Goal: Task Accomplishment & Management: Use online tool/utility

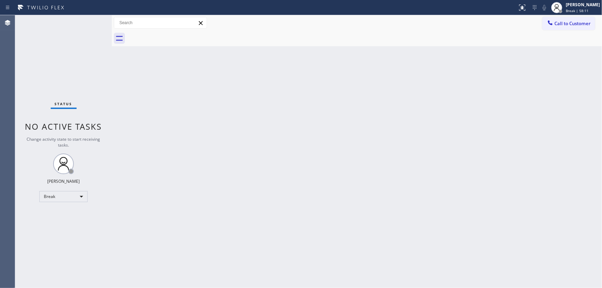
click at [381, 162] on div "Back to Dashboard Change Sender ID Customers Technicians Select a contact Outbo…" at bounding box center [357, 151] width 491 height 273
click at [98, 33] on div "Status No active tasks Change activity state to start receiving tasks. [PERSON_…" at bounding box center [63, 151] width 97 height 273
click at [571, 6] on div "[PERSON_NAME] Break | 59:59" at bounding box center [584, 7] width 38 height 12
click at [554, 33] on button "Available" at bounding box center [567, 36] width 69 height 9
drag, startPoint x: 448, startPoint y: 95, endPoint x: 448, endPoint y: 104, distance: 8.6
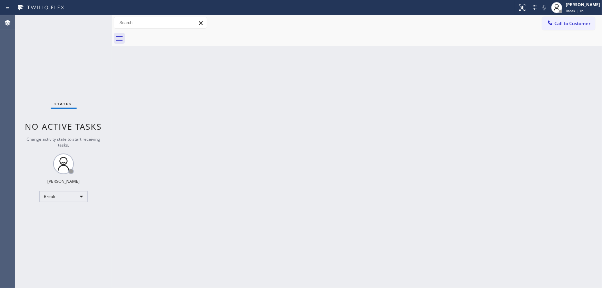
click at [448, 103] on div "Back to Dashboard Change Sender ID Customers Technicians Select a contact Outbo…" at bounding box center [357, 151] width 491 height 273
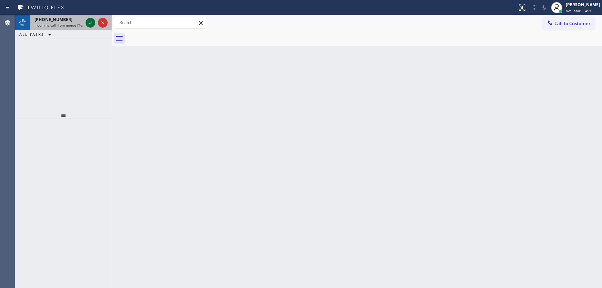
click at [90, 21] on icon at bounding box center [90, 23] width 8 height 8
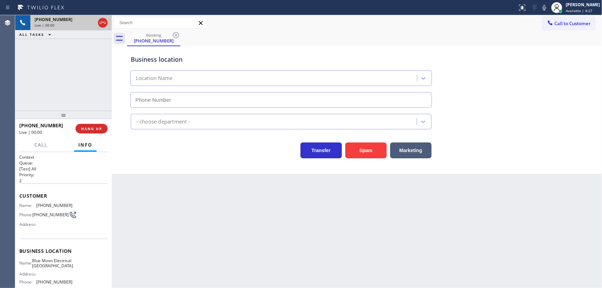
type input "[PHONE_NUMBER]"
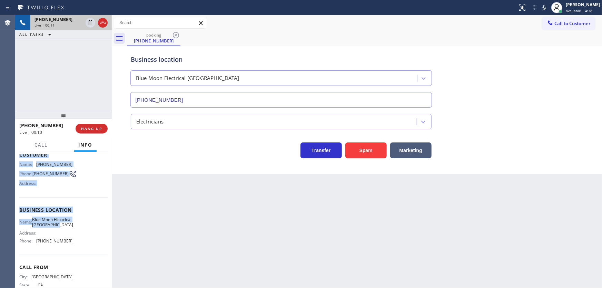
scroll to position [69, 0]
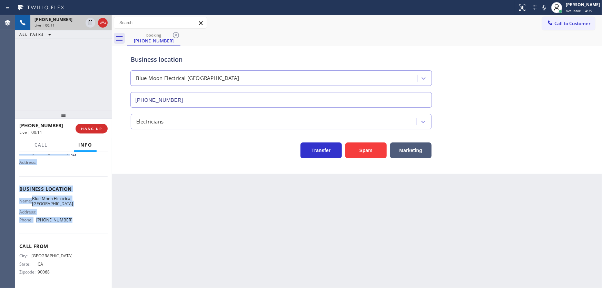
drag, startPoint x: 26, startPoint y: 199, endPoint x: 77, endPoint y: 222, distance: 56.4
click at [77, 222] on div "Context Queue: [Test] All Priority: 2 Customer Name: [PHONE_NUMBER] Phone: [PHO…" at bounding box center [63, 220] width 97 height 136
copy div "Customer Name: [PHONE_NUMBER] Phone: [PHONE_NUMBER] Address: Business location …"
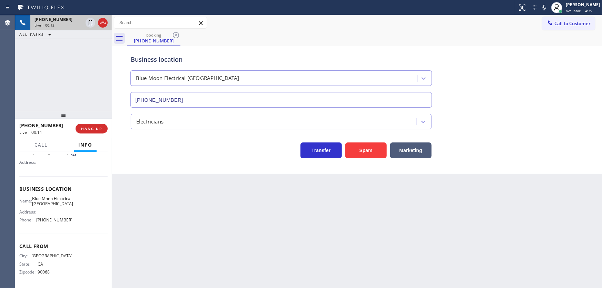
click at [87, 85] on div "[PHONE_NUMBER] Live | 00:12 ALL TASKS ALL TASKS ACTIVE TASKS TASKS IN WRAP UP" at bounding box center [63, 63] width 97 height 96
click at [252, 202] on div "Back to Dashboard Change Sender ID Customers Technicians Select a contact Outbo…" at bounding box center [357, 151] width 491 height 273
click at [65, 75] on div "[PHONE_NUMBER] Live | 02:37 ALL TASKS ALL TASKS ACTIVE TASKS TASKS IN WRAP UP" at bounding box center [63, 63] width 97 height 96
click at [88, 23] on icon at bounding box center [90, 23] width 8 height 8
drag, startPoint x: 549, startPoint y: 6, endPoint x: 543, endPoint y: 6, distance: 5.2
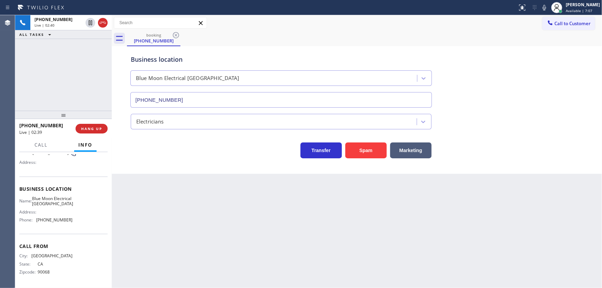
click at [548, 6] on icon at bounding box center [545, 7] width 8 height 8
click at [73, 79] on div "[PHONE_NUMBER] Live | 02:40 ALL TASKS ALL TASKS ACTIVE TASKS TASKS IN WRAP UP" at bounding box center [63, 63] width 97 height 96
click at [77, 68] on div "[PHONE_NUMBER] Live | 04:37 ALL TASKS ALL TASKS ACTIVE TASKS TASKS IN WRAP UP" at bounding box center [63, 63] width 97 height 96
drag, startPoint x: 57, startPoint y: 60, endPoint x: 66, endPoint y: 48, distance: 15.4
click at [57, 60] on div "[PHONE_NUMBER] Live | 05:55 ALL TASKS ALL TASKS ACTIVE TASKS TASKS IN WRAP UP" at bounding box center [63, 63] width 97 height 96
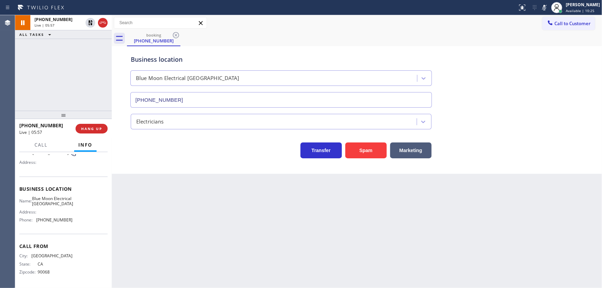
drag, startPoint x: 109, startPoint y: 70, endPoint x: 94, endPoint y: 38, distance: 36.0
click at [112, 69] on div at bounding box center [112, 151] width 0 height 273
click at [90, 22] on icon at bounding box center [89, 23] width 8 height 8
click at [545, 9] on div at bounding box center [545, 7] width 10 height 8
click at [75, 63] on div "[PHONE_NUMBER] Live | 06:00 ALL TASKS ALL TASKS ACTIVE TASKS TASKS IN WRAP UP" at bounding box center [62, 63] width 95 height 96
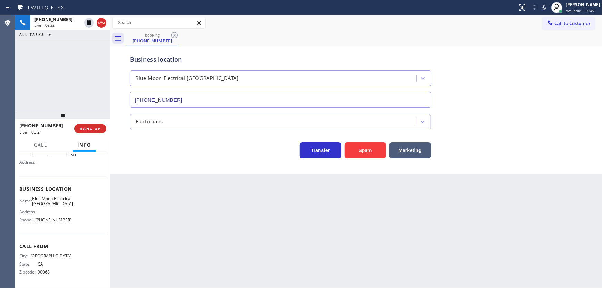
click at [500, 18] on div "Call to Customer Outbound call Location Electrical Land [GEOGRAPHIC_DATA] Your …" at bounding box center [356, 23] width 492 height 12
click at [549, 7] on icon at bounding box center [545, 7] width 8 height 8
click at [89, 22] on icon at bounding box center [88, 22] width 3 height 5
drag, startPoint x: 71, startPoint y: 54, endPoint x: 90, endPoint y: 24, distance: 35.5
click at [72, 54] on div "[PHONE_NUMBER] Live | 08:20 ALL TASKS ALL TASKS ACTIVE TASKS TASKS IN WRAP UP" at bounding box center [62, 63] width 95 height 96
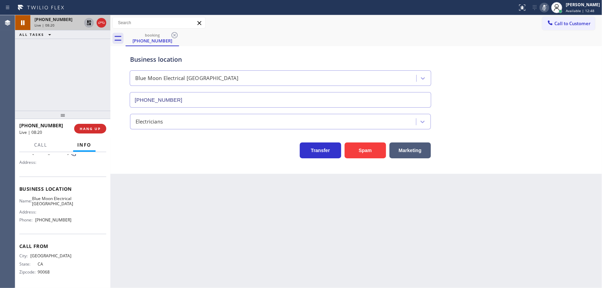
click at [90, 22] on icon at bounding box center [89, 23] width 8 height 8
click at [549, 4] on icon at bounding box center [545, 7] width 8 height 8
drag, startPoint x: 552, startPoint y: 10, endPoint x: 472, endPoint y: 14, distance: 80.2
click at [549, 10] on icon at bounding box center [545, 7] width 8 height 8
click at [84, 47] on div "[PHONE_NUMBER] Live | 09:04 ALL TASKS ALL TASKS ACTIVE TASKS TASKS IN WRAP UP" at bounding box center [62, 63] width 95 height 96
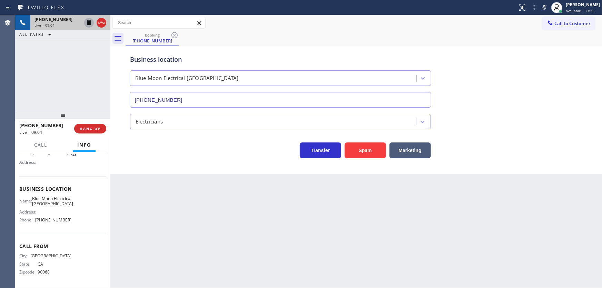
click at [87, 22] on icon at bounding box center [89, 23] width 8 height 8
click at [89, 20] on icon at bounding box center [89, 23] width 8 height 8
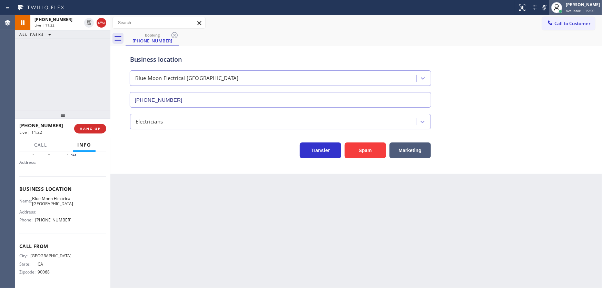
click at [555, 6] on div at bounding box center [557, 7] width 15 height 15
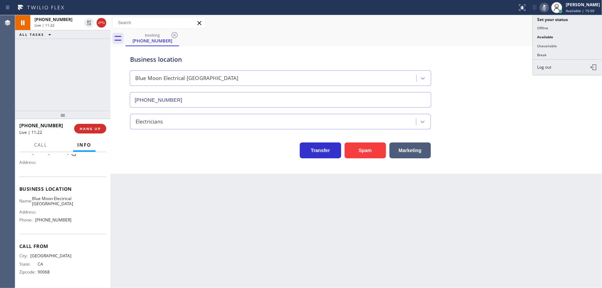
click at [549, 7] on icon at bounding box center [545, 7] width 8 height 8
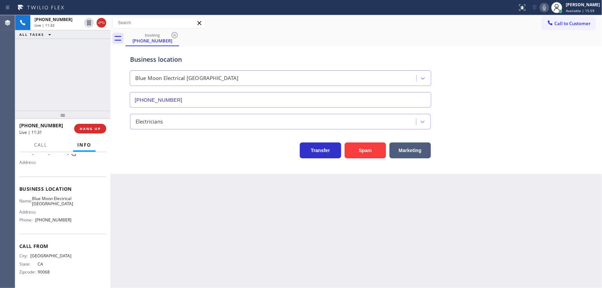
click at [86, 60] on div "[PHONE_NUMBER] Live | 11:32 ALL TASKS ALL TASKS ACTIVE TASKS TASKS IN WRAP UP" at bounding box center [62, 63] width 95 height 96
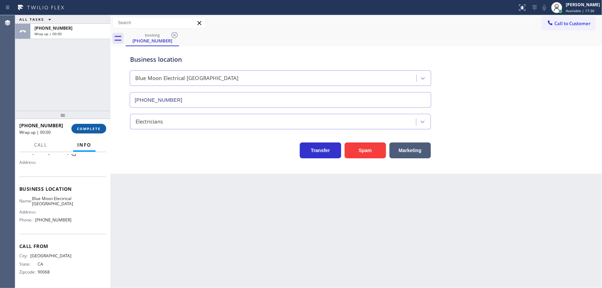
click at [93, 130] on span "COMPLETE" at bounding box center [89, 128] width 24 height 5
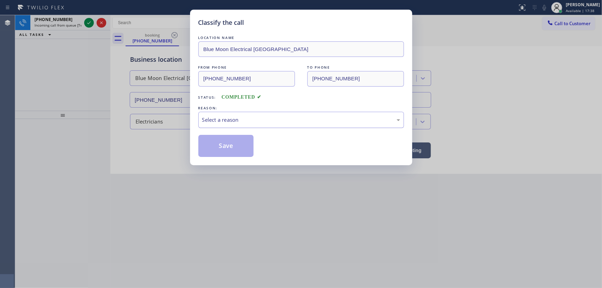
drag, startPoint x: 241, startPoint y: 118, endPoint x: 242, endPoint y: 126, distance: 8.7
click at [241, 118] on div "Select a reason" at bounding box center [301, 120] width 198 height 8
click at [230, 147] on button "Save" at bounding box center [227, 146] width 56 height 22
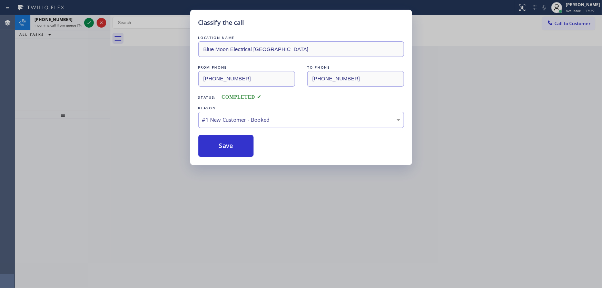
click at [86, 24] on div "Classify the call LOCATION NAME [PERSON_NAME] Appliance Repair FROM PHONE [PHON…" at bounding box center [308, 151] width 587 height 273
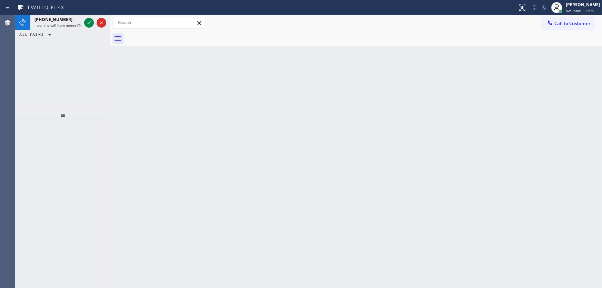
click at [86, 24] on icon at bounding box center [89, 23] width 8 height 8
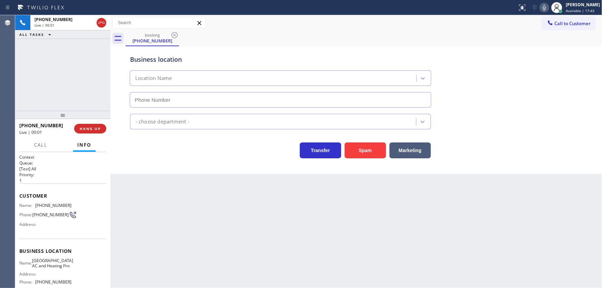
type input "[PHONE_NUMBER]"
click at [64, 77] on div "[PHONE_NUMBER] Live | 00:02 ALL TASKS ALL TASKS ACTIVE TASKS TASKS IN WRAP UP" at bounding box center [62, 63] width 95 height 96
click at [548, 9] on icon at bounding box center [545, 7] width 8 height 8
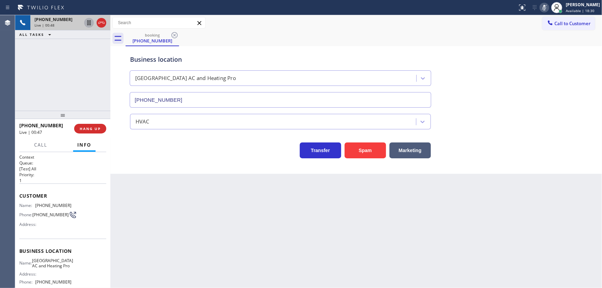
click at [89, 23] on icon at bounding box center [88, 22] width 3 height 5
click at [61, 78] on div "[PHONE_NUMBER] Live | 01:11 ALL TASKS ALL TASKS ACTIVE TASKS TASKS IN WRAP UP" at bounding box center [62, 63] width 95 height 96
click at [87, 21] on icon at bounding box center [89, 23] width 8 height 8
click at [546, 9] on icon at bounding box center [545, 7] width 8 height 8
click at [66, 69] on div "[PHONE_NUMBER] Live | 01:28 ALL TASKS ALL TASKS ACTIVE TASKS TASKS IN WRAP UP" at bounding box center [62, 63] width 95 height 96
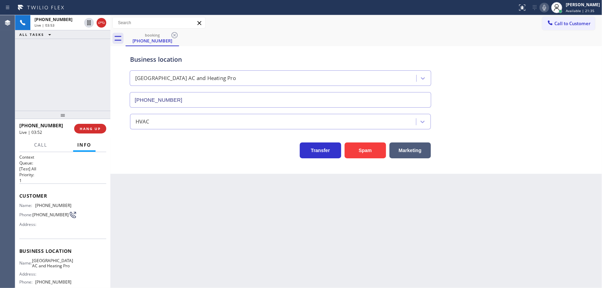
click at [546, 7] on icon at bounding box center [544, 8] width 3 height 6
click at [88, 22] on icon at bounding box center [89, 23] width 8 height 8
click at [549, 12] on button at bounding box center [545, 8] width 10 height 10
click at [81, 52] on div "[PHONE_NUMBER] Live | 06:50 ALL TASKS ALL TASKS ACTIVE TASKS TASKS IN WRAP UP" at bounding box center [62, 63] width 95 height 96
click at [86, 22] on icon at bounding box center [89, 23] width 8 height 8
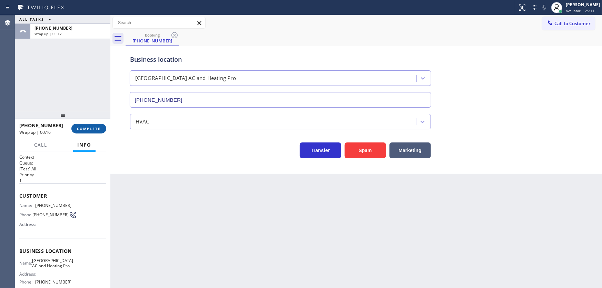
click at [94, 129] on span "COMPLETE" at bounding box center [89, 128] width 24 height 5
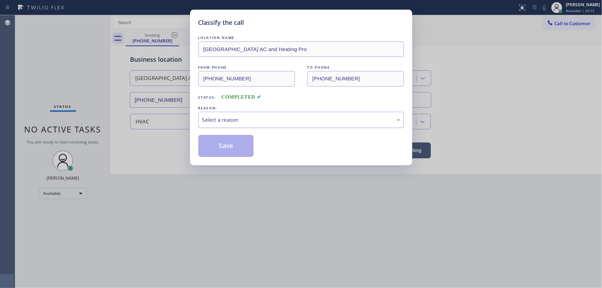
click at [243, 125] on div "Select a reason" at bounding box center [302, 120] width 206 height 16
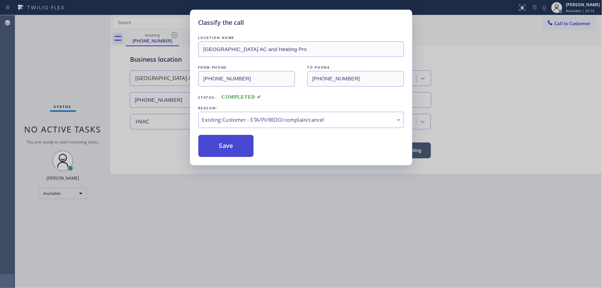
click at [226, 153] on button "Save" at bounding box center [227, 146] width 56 height 22
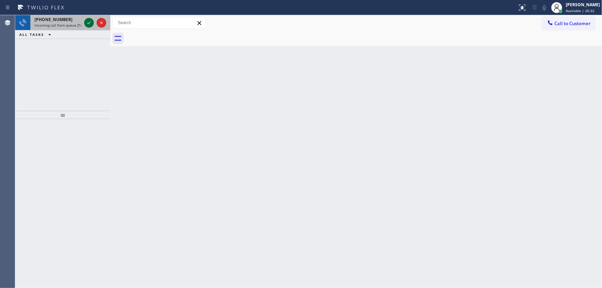
click at [90, 22] on icon at bounding box center [89, 23] width 8 height 8
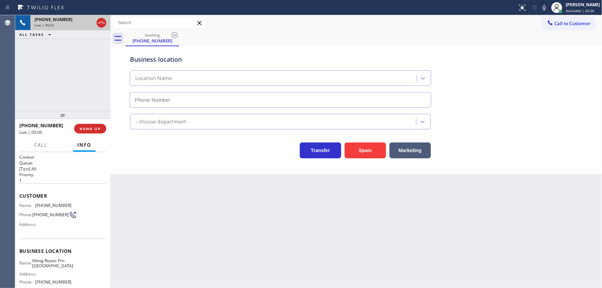
type input "[PHONE_NUMBER]"
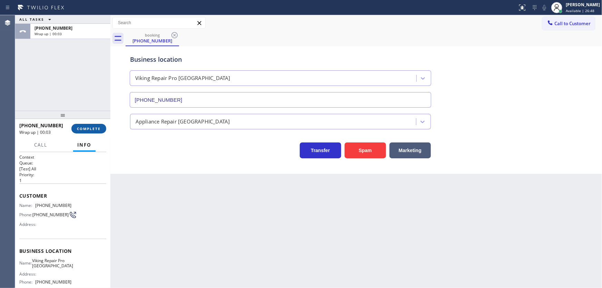
click at [92, 127] on span "COMPLETE" at bounding box center [89, 128] width 24 height 5
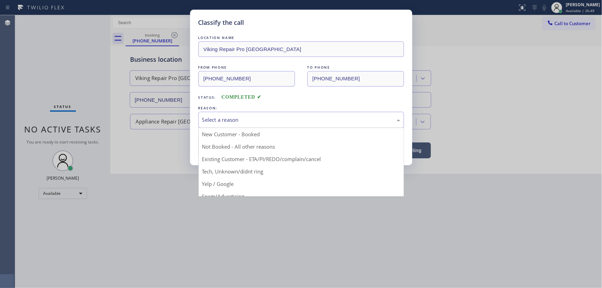
click at [244, 121] on div "Select a reason" at bounding box center [301, 120] width 198 height 8
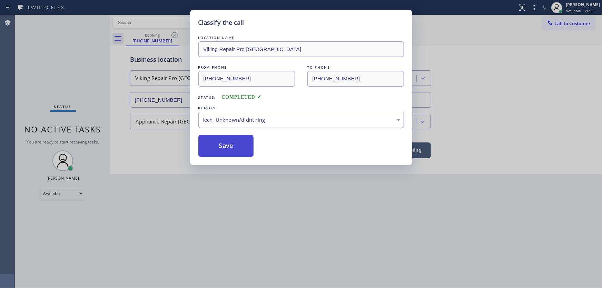
click at [242, 140] on button "Save" at bounding box center [227, 146] width 56 height 22
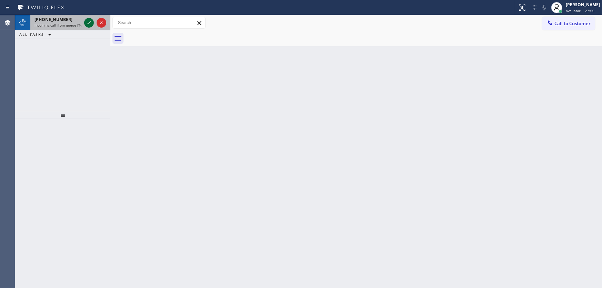
click at [86, 22] on icon at bounding box center [89, 23] width 8 height 8
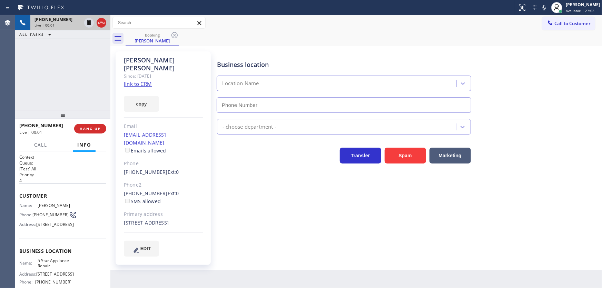
type input "[PHONE_NUMBER]"
click at [145, 80] on link "link to CRM" at bounding box center [138, 83] width 28 height 7
click at [58, 69] on div "[PHONE_NUMBER] Live | 02:38 ALL TASKS ALL TASKS ACTIVE TASKS TASKS IN WRAP UP" at bounding box center [62, 63] width 95 height 96
click at [86, 166] on p "[Test] All" at bounding box center [62, 169] width 87 height 6
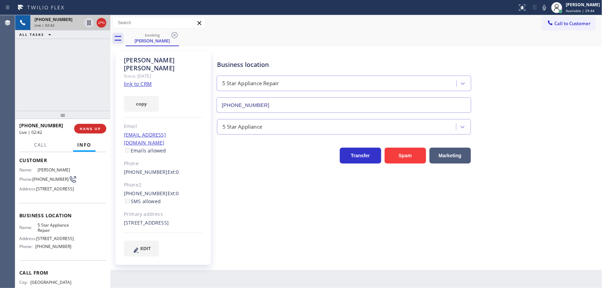
scroll to position [31, 0]
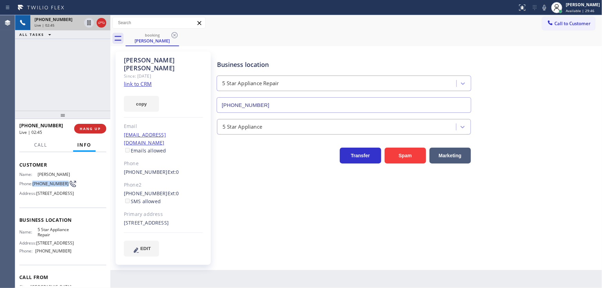
drag, startPoint x: 45, startPoint y: 191, endPoint x: 33, endPoint y: 185, distance: 13.0
click at [33, 185] on span "[PHONE_NUMBER]" at bounding box center [50, 183] width 36 height 5
copy span "[PHONE_NUMBER]"
click at [58, 79] on div "[PHONE_NUMBER] Live | 02:45 ALL TASKS ALL TASKS ACTIVE TASKS TASKS IN WRAP UP" at bounding box center [62, 63] width 95 height 96
drag, startPoint x: 69, startPoint y: 62, endPoint x: 87, endPoint y: 74, distance: 21.9
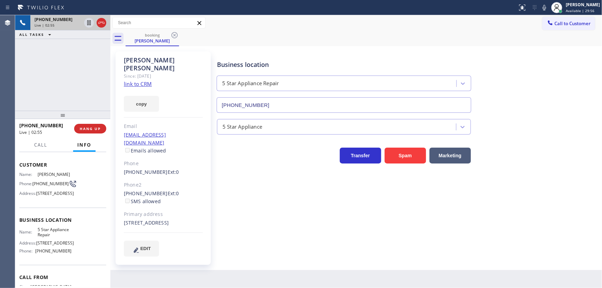
click at [69, 65] on div "[PHONE_NUMBER] Live | 02:55 ALL TASKS ALL TASKS ACTIVE TASKS TASKS IN WRAP UP" at bounding box center [62, 63] width 95 height 96
click at [102, 124] on button "HANG UP" at bounding box center [90, 129] width 32 height 10
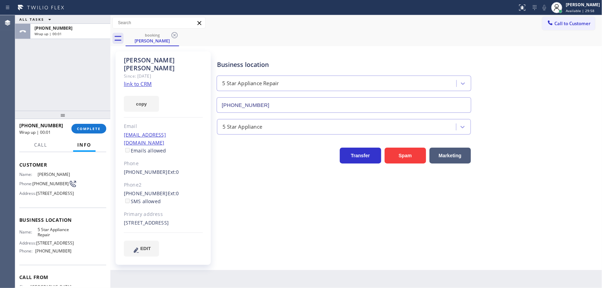
click at [104, 124] on div "[PHONE_NUMBER] Wrap up | 00:01 COMPLETE" at bounding box center [62, 129] width 87 height 18
click at [104, 125] on button "COMPLETE" at bounding box center [88, 129] width 35 height 10
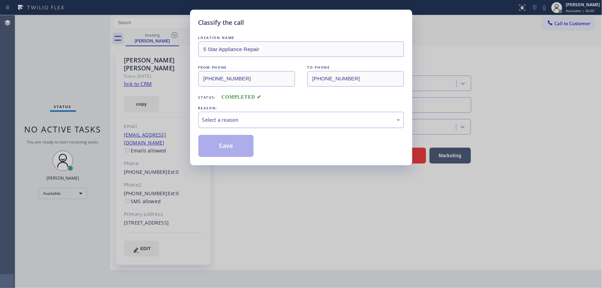
click at [256, 123] on div "Select a reason" at bounding box center [301, 120] width 198 height 8
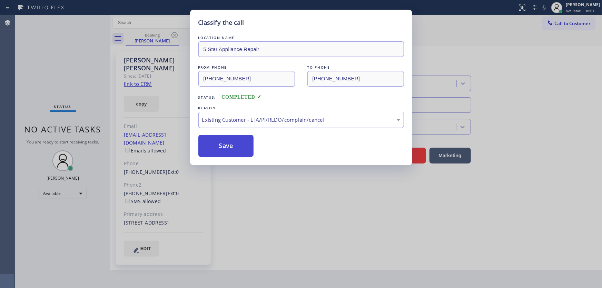
click at [232, 145] on button "Save" at bounding box center [227, 146] width 56 height 22
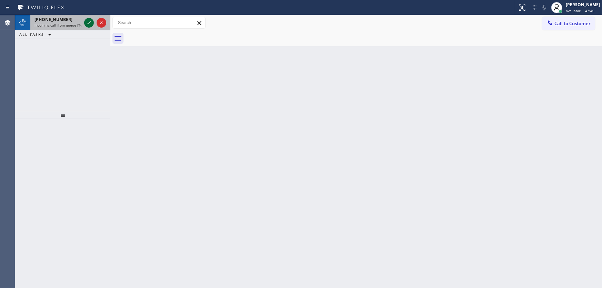
click at [89, 22] on icon at bounding box center [89, 23] width 8 height 8
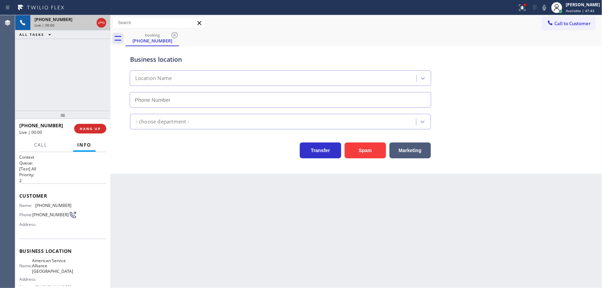
type input "[PHONE_NUMBER]"
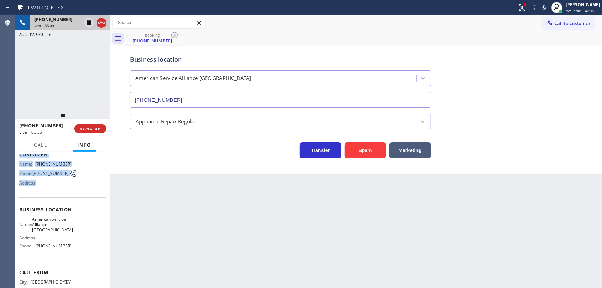
scroll to position [69, 0]
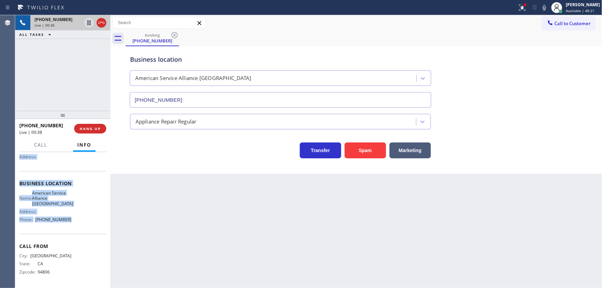
copy div "Customer Name: [PHONE_NUMBER] Phone: [PHONE_NUMBER] Address: Business location …"
drag, startPoint x: 18, startPoint y: 163, endPoint x: 82, endPoint y: 223, distance: 88.7
click at [82, 223] on div "Context Queue: [Test] All Priority: 2 Customer Name: [PHONE_NUMBER] Phone: [PHO…" at bounding box center [62, 220] width 95 height 136
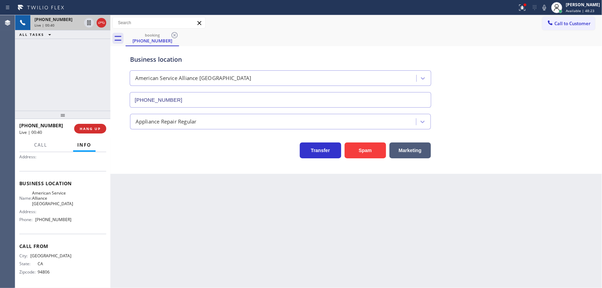
click at [63, 55] on div "[PHONE_NUMBER] Live | 00:40 ALL TASKS ALL TASKS ACTIVE TASKS TASKS IN WRAP UP" at bounding box center [62, 63] width 95 height 96
click at [72, 72] on div "[PHONE_NUMBER] Live | 05:46 ALL TASKS ALL TASKS ACTIVE TASKS TASKS IN WRAP UP" at bounding box center [62, 63] width 95 height 96
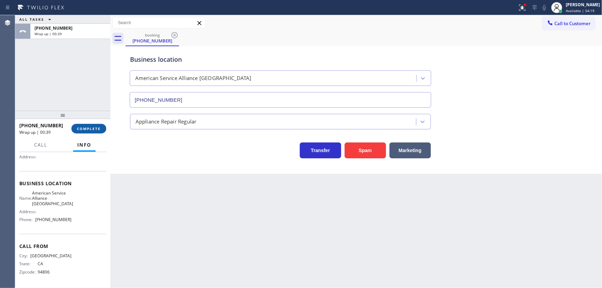
click at [92, 129] on span "COMPLETE" at bounding box center [89, 128] width 24 height 5
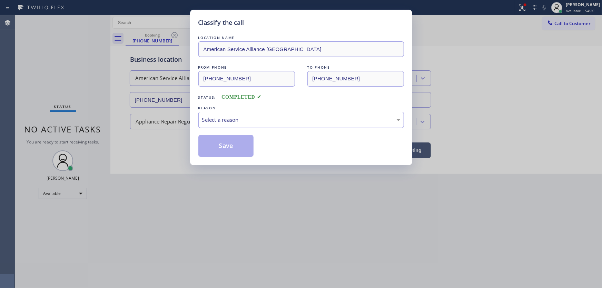
click at [230, 124] on div "Select a reason" at bounding box center [302, 120] width 206 height 16
click at [223, 144] on button "Save" at bounding box center [227, 146] width 56 height 22
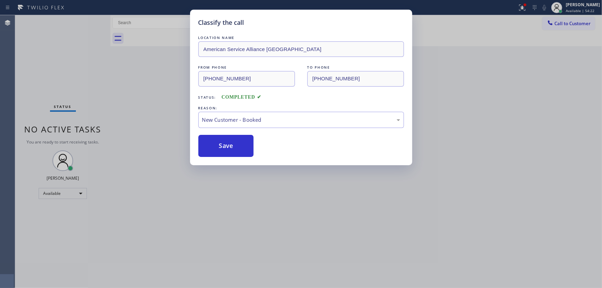
drag, startPoint x: 125, startPoint y: 161, endPoint x: 118, endPoint y: 162, distance: 7.3
click at [125, 162] on div "Classify the call LOCATION NAME American Service Alliance Oakland FROM PHONE [P…" at bounding box center [301, 144] width 602 height 288
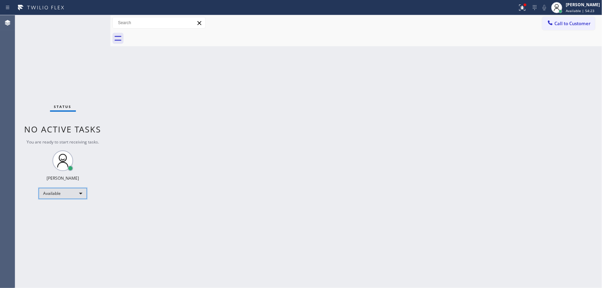
click at [72, 190] on div "Available" at bounding box center [63, 193] width 48 height 11
click at [55, 228] on li "Break" at bounding box center [62, 229] width 47 height 8
click at [107, 224] on div "Status No active tasks You are ready to start receiving tasks. [PERSON_NAME]" at bounding box center [62, 151] width 95 height 273
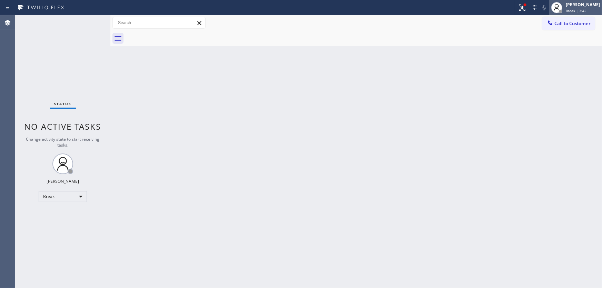
click at [571, 9] on span "Break | 3:42" at bounding box center [576, 10] width 21 height 5
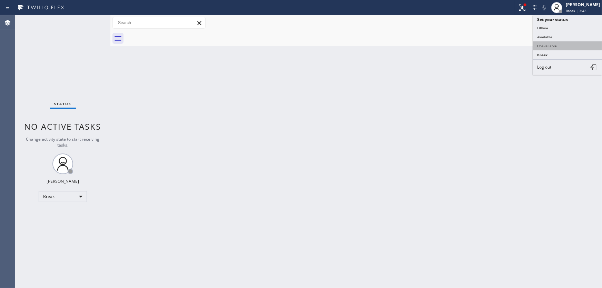
click at [543, 48] on button "Unavailable" at bounding box center [567, 45] width 69 height 9
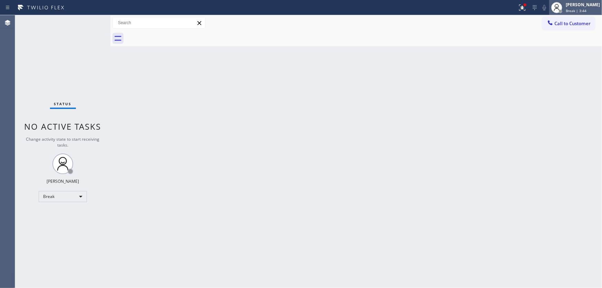
click at [577, 6] on div "[PERSON_NAME]" at bounding box center [583, 5] width 34 height 6
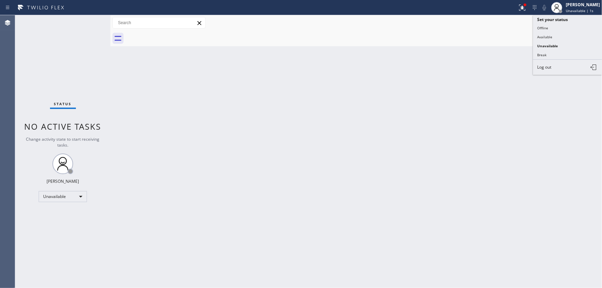
drag, startPoint x: 549, startPoint y: 55, endPoint x: 550, endPoint y: 37, distance: 18.3
click at [549, 55] on button "Break" at bounding box center [567, 54] width 69 height 9
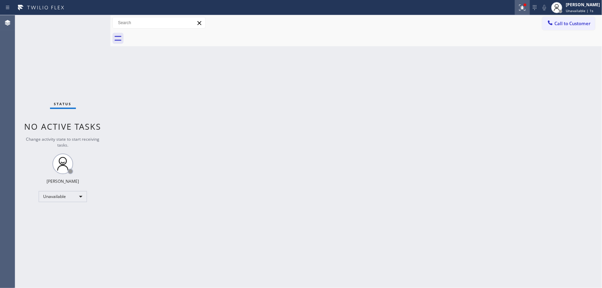
click at [527, 9] on icon at bounding box center [523, 7] width 8 height 8
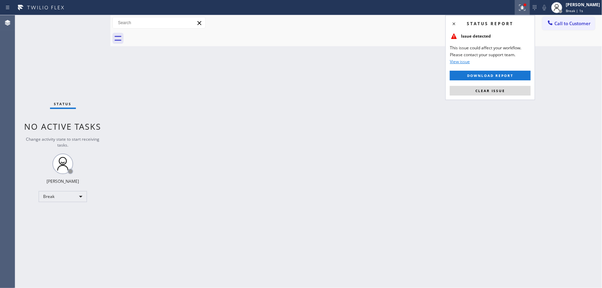
drag, startPoint x: 513, startPoint y: 89, endPoint x: 432, endPoint y: 77, distance: 82.8
click at [513, 89] on button "Clear issue" at bounding box center [490, 91] width 81 height 10
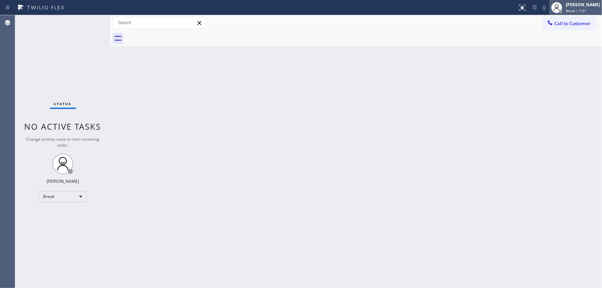
click at [582, 10] on span "Break | 7:51" at bounding box center [576, 10] width 21 height 5
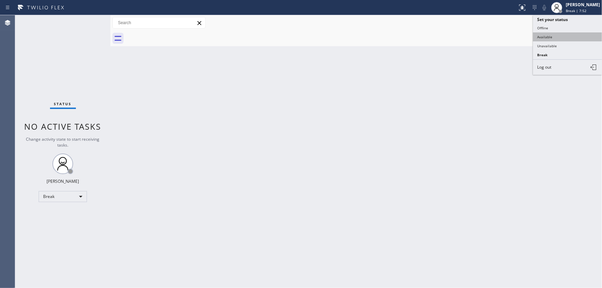
click at [555, 35] on button "Available" at bounding box center [567, 36] width 69 height 9
drag, startPoint x: 433, startPoint y: 69, endPoint x: 433, endPoint y: 64, distance: 5.2
click at [433, 69] on div "Back to Dashboard Change Sender ID Customers Technicians Select a contact Outbo…" at bounding box center [356, 151] width 492 height 273
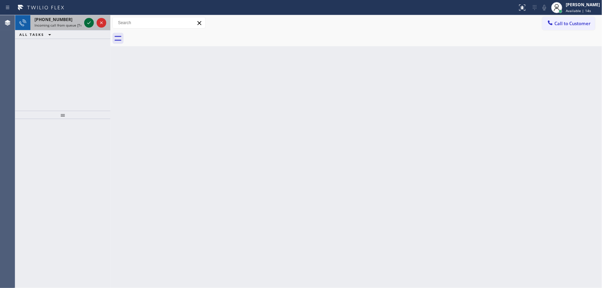
click at [93, 20] on icon at bounding box center [89, 23] width 8 height 8
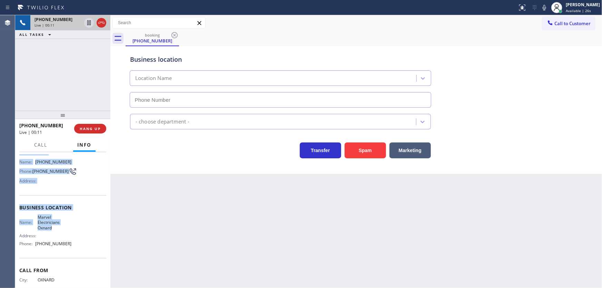
scroll to position [62, 0]
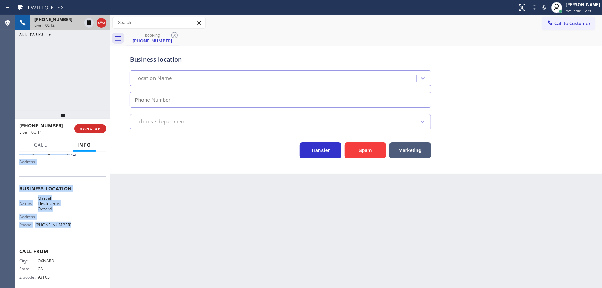
drag, startPoint x: 18, startPoint y: 194, endPoint x: 76, endPoint y: 224, distance: 66.2
click at [76, 224] on div "Context Queue: [Test] All Priority: 2 Customer Name: [PHONE_NUMBER] Phone: [PHO…" at bounding box center [62, 220] width 95 height 136
copy div "Customer Name: [PHONE_NUMBER] Phone: [PHONE_NUMBER] Address: Business location …"
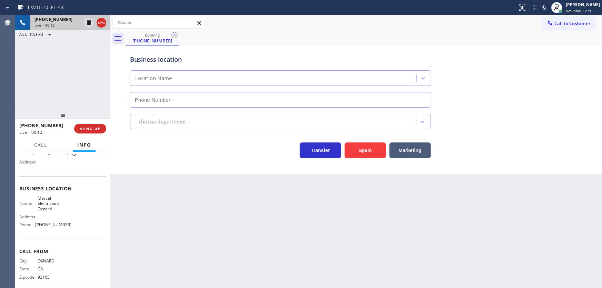
click at [69, 95] on div "[PHONE_NUMBER] Live | 00:12 ALL TASKS ALL TASKS ACTIVE TASKS TASKS IN WRAP UP" at bounding box center [62, 63] width 95 height 96
type input "[PHONE_NUMBER]"
click at [546, 9] on icon at bounding box center [544, 8] width 3 height 6
click at [549, 4] on icon at bounding box center [545, 7] width 8 height 8
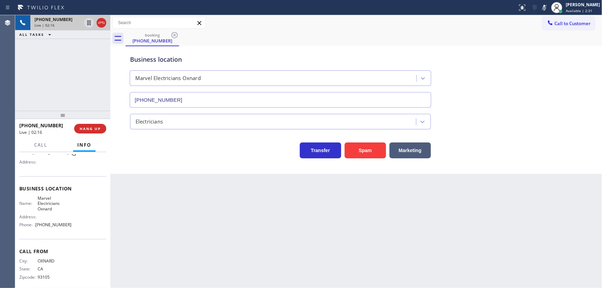
click at [76, 68] on div "[PHONE_NUMBER] Live | 02:16 ALL TASKS ALL TASKS ACTIVE TASKS TASKS IN WRAP UP" at bounding box center [62, 63] width 95 height 96
click at [86, 23] on icon at bounding box center [89, 23] width 8 height 8
click at [43, 71] on div "[PHONE_NUMBER] Live | 03:15 ALL TASKS ALL TASKS ACTIVE TASKS TASKS IN WRAP UP" at bounding box center [62, 63] width 95 height 96
click at [90, 22] on icon at bounding box center [89, 23] width 8 height 8
click at [491, 36] on div "booking [PHONE_NUMBER]" at bounding box center [364, 39] width 477 height 16
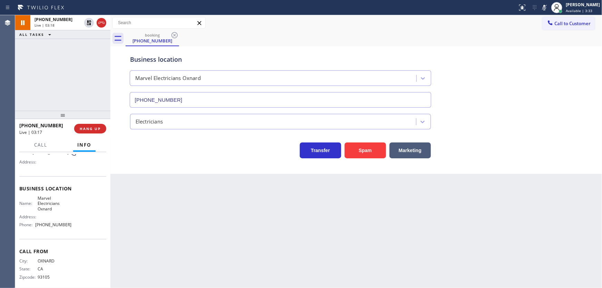
click at [546, 10] on icon at bounding box center [545, 7] width 8 height 8
click at [523, 45] on div "Business location Marvel Electricians Oxnard [PHONE_NUMBER]" at bounding box center [357, 76] width 456 height 62
click at [413, 29] on div "Call to Customer Outbound call Location Electrical Land [GEOGRAPHIC_DATA] Your …" at bounding box center [356, 23] width 492 height 12
click at [549, 7] on icon at bounding box center [545, 7] width 8 height 8
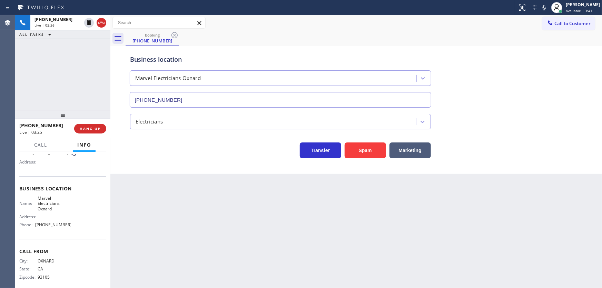
click at [498, 36] on div "booking [PHONE_NUMBER]" at bounding box center [364, 39] width 477 height 16
click at [203, 167] on div "Business location Marvel Electricians Oxnard [PHONE_NUMBER] Electricians Transf…" at bounding box center [356, 110] width 492 height 128
click at [41, 146] on span "Call" at bounding box center [40, 145] width 13 height 6
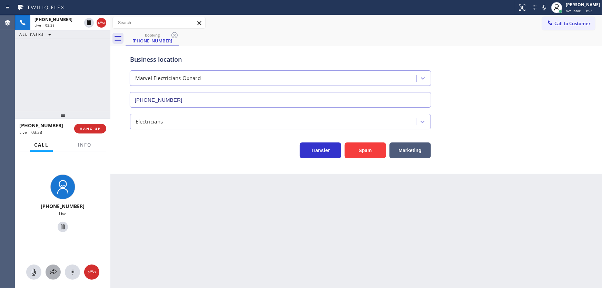
click at [56, 268] on icon at bounding box center [53, 272] width 8 height 8
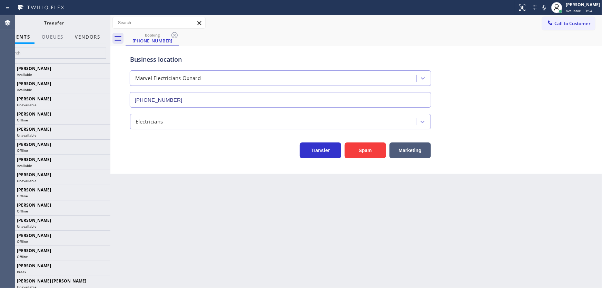
click at [84, 39] on button "Vendors" at bounding box center [88, 36] width 34 height 13
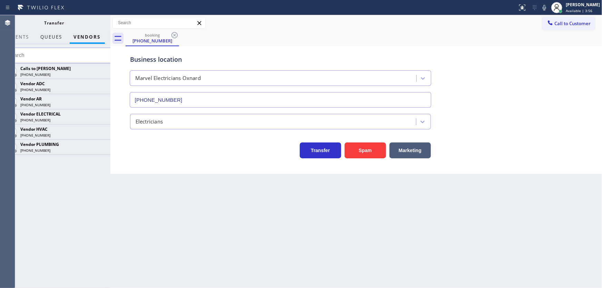
click at [57, 35] on span "QUEUES" at bounding box center [52, 37] width 22 height 6
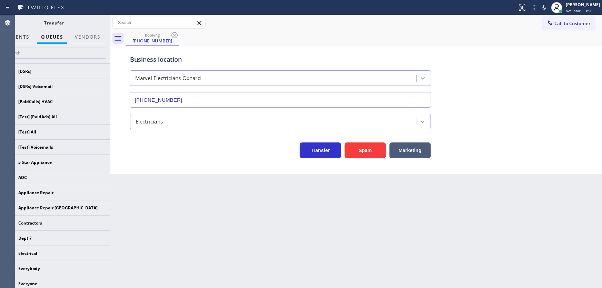
click at [15, 38] on span "AGENTS" at bounding box center [18, 37] width 21 height 6
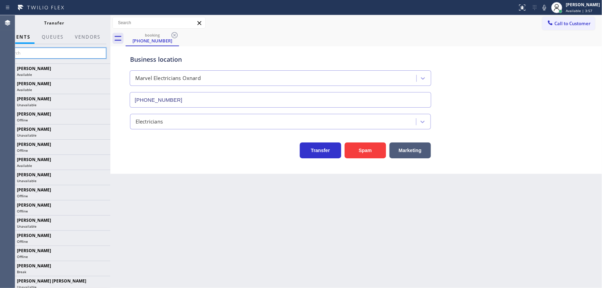
click at [62, 53] on input "text" at bounding box center [54, 53] width 104 height 11
click at [42, 50] on input "Ley" at bounding box center [54, 53] width 104 height 11
paste input "[PERSON_NAME]"
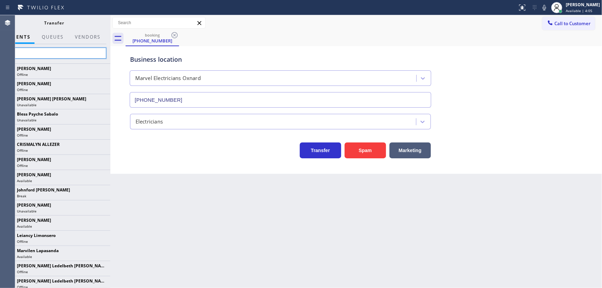
type input "[PERSON_NAME]"
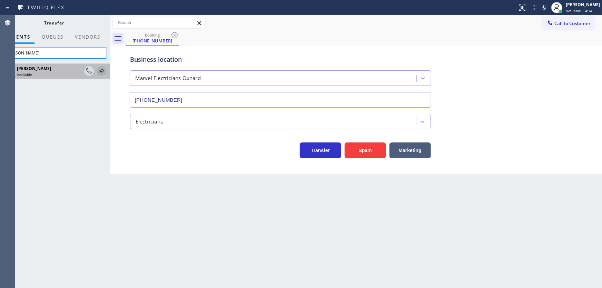
type input "[PERSON_NAME]"
click at [100, 72] on icon at bounding box center [101, 71] width 8 height 8
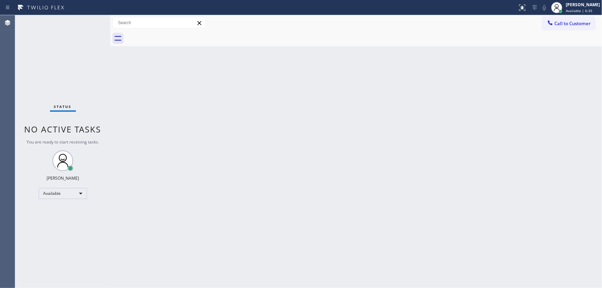
click at [90, 22] on div "Status No active tasks You are ready to start receiving tasks. [PERSON_NAME]" at bounding box center [62, 151] width 95 height 273
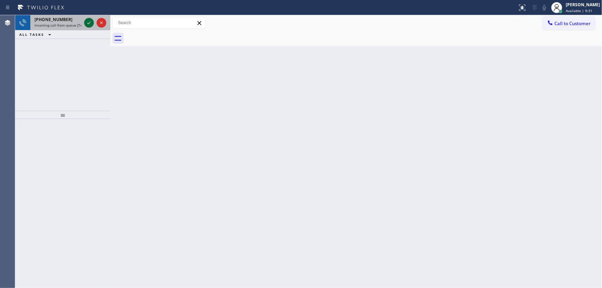
click at [89, 22] on icon at bounding box center [89, 23] width 8 height 8
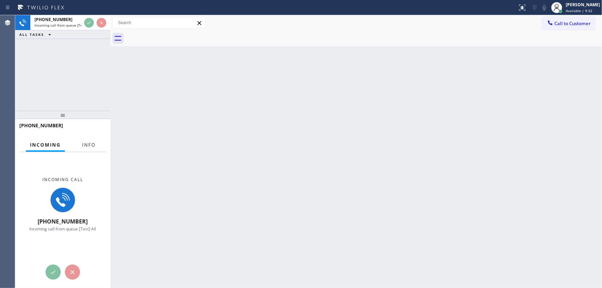
click at [85, 145] on span "Info" at bounding box center [88, 145] width 13 height 6
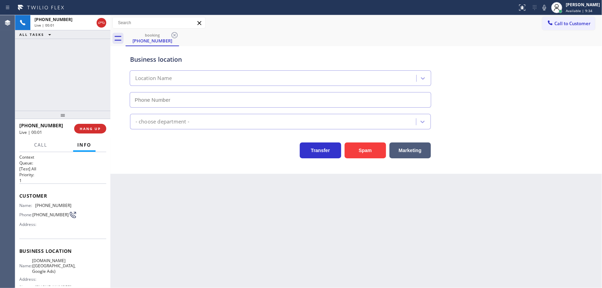
type input "[PHONE_NUMBER]"
click at [88, 70] on div "[PHONE_NUMBER] Live | 00:12 ALL TASKS ALL TASKS ACTIVE TASKS TASKS IN WRAP UP" at bounding box center [62, 63] width 95 height 96
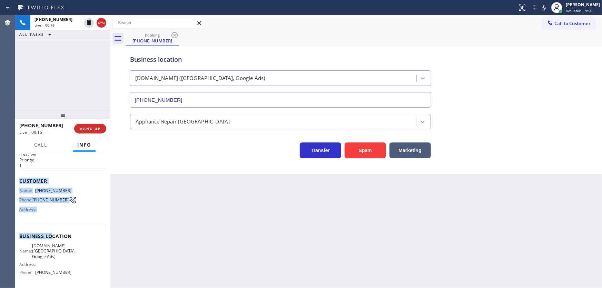
scroll to position [62, 0]
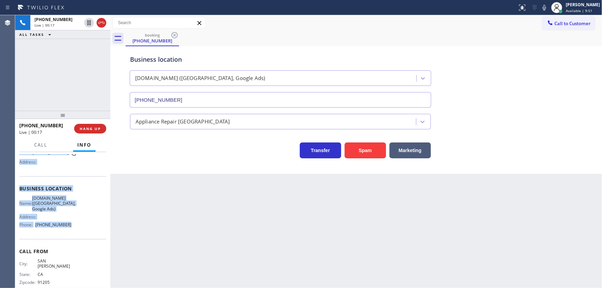
copy div "Customer Name: [PHONE_NUMBER] Phone: [PHONE_NUMBER] Address: Business location …"
drag, startPoint x: 18, startPoint y: 194, endPoint x: 66, endPoint y: 226, distance: 57.4
click at [66, 226] on div "Context Queue: [Test] All Priority: 1 Customer Name: [PHONE_NUMBER] Phone: [PHO…" at bounding box center [62, 220] width 95 height 136
click at [48, 146] on button "Call" at bounding box center [40, 144] width 21 height 13
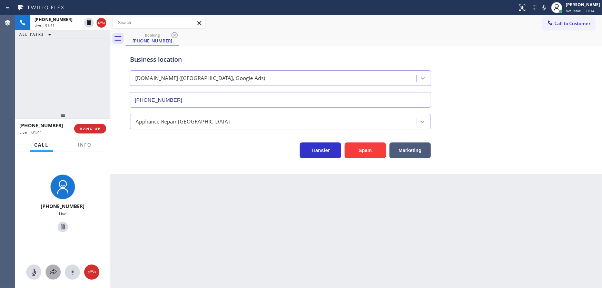
click at [57, 268] on icon at bounding box center [53, 272] width 8 height 8
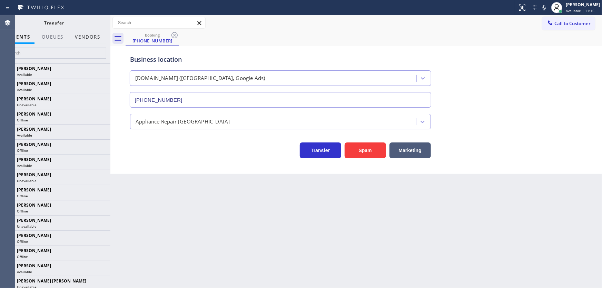
click at [82, 35] on button "Vendors" at bounding box center [88, 36] width 34 height 13
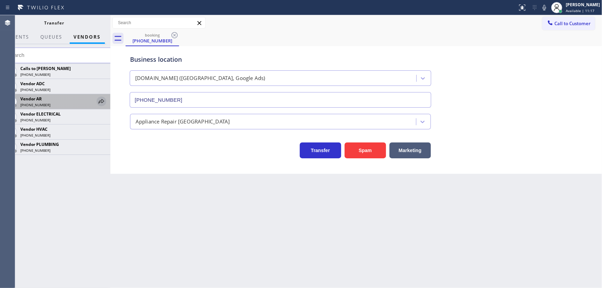
click at [101, 102] on icon at bounding box center [101, 101] width 8 height 8
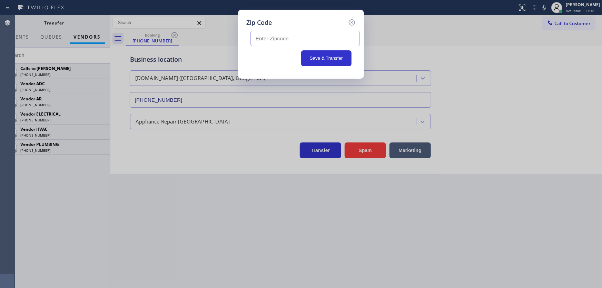
click at [278, 42] on input "text" at bounding box center [305, 39] width 109 height 16
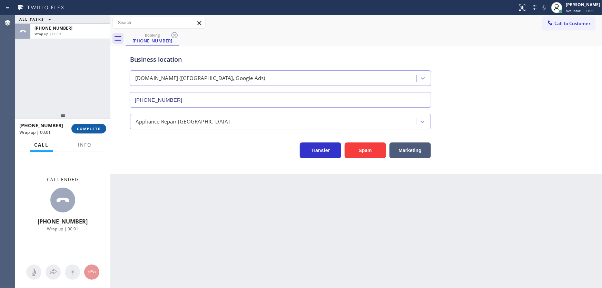
click at [90, 127] on span "COMPLETE" at bounding box center [89, 128] width 24 height 5
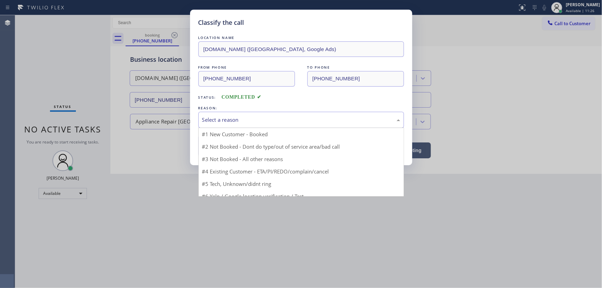
click at [242, 120] on div "Select a reason" at bounding box center [301, 120] width 198 height 8
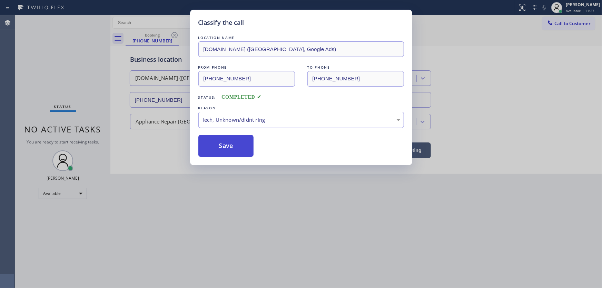
click at [221, 144] on button "Save" at bounding box center [227, 146] width 56 height 22
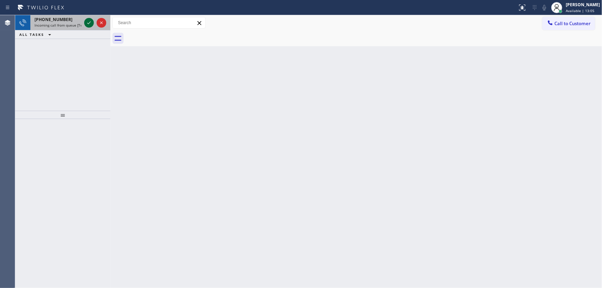
click at [86, 24] on icon at bounding box center [89, 23] width 8 height 8
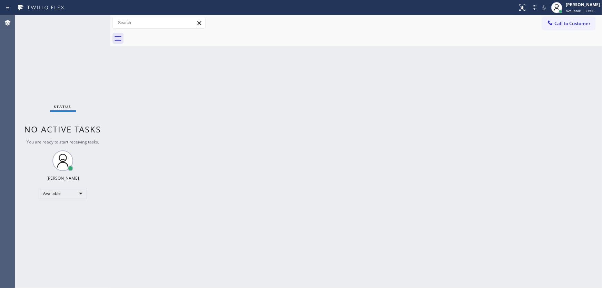
click at [78, 149] on div "Status No active tasks You are ready to start receiving tasks. [PERSON_NAME]" at bounding box center [62, 151] width 95 height 273
click at [526, 4] on icon at bounding box center [523, 7] width 8 height 8
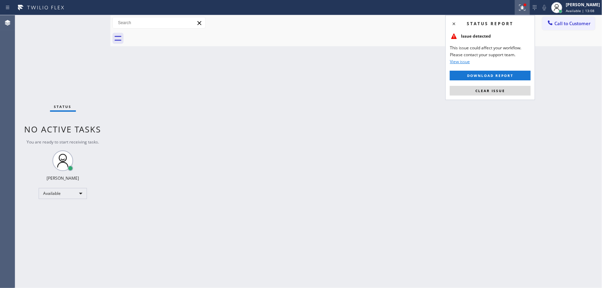
click at [492, 94] on button "Clear issue" at bounding box center [490, 91] width 81 height 10
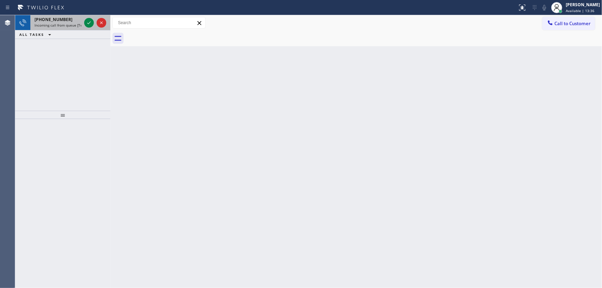
click at [72, 20] on div "[PHONE_NUMBER]" at bounding box center [58, 20] width 47 height 6
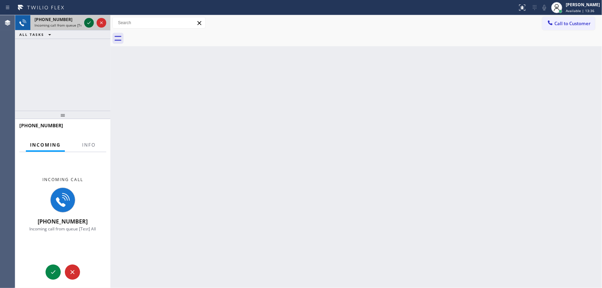
click at [88, 23] on icon at bounding box center [89, 23] width 8 height 8
click at [89, 144] on span "Info" at bounding box center [88, 145] width 13 height 6
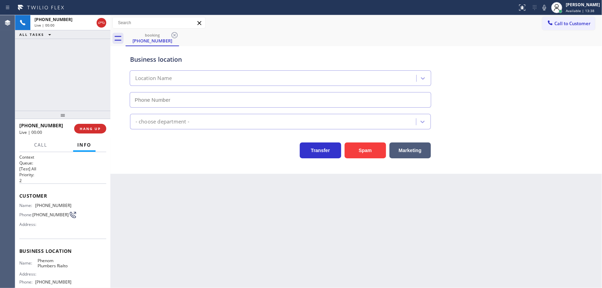
type input "[PHONE_NUMBER]"
click at [86, 86] on div "[PHONE_NUMBER] Live | 00:19 ALL TASKS ALL TASKS ACTIVE TASKS TASKS IN WRAP UP" at bounding box center [62, 63] width 95 height 96
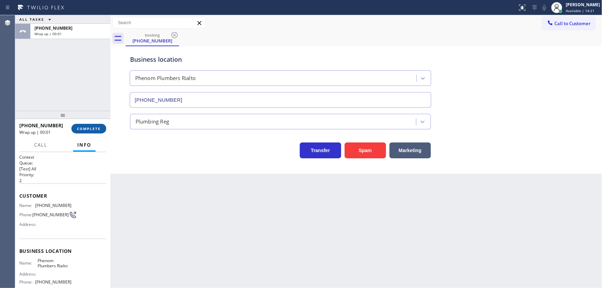
click at [77, 130] on span "COMPLETE" at bounding box center [89, 128] width 24 height 5
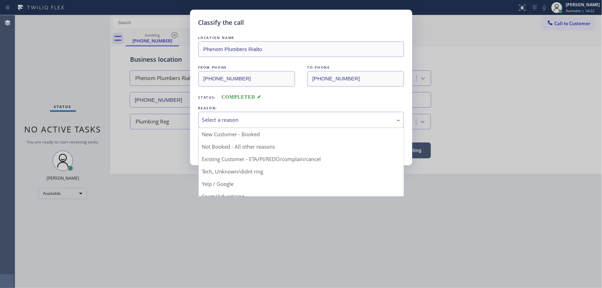
click at [223, 124] on div "Select a reason" at bounding box center [302, 120] width 206 height 16
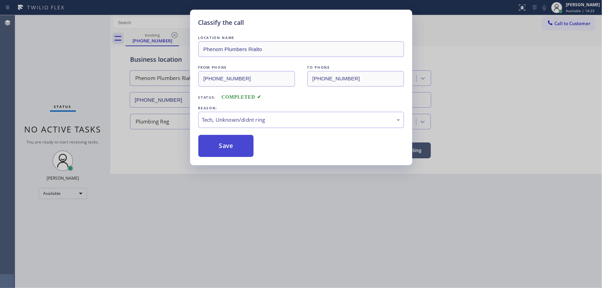
click at [233, 147] on button "Save" at bounding box center [227, 146] width 56 height 22
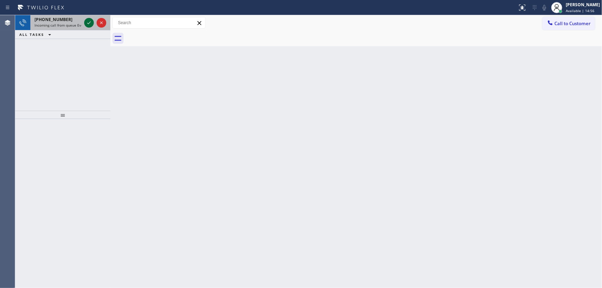
click at [86, 23] on icon at bounding box center [89, 23] width 8 height 8
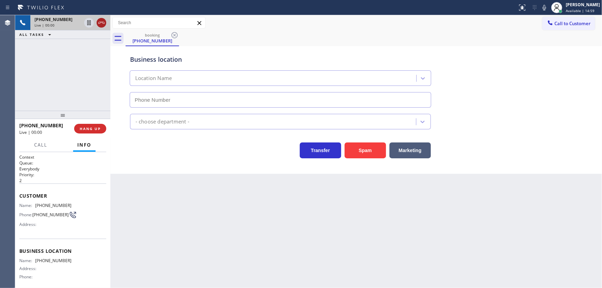
click at [99, 22] on icon at bounding box center [101, 23] width 8 height 8
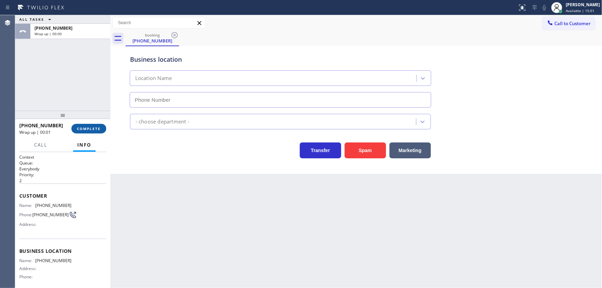
click at [84, 129] on span "COMPLETE" at bounding box center [89, 128] width 24 height 5
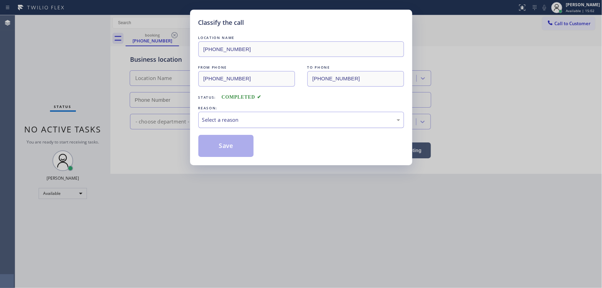
click at [228, 121] on div "Select a reason" at bounding box center [301, 120] width 198 height 8
click at [225, 149] on button "Save" at bounding box center [227, 146] width 56 height 22
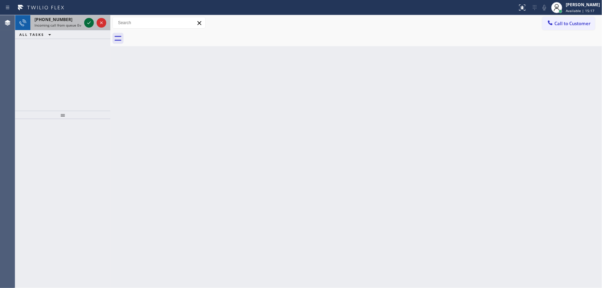
click at [90, 23] on icon at bounding box center [89, 23] width 8 height 8
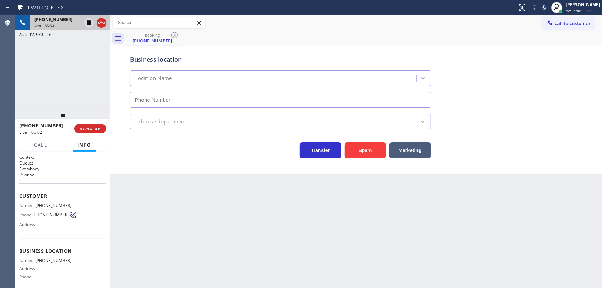
click at [69, 99] on div "[PHONE_NUMBER] Live | 00:02 ALL TASKS ALL TASKS ACTIVE TASKS TASKS IN WRAP UP" at bounding box center [62, 63] width 95 height 96
click at [75, 97] on div "[PHONE_NUMBER] Live | 00:04 ALL TASKS ALL TASKS ACTIVE TASKS TASKS IN WRAP UP" at bounding box center [62, 63] width 95 height 96
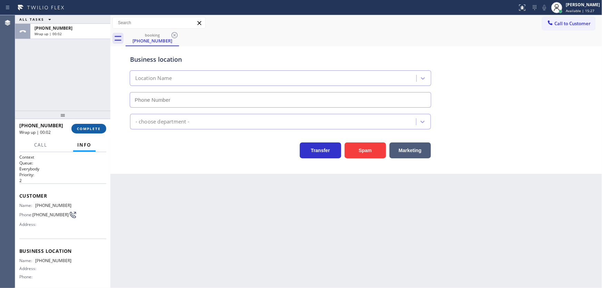
click at [94, 129] on span "COMPLETE" at bounding box center [89, 128] width 24 height 5
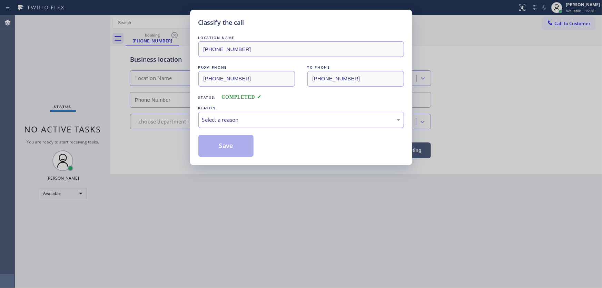
click at [232, 119] on div "Select a reason" at bounding box center [301, 120] width 198 height 8
click at [228, 144] on button "Save" at bounding box center [227, 146] width 56 height 22
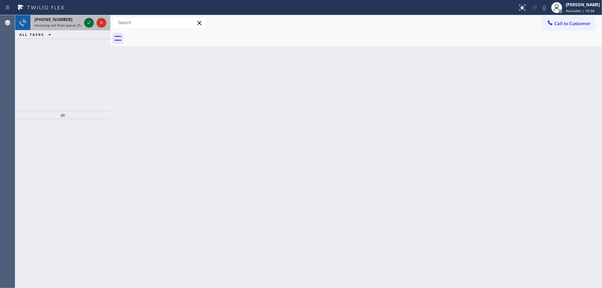
click at [86, 19] on icon at bounding box center [89, 23] width 8 height 8
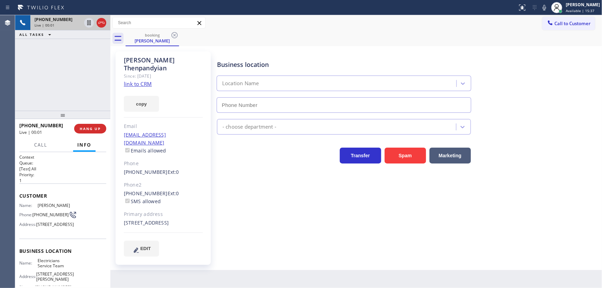
type input "[PHONE_NUMBER]"
click at [91, 82] on div "[PHONE_NUMBER] Live | 00:10 ALL TASKS ALL TASKS ACTIVE TASKS TASKS IN WRAP UP" at bounding box center [62, 63] width 95 height 96
click at [132, 80] on link "link to CRM" at bounding box center [138, 83] width 28 height 7
click at [549, 7] on icon at bounding box center [545, 7] width 8 height 8
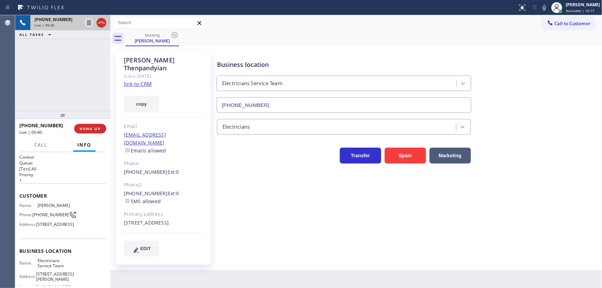
click at [60, 86] on div "[PHONE_NUMBER] Live | 00:40 ALL TASKS ALL TASKS ACTIVE TASKS TASKS IN WRAP UP" at bounding box center [62, 63] width 95 height 96
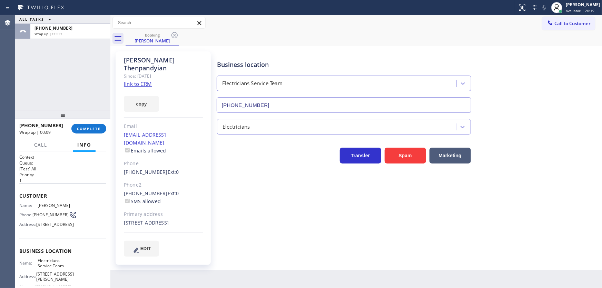
click at [59, 73] on div "ALL TASKS ALL TASKS ACTIVE TASKS TASKS IN WRAP UP [PHONE_NUMBER] Wrap up | 00:09" at bounding box center [62, 63] width 95 height 96
click at [89, 125] on button "COMPLETE" at bounding box center [88, 129] width 35 height 10
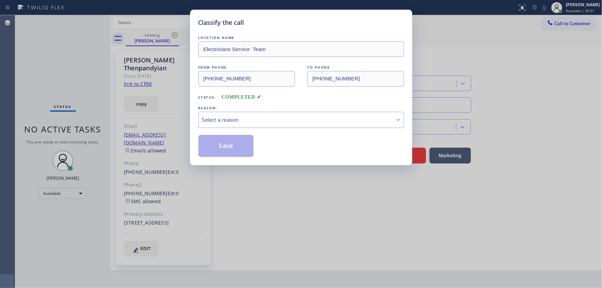
click at [292, 21] on div "Classify the call" at bounding box center [302, 22] width 206 height 9
click at [242, 112] on div "REASON: Select a reason" at bounding box center [302, 116] width 206 height 23
click at [229, 120] on div "Select a reason" at bounding box center [301, 120] width 198 height 8
click at [226, 145] on button "Save" at bounding box center [227, 146] width 56 height 22
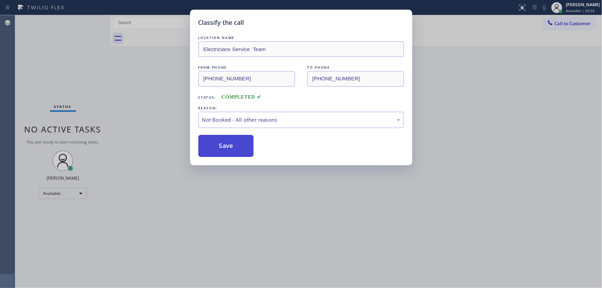
click at [226, 145] on button "Save" at bounding box center [227, 146] width 56 height 22
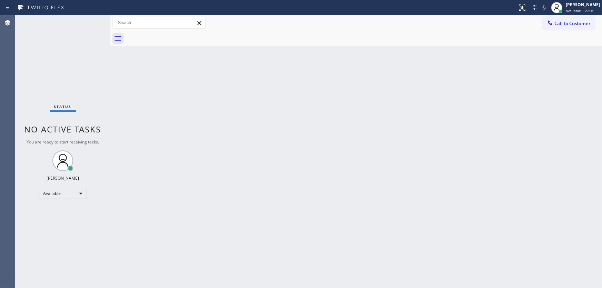
click at [97, 62] on div "Status No active tasks You are ready to start receiving tasks. [PERSON_NAME]" at bounding box center [62, 151] width 95 height 273
click at [100, 129] on span "No active tasks" at bounding box center [63, 129] width 77 height 11
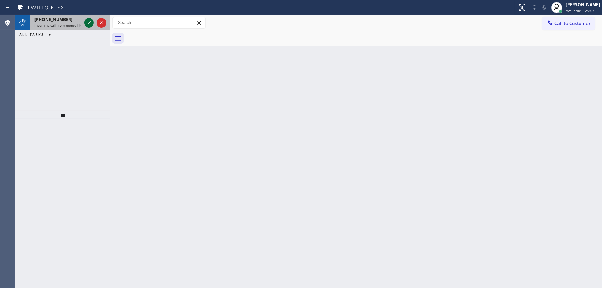
click at [88, 21] on icon at bounding box center [89, 23] width 8 height 8
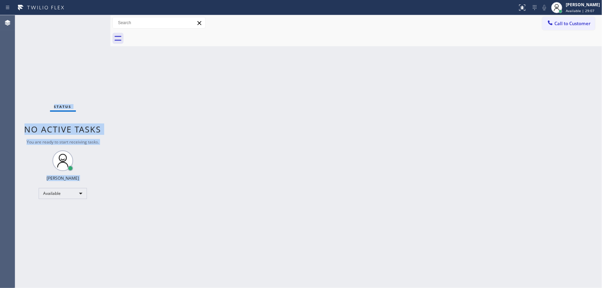
click at [88, 21] on div "Status No active tasks You are ready to start receiving tasks. [PERSON_NAME]" at bounding box center [62, 151] width 95 height 273
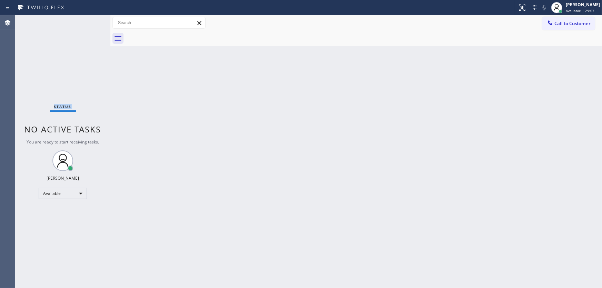
click at [88, 21] on div "Status No active tasks You are ready to start receiving tasks. [PERSON_NAME]" at bounding box center [62, 151] width 95 height 273
click at [522, 6] on div at bounding box center [522, 7] width 15 height 8
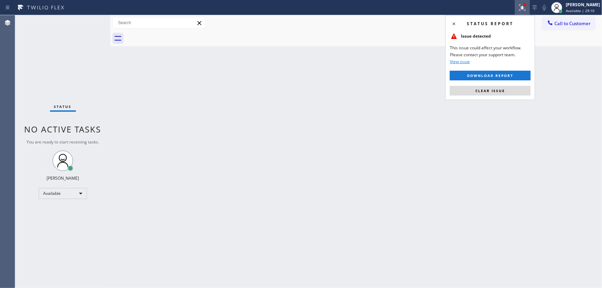
click at [496, 85] on div "Status report Issue detected This issue could affect your workflow. Please cont…" at bounding box center [491, 57] width 90 height 85
drag, startPoint x: 496, startPoint y: 88, endPoint x: 467, endPoint y: 85, distance: 28.8
click at [496, 88] on button "Clear issue" at bounding box center [490, 91] width 81 height 10
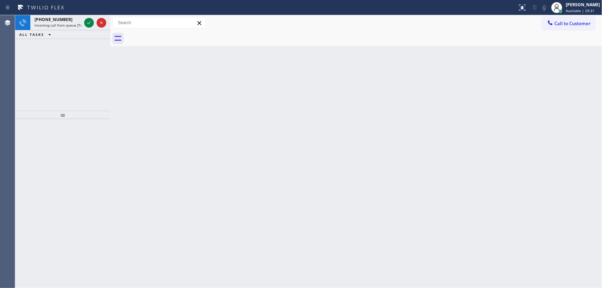
click at [90, 17] on div at bounding box center [95, 22] width 25 height 15
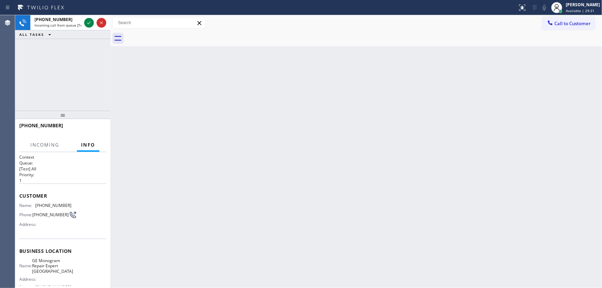
click at [90, 17] on div at bounding box center [95, 22] width 25 height 15
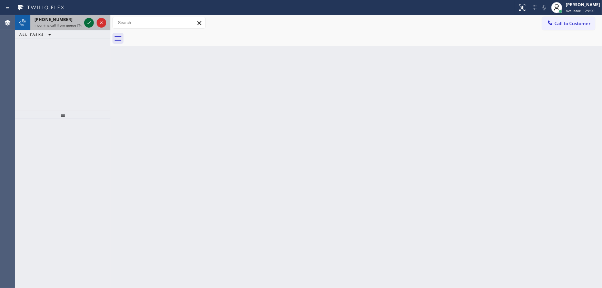
click at [85, 20] on icon at bounding box center [89, 23] width 8 height 8
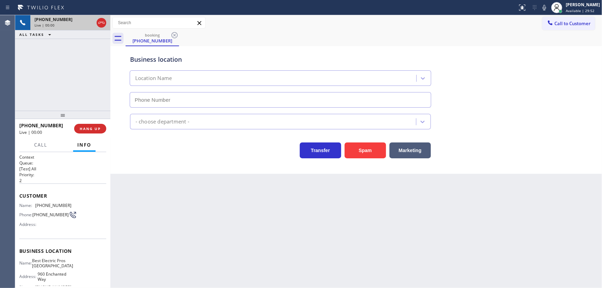
type input "[PHONE_NUMBER]"
click at [371, 149] on button "Spam" at bounding box center [365, 151] width 41 height 16
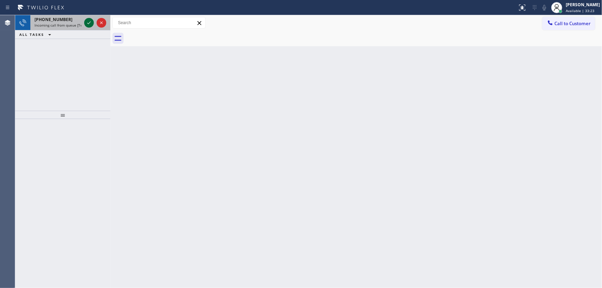
click at [86, 21] on icon at bounding box center [89, 23] width 8 height 8
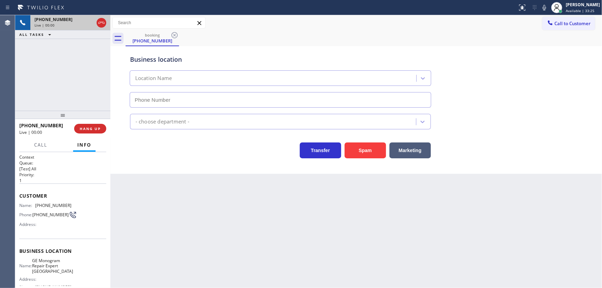
type input "[PHONE_NUMBER]"
drag, startPoint x: 83, startPoint y: 93, endPoint x: 78, endPoint y: 97, distance: 6.1
click at [83, 92] on div "[PHONE_NUMBER] Live | 00:17 ALL TASKS ALL TASKS ACTIVE TASKS TASKS IN WRAP UP" at bounding box center [62, 63] width 95 height 96
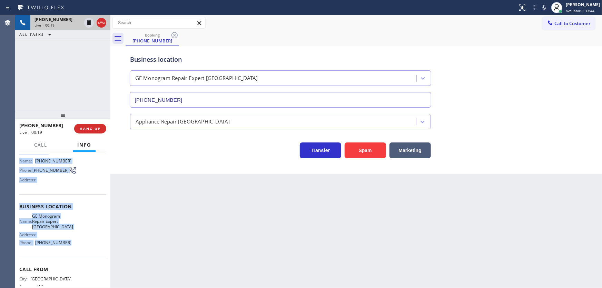
scroll to position [69, 0]
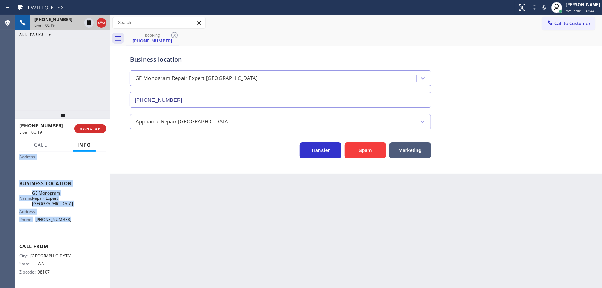
copy div "Customer Name: [PHONE_NUMBER] Phone: [PHONE_NUMBER] Address: Business location …"
drag, startPoint x: 18, startPoint y: 193, endPoint x: 76, endPoint y: 223, distance: 64.5
click at [76, 223] on div "Context Queue: [Test] All Priority: 1 Customer Name: [PHONE_NUMBER] Phone: [PHO…" at bounding box center [62, 220] width 95 height 136
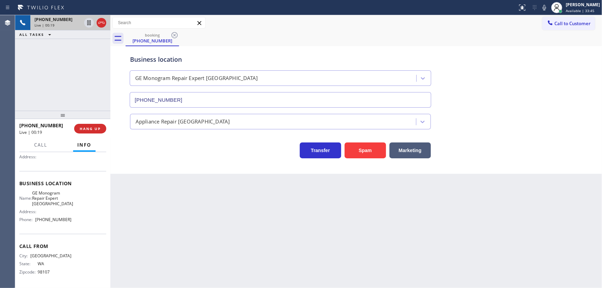
click at [56, 85] on div "[PHONE_NUMBER] Live | 00:19 ALL TASKS ALL TASKS ACTIVE TASKS TASKS IN WRAP UP" at bounding box center [62, 63] width 95 height 96
click at [45, 146] on span "Call" at bounding box center [40, 145] width 13 height 6
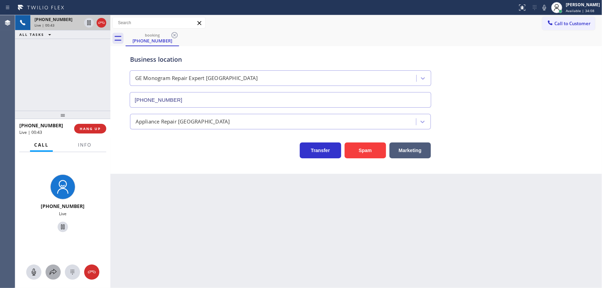
click at [53, 271] on icon at bounding box center [53, 272] width 8 height 8
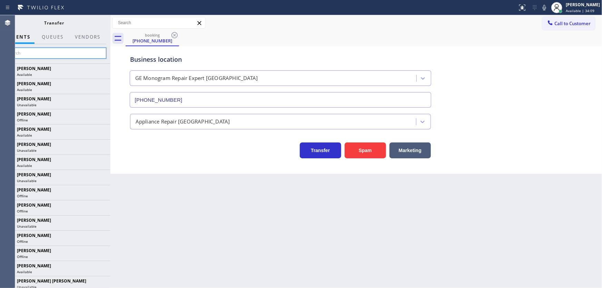
drag, startPoint x: 62, startPoint y: 56, endPoint x: 62, endPoint y: 51, distance: 5.5
click at [62, 56] on input "text" at bounding box center [54, 53] width 104 height 11
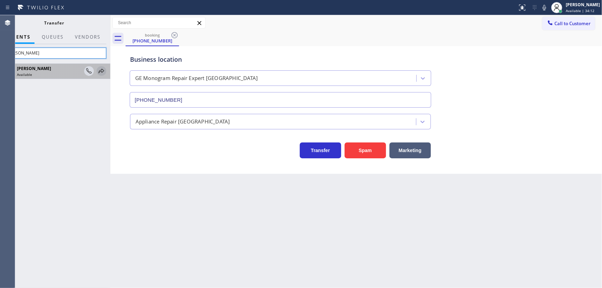
type input "[PERSON_NAME]"
click at [100, 70] on icon at bounding box center [101, 71] width 8 height 8
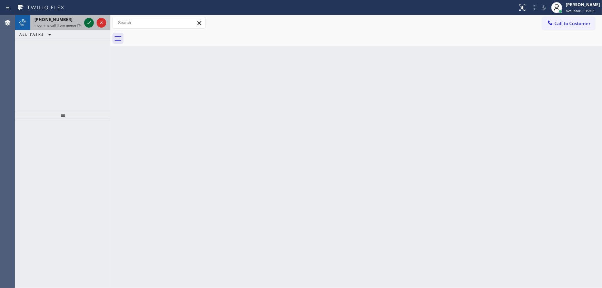
click at [86, 20] on icon at bounding box center [89, 23] width 8 height 8
click at [89, 25] on icon at bounding box center [89, 23] width 8 height 8
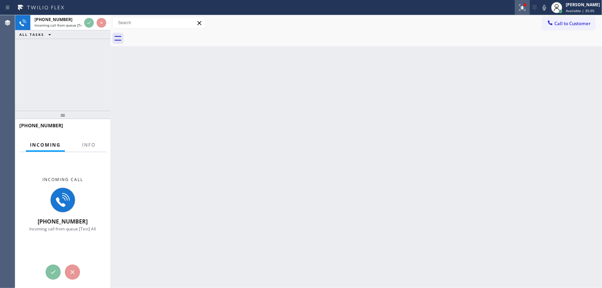
drag, startPoint x: 524, startPoint y: 0, endPoint x: 526, endPoint y: 10, distance: 10.5
click at [524, 1] on button at bounding box center [522, 7] width 15 height 15
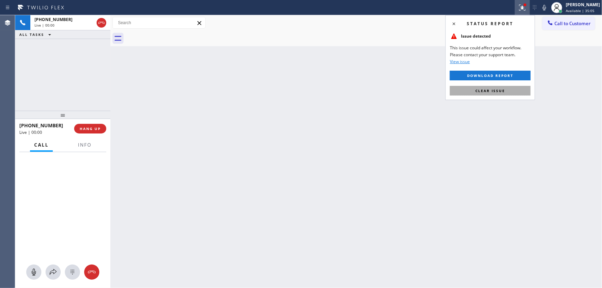
click at [507, 88] on button "Clear issue" at bounding box center [490, 91] width 81 height 10
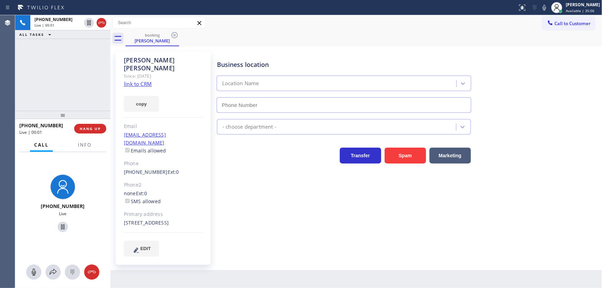
type input "[PHONE_NUMBER]"
click at [148, 80] on link "link to CRM" at bounding box center [138, 83] width 28 height 7
click at [549, 4] on icon at bounding box center [545, 7] width 8 height 8
click at [93, 48] on div "[PHONE_NUMBER] Live | 01:08 ALL TASKS ALL TASKS ACTIVE TASKS TASKS IN WRAP UP" at bounding box center [62, 63] width 95 height 96
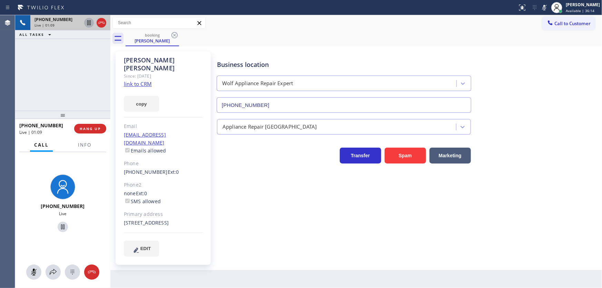
click at [90, 23] on icon at bounding box center [88, 22] width 3 height 5
click at [74, 73] on div "[PHONE_NUMBER] Live | 05:50 ALL TASKS ALL TASKS ACTIVE TASKS TASKS IN WRAP UP" at bounding box center [62, 63] width 95 height 96
click at [89, 23] on icon at bounding box center [89, 22] width 5 height 5
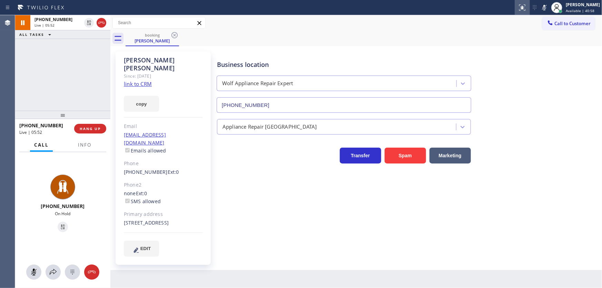
drag, startPoint x: 551, startPoint y: 8, endPoint x: 525, endPoint y: 11, distance: 25.7
click at [549, 9] on icon at bounding box center [545, 7] width 8 height 8
click at [91, 75] on div "[PHONE_NUMBER] Live | 05:54 ALL TASKS ALL TASKS ACTIVE TASKS TASKS IN WRAP UP" at bounding box center [62, 63] width 95 height 96
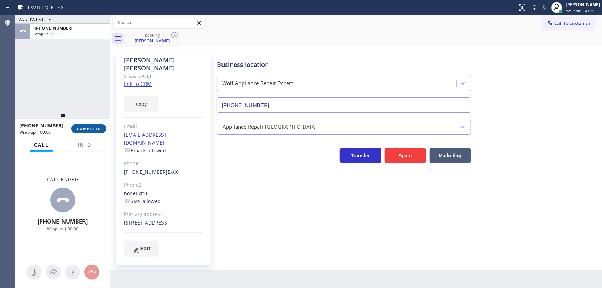
click at [93, 133] on button "COMPLETE" at bounding box center [88, 129] width 35 height 10
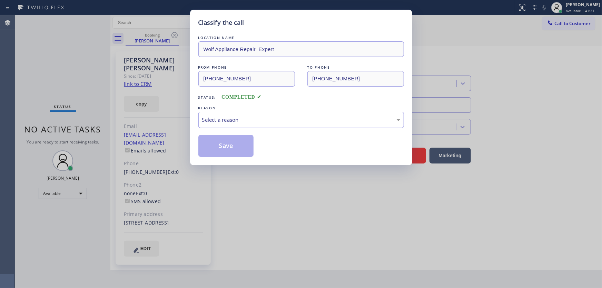
drag, startPoint x: 238, startPoint y: 115, endPoint x: 237, endPoint y: 126, distance: 11.4
click at [238, 117] on div "Select a reason" at bounding box center [301, 120] width 198 height 8
click at [246, 142] on button "Save" at bounding box center [227, 146] width 56 height 22
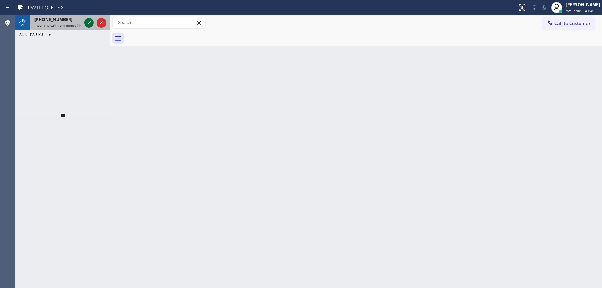
click at [90, 22] on icon at bounding box center [89, 23] width 8 height 8
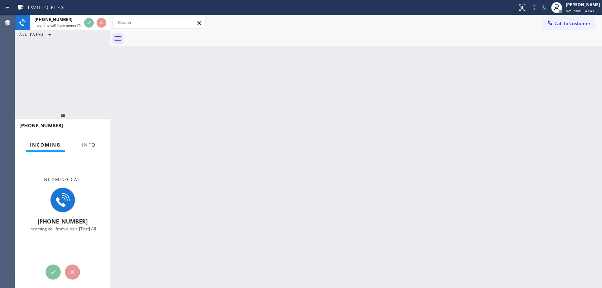
click at [95, 145] on span "Info" at bounding box center [88, 145] width 13 height 6
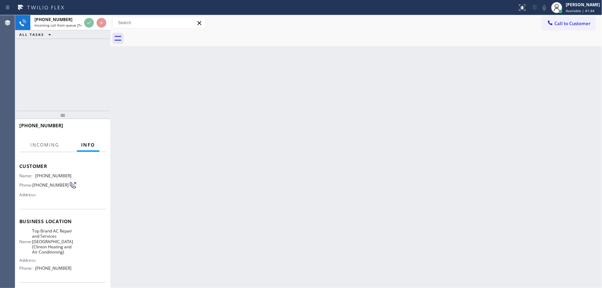
scroll to position [31, 0]
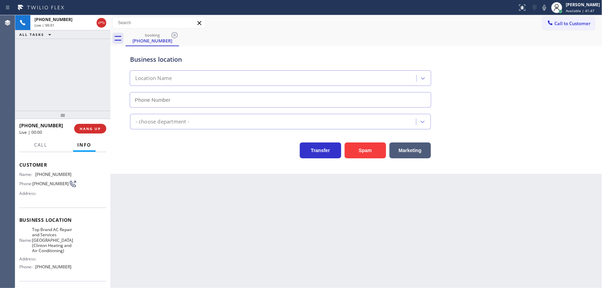
type input "[PHONE_NUMBER]"
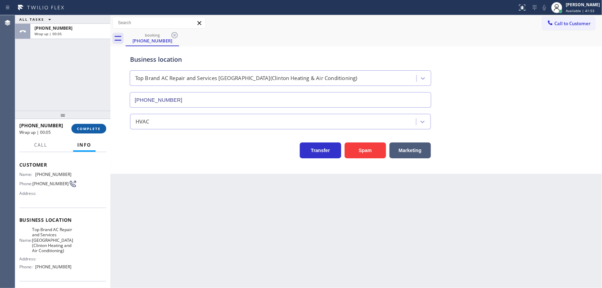
click at [96, 131] on span "COMPLETE" at bounding box center [89, 128] width 24 height 5
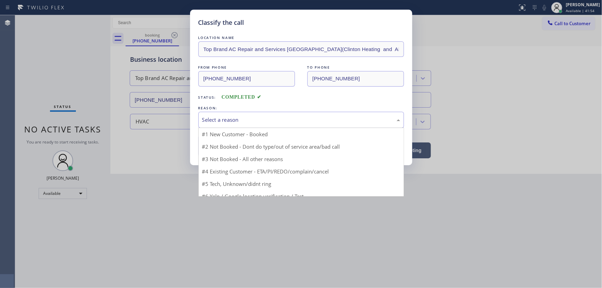
click at [225, 118] on div "Select a reason" at bounding box center [301, 120] width 198 height 8
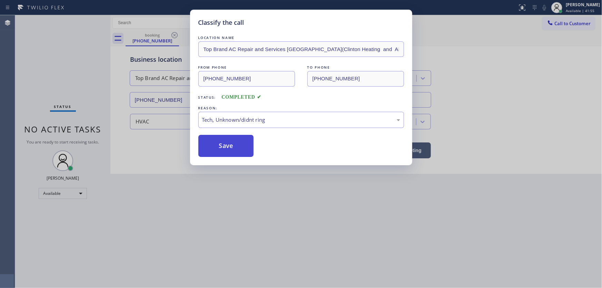
click at [234, 141] on button "Save" at bounding box center [227, 146] width 56 height 22
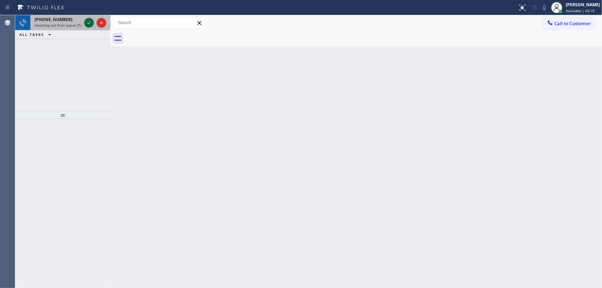
click at [87, 21] on icon at bounding box center [89, 23] width 8 height 8
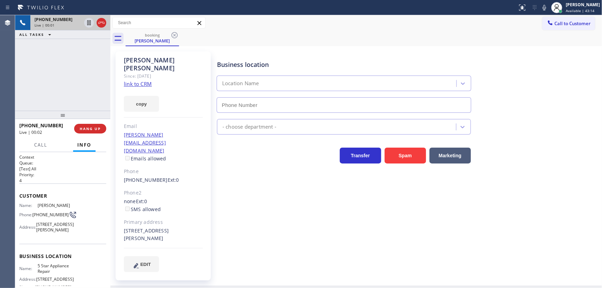
type input "[PHONE_NUMBER]"
click at [147, 80] on link "link to CRM" at bounding box center [138, 83] width 28 height 7
click at [387, 33] on div "booking [PERSON_NAME]" at bounding box center [364, 39] width 477 height 16
click at [549, 7] on icon at bounding box center [545, 7] width 8 height 8
drag, startPoint x: 81, startPoint y: 44, endPoint x: 84, endPoint y: 35, distance: 9.0
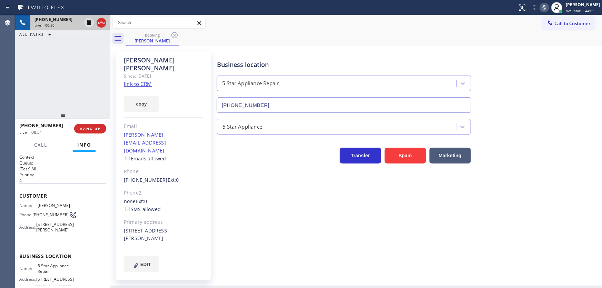
click at [81, 43] on div "[PHONE_NUMBER] Live | 00:50 ALL TASKS ALL TASKS ACTIVE TASKS TASKS IN WRAP UP" at bounding box center [62, 63] width 95 height 96
click at [88, 24] on icon at bounding box center [88, 22] width 3 height 5
drag, startPoint x: 89, startPoint y: 85, endPoint x: 90, endPoint y: 77, distance: 7.3
click at [89, 85] on div "[PHONE_NUMBER] Live | 05:20 ALL TASKS ALL TASKS ACTIVE TASKS TASKS IN WRAP UP" at bounding box center [62, 63] width 95 height 96
click at [89, 24] on icon at bounding box center [89, 22] width 5 height 5
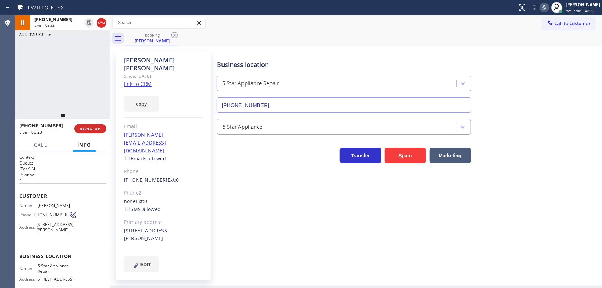
click at [549, 8] on icon at bounding box center [545, 7] width 8 height 8
click at [535, 43] on div "booking [PERSON_NAME]" at bounding box center [364, 39] width 477 height 16
click at [67, 68] on div "[PHONE_NUMBER] Live | 05:32 ALL TASKS ALL TASKS ACTIVE TASKS TASKS IN WRAP UP" at bounding box center [62, 63] width 95 height 96
click at [85, 87] on div "[PHONE_NUMBER] Live | 05:38 ALL TASKS ALL TASKS ACTIVE TASKS TASKS IN WRAP UP" at bounding box center [62, 63] width 95 height 96
drag, startPoint x: 46, startPoint y: 218, endPoint x: 34, endPoint y: 212, distance: 12.8
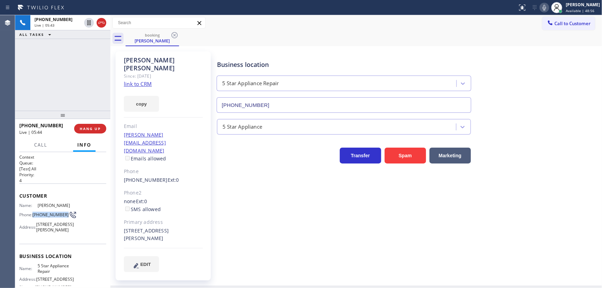
click at [34, 212] on span "[PHONE_NUMBER]" at bounding box center [50, 214] width 36 height 5
copy span "[PHONE_NUMBER]"
click at [78, 86] on div "[PHONE_NUMBER] Live | 05:47 ALL TASKS ALL TASKS ACTIVE TASKS TASKS IN WRAP UP" at bounding box center [62, 63] width 95 height 96
click at [89, 72] on div "[PHONE_NUMBER] Live | 05:58 ALL TASKS ALL TASKS ACTIVE TASKS TASKS IN WRAP UP" at bounding box center [62, 63] width 95 height 96
click at [96, 128] on span "HANG UP" at bounding box center [90, 128] width 21 height 5
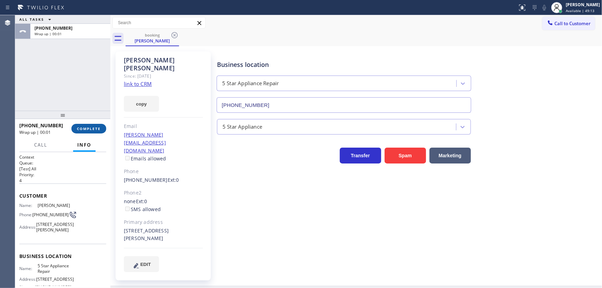
click at [96, 128] on span "COMPLETE" at bounding box center [89, 128] width 24 height 5
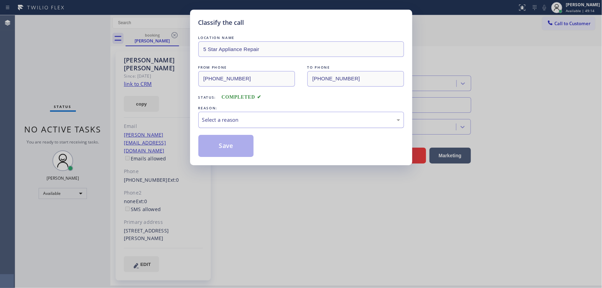
click at [222, 121] on div "Select a reason" at bounding box center [301, 120] width 198 height 8
click at [224, 153] on button "Save" at bounding box center [227, 146] width 56 height 22
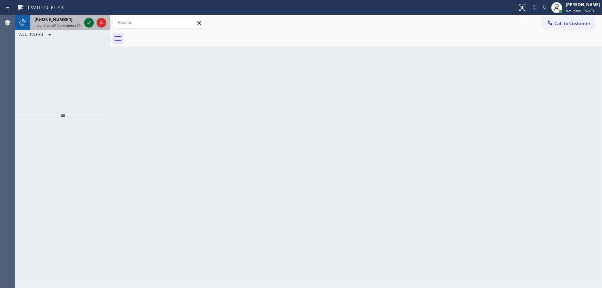
click at [87, 20] on icon at bounding box center [89, 23] width 8 height 8
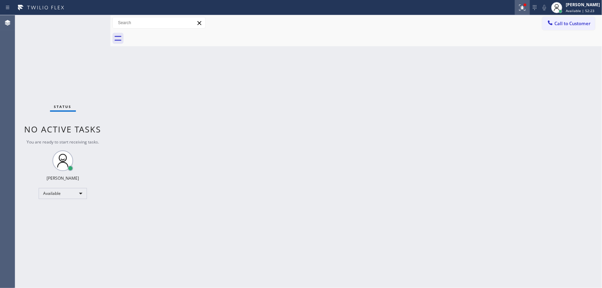
click at [524, 8] on icon at bounding box center [522, 6] width 4 height 5
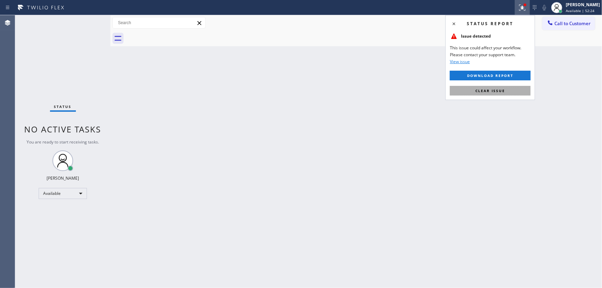
drag, startPoint x: 500, startPoint y: 85, endPoint x: 499, endPoint y: 93, distance: 8.1
click at [500, 88] on div "Status report Issue detected This issue could affect your workflow. Please cont…" at bounding box center [491, 57] width 90 height 85
click at [499, 93] on span "Clear issue" at bounding box center [491, 90] width 30 height 5
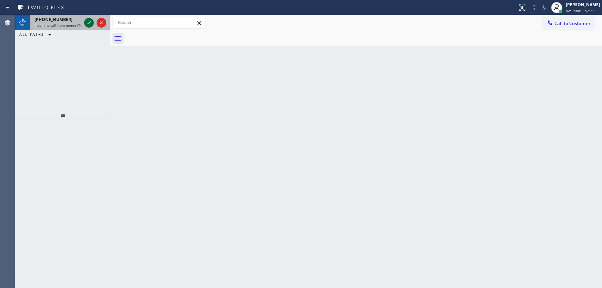
click at [87, 23] on icon at bounding box center [88, 22] width 3 height 3
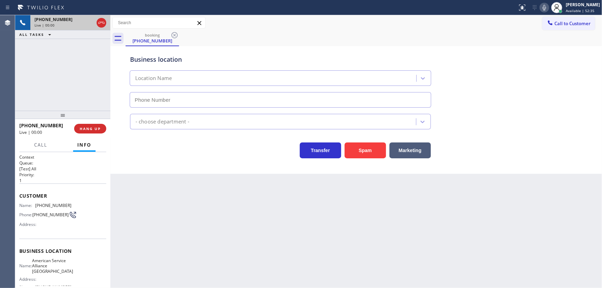
type input "[PHONE_NUMBER]"
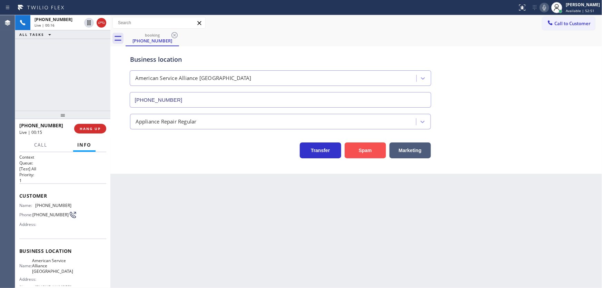
click at [376, 158] on button "Spam" at bounding box center [365, 151] width 41 height 16
click at [369, 152] on button "Spam" at bounding box center [365, 151] width 41 height 16
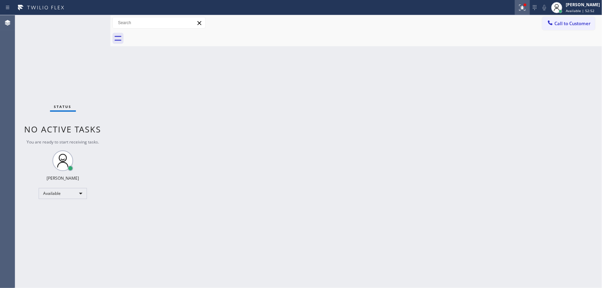
click at [527, 8] on icon at bounding box center [523, 7] width 8 height 8
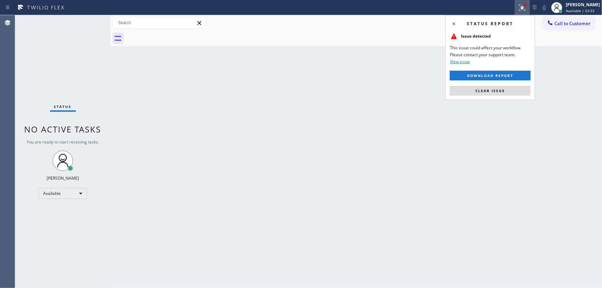
click at [502, 91] on span "Clear issue" at bounding box center [491, 90] width 30 height 5
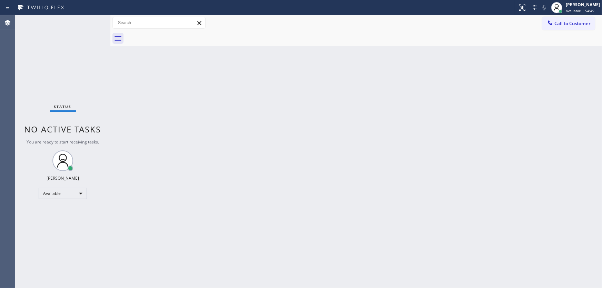
click at [89, 21] on div "Status No active tasks You are ready to start receiving tasks. [PERSON_NAME]" at bounding box center [62, 151] width 95 height 273
click at [90, 24] on div "Status No active tasks You are ready to start receiving tasks. [PERSON_NAME]" at bounding box center [62, 151] width 95 height 273
click at [88, 22] on div "Status No active tasks You are ready to start receiving tasks. [PERSON_NAME]" at bounding box center [62, 151] width 95 height 273
click at [89, 21] on div "Status No active tasks You are ready to start receiving tasks. [PERSON_NAME]" at bounding box center [62, 151] width 95 height 273
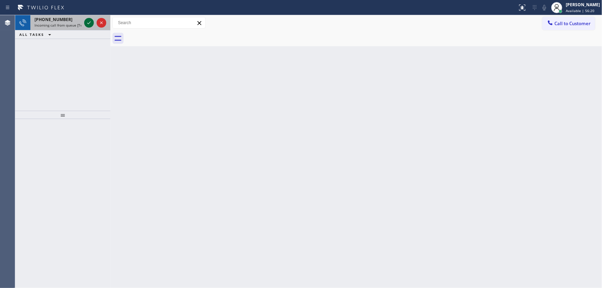
click at [89, 21] on icon at bounding box center [89, 23] width 8 height 8
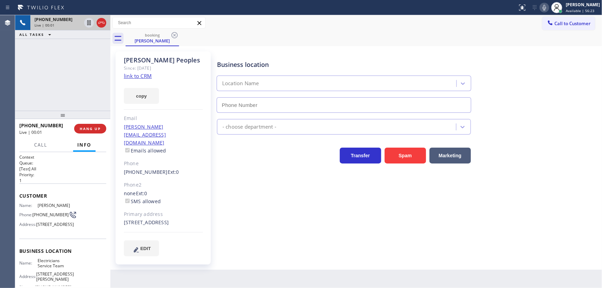
type input "[PHONE_NUMBER]"
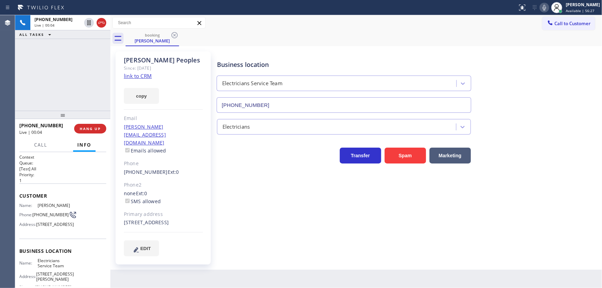
click at [134, 73] on link "link to CRM" at bounding box center [138, 75] width 28 height 7
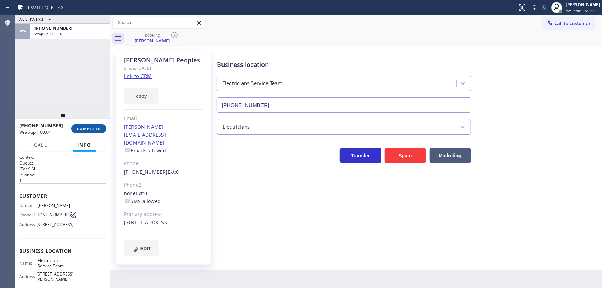
click at [89, 128] on span "COMPLETE" at bounding box center [89, 128] width 24 height 5
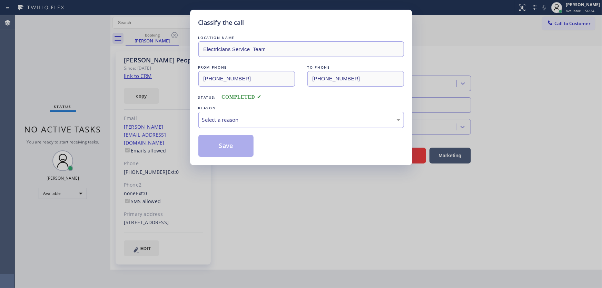
click at [219, 119] on div "Select a reason" at bounding box center [301, 120] width 198 height 8
click at [224, 148] on button "Save" at bounding box center [227, 146] width 56 height 22
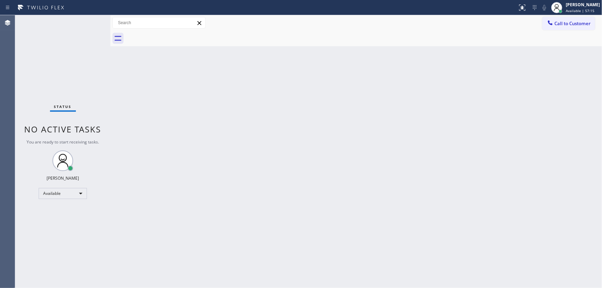
click at [91, 25] on div "Status No active tasks You are ready to start receiving tasks. [PERSON_NAME]" at bounding box center [62, 151] width 95 height 273
click at [88, 21] on div "Status No active tasks You are ready to start receiving tasks. [PERSON_NAME]" at bounding box center [62, 151] width 95 height 273
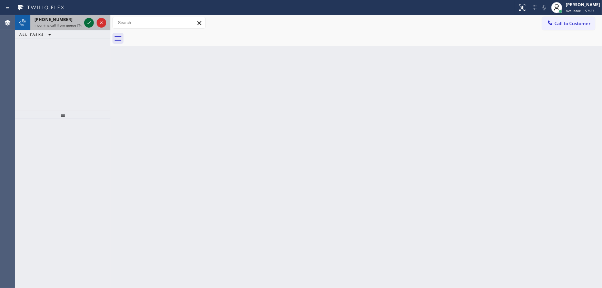
click at [88, 20] on icon at bounding box center [89, 23] width 8 height 8
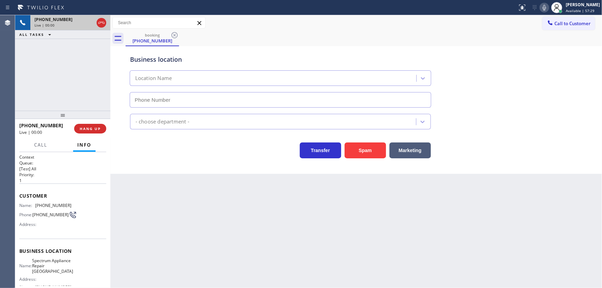
type input "[PHONE_NUMBER]"
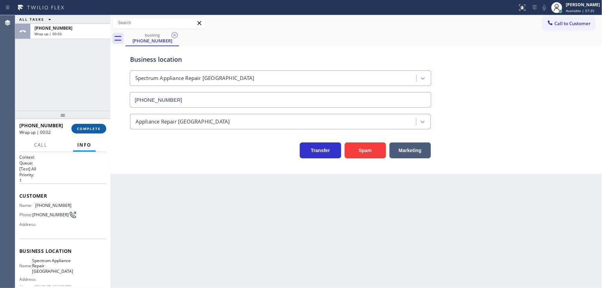
click at [93, 128] on span "COMPLETE" at bounding box center [89, 128] width 24 height 5
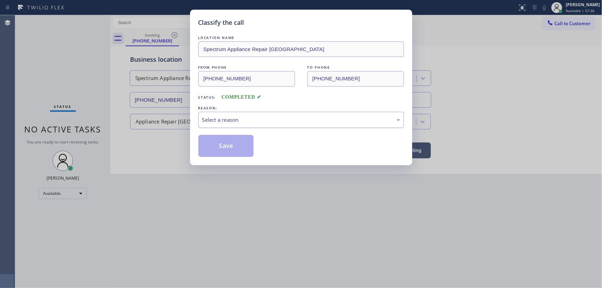
click at [238, 117] on div "Select a reason" at bounding box center [301, 120] width 198 height 8
click at [228, 145] on button "Save" at bounding box center [227, 146] width 56 height 22
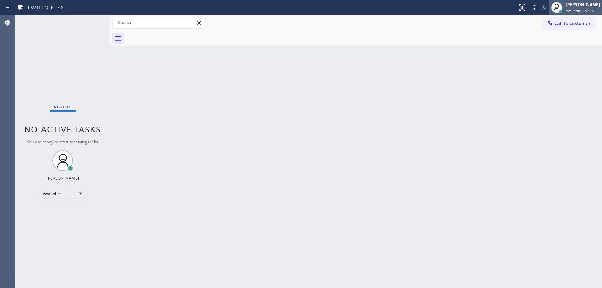
click at [574, 6] on div "[PERSON_NAME]" at bounding box center [583, 5] width 34 height 6
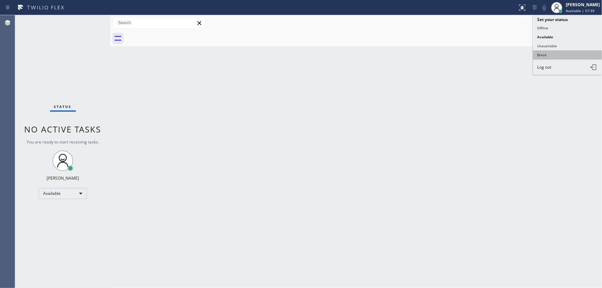
click at [547, 52] on button "Break" at bounding box center [567, 54] width 69 height 9
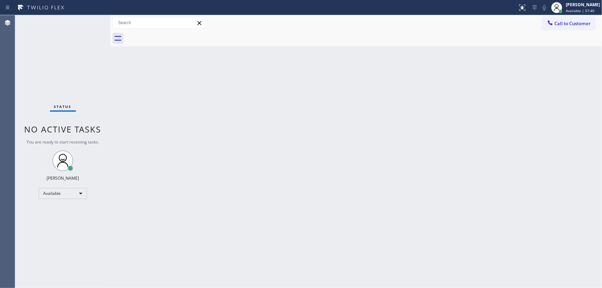
click at [421, 96] on div "Back to Dashboard Change Sender ID Customers Technicians Select a contact Outbo…" at bounding box center [356, 151] width 492 height 273
click at [56, 197] on div "Break" at bounding box center [63, 196] width 48 height 11
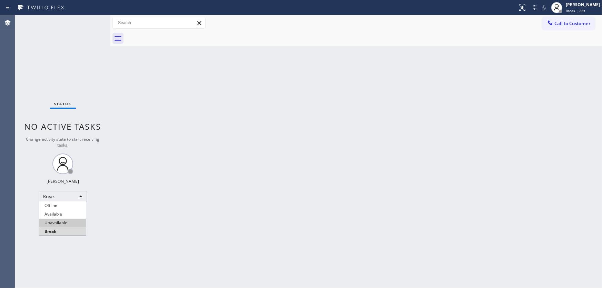
click at [63, 220] on li "Unavailable" at bounding box center [62, 223] width 47 height 8
click at [69, 195] on div "Break" at bounding box center [63, 196] width 48 height 11
click at [58, 230] on li "Break" at bounding box center [62, 232] width 47 height 8
click at [124, 221] on div "Back to Dashboard Change Sender ID Customers Technicians Select a contact Outbo…" at bounding box center [356, 151] width 492 height 273
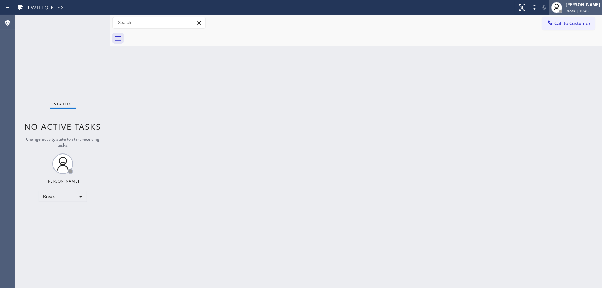
click at [574, 7] on div "[PERSON_NAME]" at bounding box center [583, 5] width 34 height 6
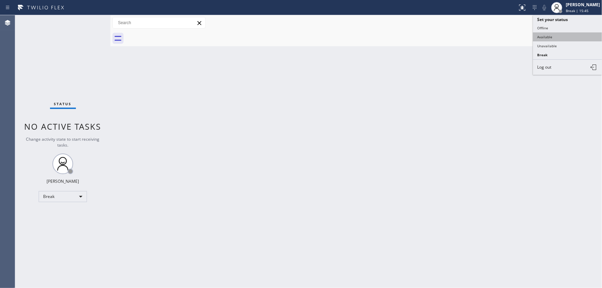
click at [556, 32] on button "Available" at bounding box center [567, 36] width 69 height 9
click at [412, 84] on div "Back to Dashboard Change Sender ID Customers Technicians Select a contact Outbo…" at bounding box center [356, 151] width 492 height 273
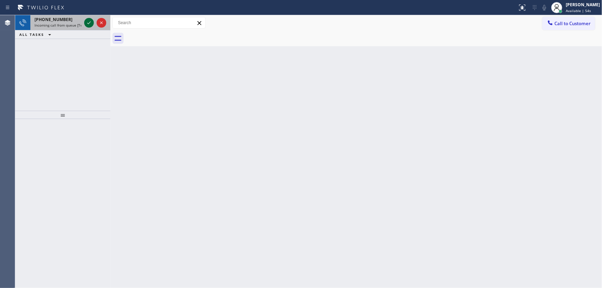
click at [88, 21] on icon at bounding box center [89, 23] width 8 height 8
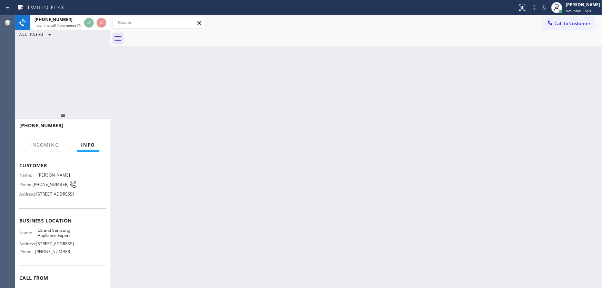
scroll to position [31, 0]
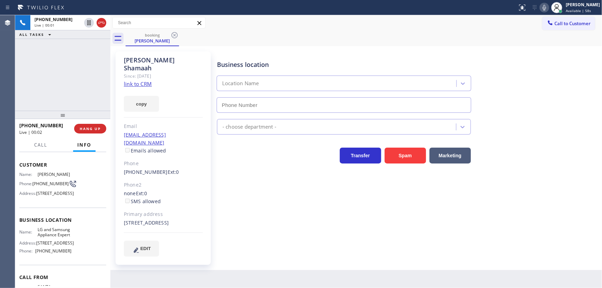
type input "[PHONE_NUMBER]"
click at [148, 80] on link "link to CRM" at bounding box center [138, 83] width 28 height 7
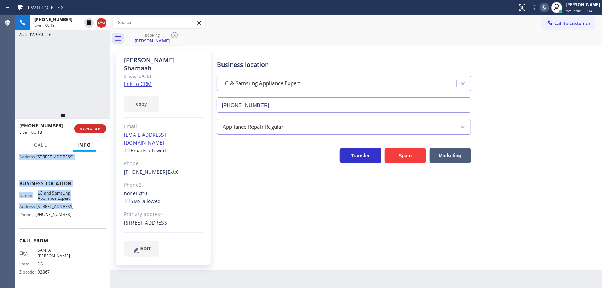
scroll to position [96, 0]
drag, startPoint x: 21, startPoint y: 171, endPoint x: 76, endPoint y: 215, distance: 70.7
click at [76, 215] on div "Context Queue: [Test] All Priority: 1 Customer Name: [PERSON_NAME] Phone: [PHON…" at bounding box center [62, 220] width 95 height 136
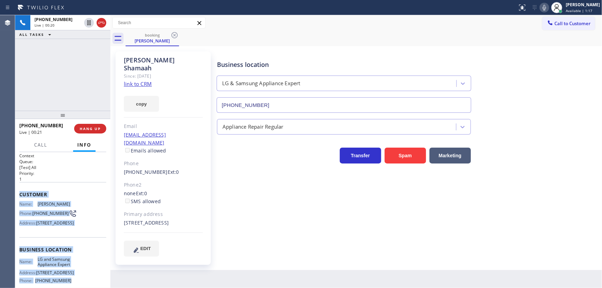
drag, startPoint x: 75, startPoint y: 219, endPoint x: 20, endPoint y: 196, distance: 59.6
click at [20, 196] on div "Context Queue: [Test] All Priority: 1 Customer Name: [PERSON_NAME] Phone: [PHON…" at bounding box center [62, 253] width 87 height 200
copy div "Customer Name: [PERSON_NAME] Phone: [PHONE_NUMBER] Address: [STREET_ADDRESS] Bu…"
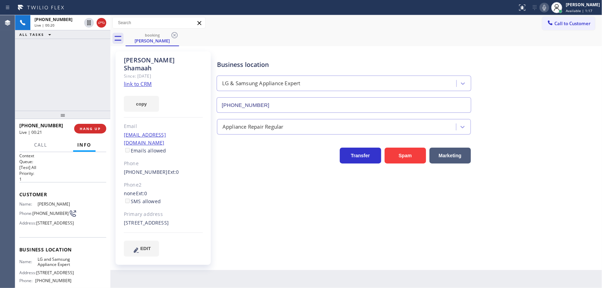
click at [57, 86] on div "[PHONE_NUMBER] Live | 00:20 ALL TASKS ALL TASKS ACTIVE TASKS TASKS IN WRAP UP" at bounding box center [62, 63] width 95 height 96
click at [48, 147] on button "Call" at bounding box center [40, 144] width 21 height 13
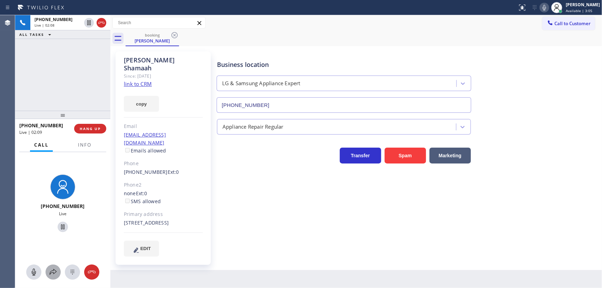
click at [54, 272] on icon at bounding box center [53, 272] width 8 height 8
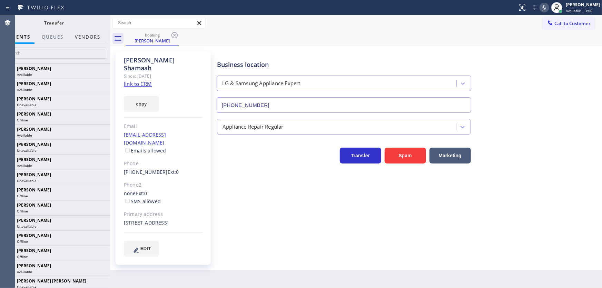
click at [80, 36] on button "Vendors" at bounding box center [88, 36] width 34 height 13
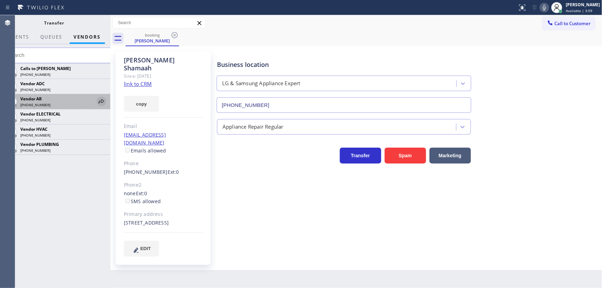
click at [103, 101] on icon at bounding box center [101, 101] width 8 height 8
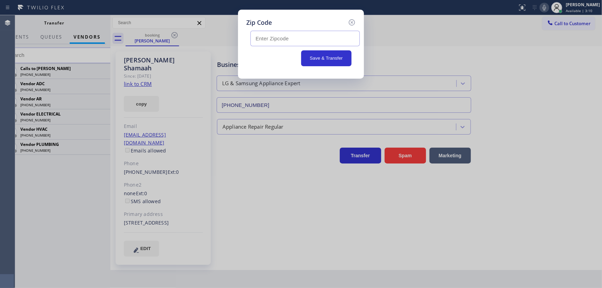
click at [267, 36] on input "text" at bounding box center [305, 39] width 109 height 16
paste input "92553"
type input "92553"
click at [311, 56] on button "Save & Transfer" at bounding box center [326, 58] width 51 height 16
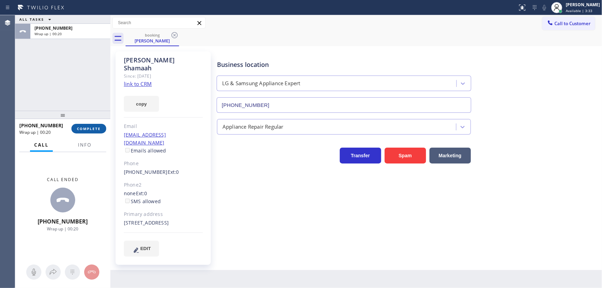
click at [86, 133] on button "COMPLETE" at bounding box center [88, 129] width 35 height 10
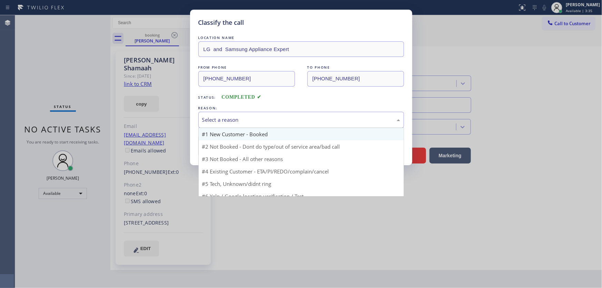
drag, startPoint x: 234, startPoint y: 117, endPoint x: 229, endPoint y: 138, distance: 21.5
click at [234, 117] on div "Select a reason" at bounding box center [301, 120] width 198 height 8
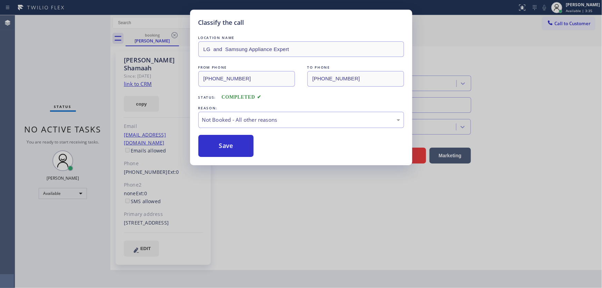
click at [228, 142] on button "Save" at bounding box center [227, 146] width 56 height 22
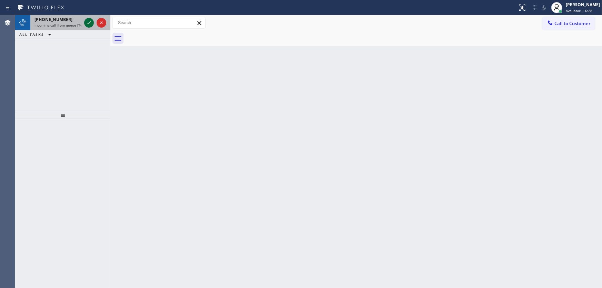
click at [88, 22] on icon at bounding box center [89, 23] width 8 height 8
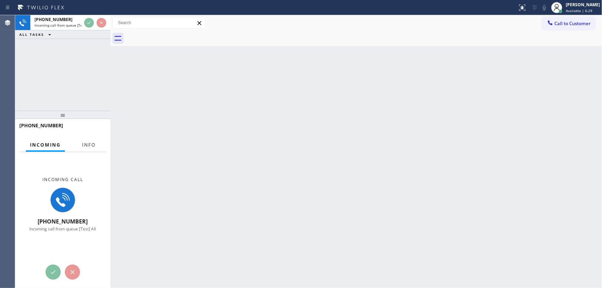
click at [86, 145] on span "Info" at bounding box center [88, 145] width 13 height 6
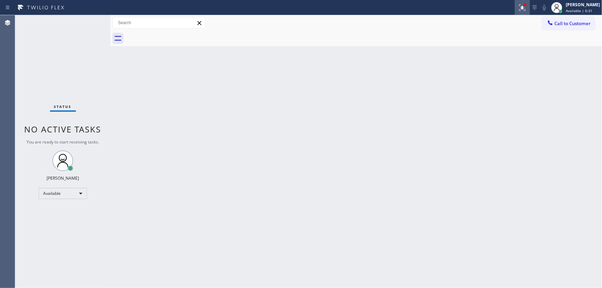
click at [527, 10] on icon at bounding box center [523, 7] width 8 height 8
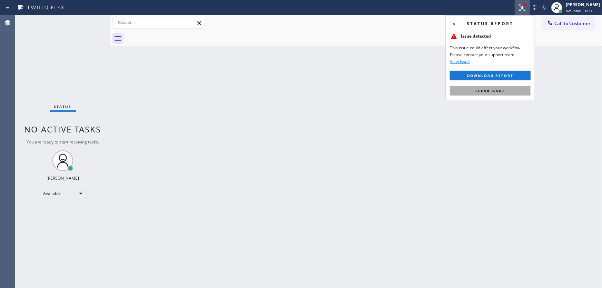
click at [499, 91] on span "Clear issue" at bounding box center [491, 90] width 30 height 5
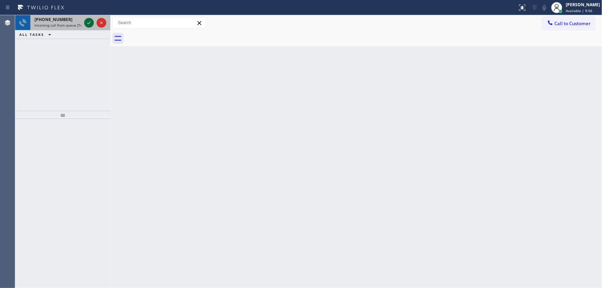
click at [89, 23] on icon at bounding box center [89, 23] width 8 height 8
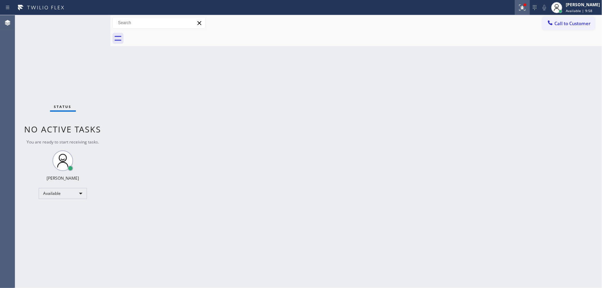
click at [525, 7] on icon at bounding box center [523, 7] width 8 height 8
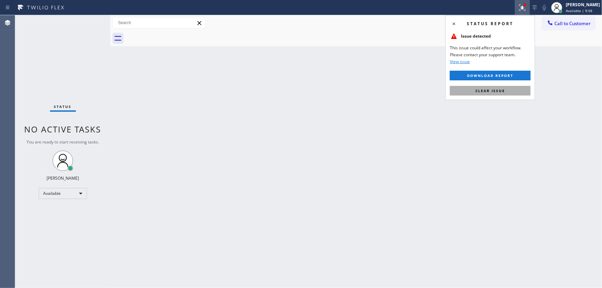
click at [499, 89] on span "Clear issue" at bounding box center [491, 90] width 30 height 5
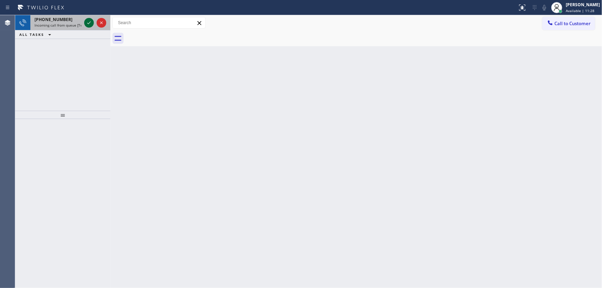
click at [86, 24] on icon at bounding box center [89, 23] width 8 height 8
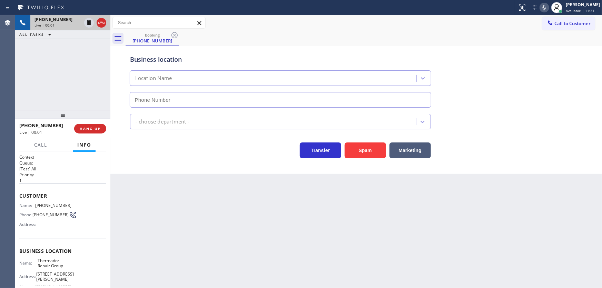
type input "[PHONE_NUMBER]"
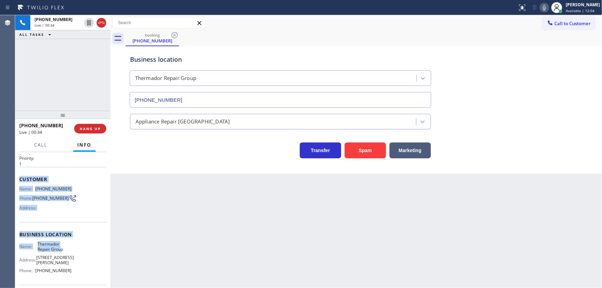
scroll to position [69, 0]
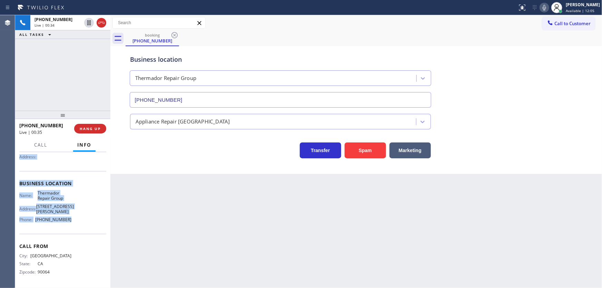
copy div "Customer Name: [PHONE_NUMBER] Phone: [PHONE_NUMBER] Address: Business location …"
drag, startPoint x: 22, startPoint y: 200, endPoint x: 76, endPoint y: 223, distance: 58.0
click at [76, 223] on div "Context Queue: [Test] All Priority: 1 Customer Name: [PHONE_NUMBER] Phone: [PHO…" at bounding box center [62, 187] width 87 height 200
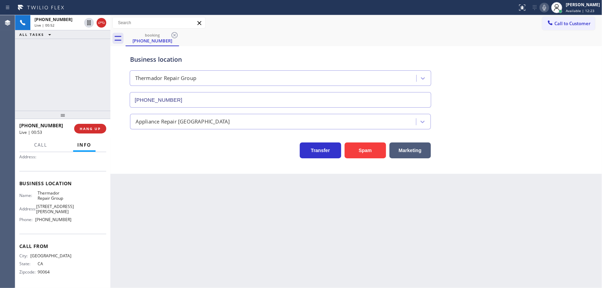
drag, startPoint x: 91, startPoint y: 89, endPoint x: 97, endPoint y: 65, distance: 24.9
click at [91, 89] on div "[PHONE_NUMBER] Live | 00:52 ALL TASKS ALL TASKS ACTIVE TASKS TASKS IN WRAP UP" at bounding box center [62, 63] width 95 height 96
click at [91, 68] on div "[PHONE_NUMBER] Live | 02:11 ALL TASKS ALL TASKS ACTIVE TASKS TASKS IN WRAP UP" at bounding box center [62, 63] width 95 height 96
click at [500, 151] on div "Transfer Spam Marketing" at bounding box center [357, 147] width 456 height 22
click at [101, 66] on div "[PHONE_NUMBER] Live | 02:20 ALL TASKS ALL TASKS ACTIVE TASKS TASKS IN WRAP UP" at bounding box center [62, 63] width 95 height 96
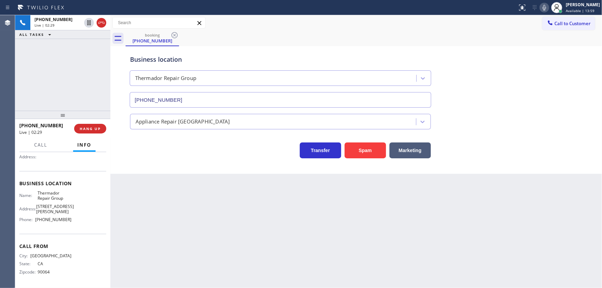
drag, startPoint x: 483, startPoint y: 54, endPoint x: 536, endPoint y: 29, distance: 59.0
click at [483, 54] on div "Business location Thermador Repair Group [PHONE_NUMBER]" at bounding box center [357, 76] width 456 height 62
click at [549, 8] on icon at bounding box center [545, 7] width 8 height 8
click at [82, 64] on div "[PHONE_NUMBER] Live | 02:31 ALL TASKS ALL TASKS ACTIVE TASKS TASKS IN WRAP UP" at bounding box center [62, 63] width 95 height 96
click at [89, 23] on icon at bounding box center [89, 23] width 8 height 8
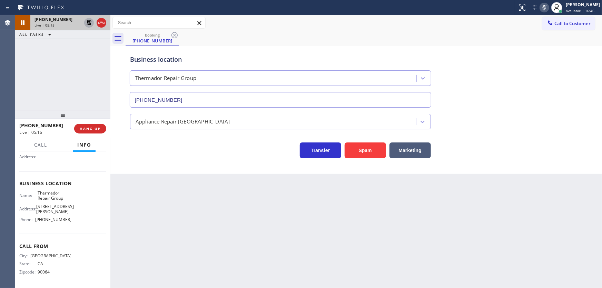
click at [89, 24] on icon at bounding box center [89, 23] width 8 height 8
click at [548, 8] on icon at bounding box center [545, 7] width 8 height 8
click at [91, 67] on div "[PHONE_NUMBER] Live | 05:18 ALL TASKS ALL TASKS ACTIVE TASKS TASKS IN WRAP UP" at bounding box center [62, 63] width 95 height 96
click at [81, 65] on div "[PHONE_NUMBER] Live | 05:18 ALL TASKS ALL TASKS ACTIVE TASKS TASKS IN WRAP UP" at bounding box center [62, 63] width 95 height 96
click at [72, 64] on div "[PHONE_NUMBER] Live | 05:20 ALL TASKS ALL TASKS ACTIVE TASKS TASKS IN WRAP UP" at bounding box center [62, 63] width 95 height 96
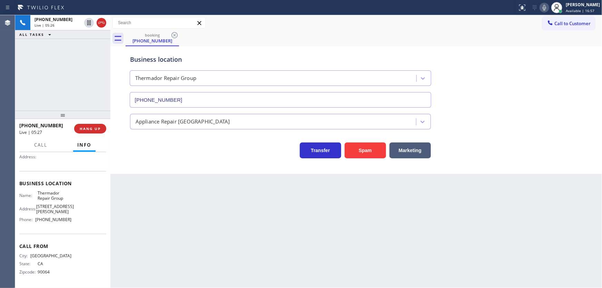
click at [69, 79] on div "[PHONE_NUMBER] Live | 05:26 ALL TASKS ALL TASKS ACTIVE TASKS TASKS IN WRAP UP" at bounding box center [62, 63] width 95 height 96
click at [55, 66] on div "[PHONE_NUMBER] Live | 06:30 ALL TASKS ALL TASKS ACTIVE TASKS TASKS IN WRAP UP" at bounding box center [62, 63] width 95 height 96
click at [85, 70] on div "[PHONE_NUMBER] Live | 09:57 ALL TASKS ALL TASKS ACTIVE TASKS TASKS IN WRAP UP" at bounding box center [62, 63] width 95 height 96
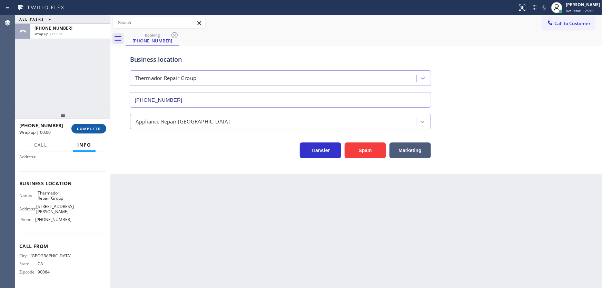
click at [100, 126] on span "COMPLETE" at bounding box center [89, 128] width 24 height 5
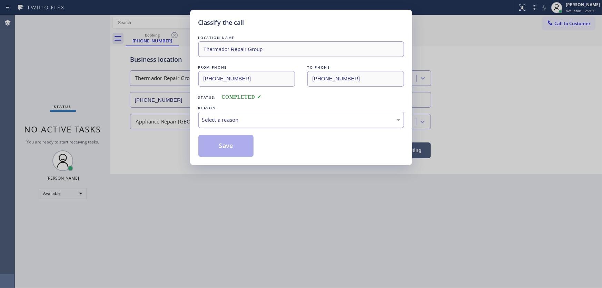
click at [210, 118] on div "Select a reason" at bounding box center [301, 120] width 198 height 8
click at [214, 143] on button "Save" at bounding box center [227, 146] width 56 height 22
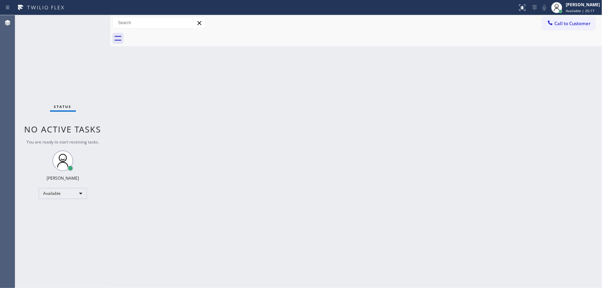
click at [90, 24] on div "Status No active tasks You are ready to start receiving tasks. [PERSON_NAME]" at bounding box center [62, 151] width 95 height 273
click at [90, 22] on div "Status No active tasks You are ready to start receiving tasks. [PERSON_NAME]" at bounding box center [62, 151] width 95 height 273
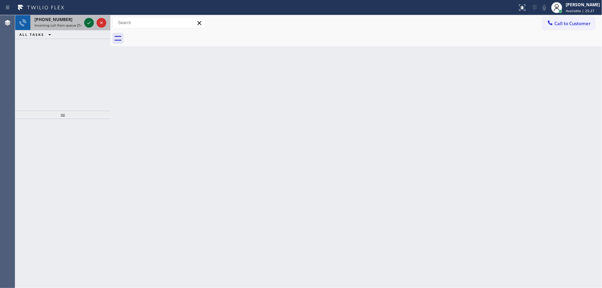
click at [86, 22] on icon at bounding box center [89, 23] width 8 height 8
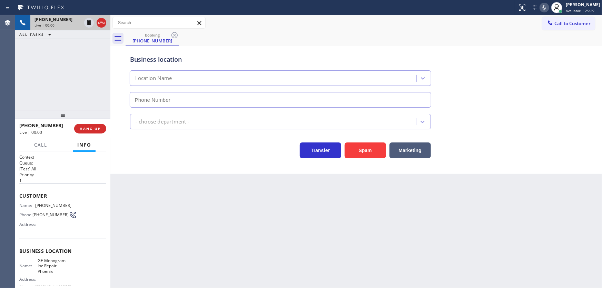
type input "[PHONE_NUMBER]"
click at [83, 91] on div "[PHONE_NUMBER] Live | 00:03 ALL TASKS ALL TASKS ACTIVE TASKS TASKS IN WRAP UP" at bounding box center [62, 63] width 95 height 96
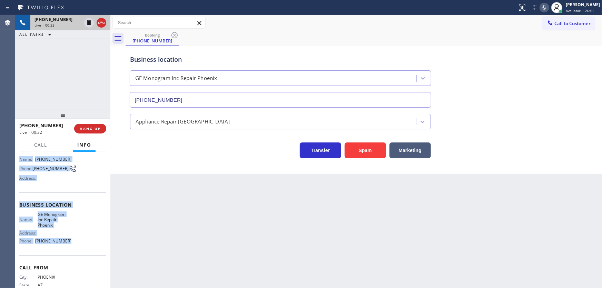
scroll to position [69, 0]
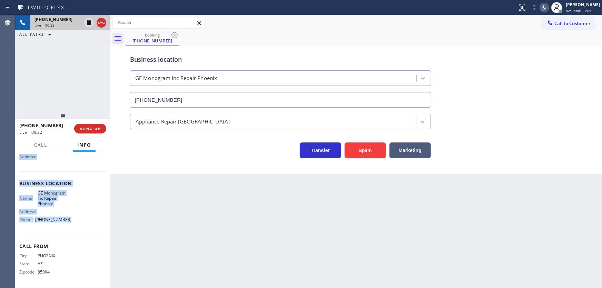
drag, startPoint x: 19, startPoint y: 193, endPoint x: 76, endPoint y: 221, distance: 63.8
click at [76, 221] on div "Context Queue: [Test] All Priority: 1 Customer Name: [PHONE_NUMBER] Phone: [PHO…" at bounding box center [62, 220] width 95 height 136
copy div "Customer Name: [PHONE_NUMBER] Phone: [PHONE_NUMBER] Address: Business location …"
click at [65, 90] on div "[PHONE_NUMBER] Live | 00:33 ALL TASKS ALL TASKS ACTIVE TASKS TASKS IN WRAP UP" at bounding box center [62, 63] width 95 height 96
click at [83, 72] on div "[PHONE_NUMBER] Live | 00:46 ALL TASKS ALL TASKS ACTIVE TASKS TASKS IN WRAP UP" at bounding box center [62, 63] width 95 height 96
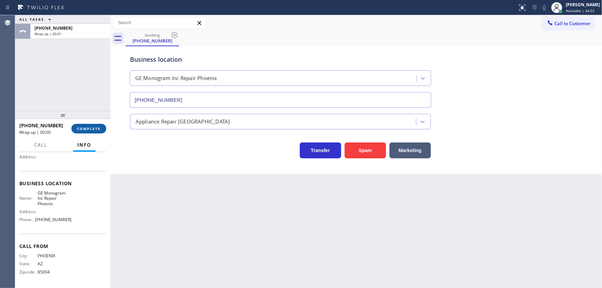
click at [98, 128] on span "COMPLETE" at bounding box center [89, 128] width 24 height 5
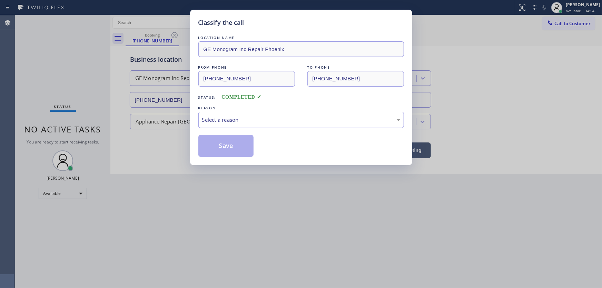
drag, startPoint x: 221, startPoint y: 120, endPoint x: 221, endPoint y: 126, distance: 6.2
click at [221, 122] on div "Select a reason" at bounding box center [301, 120] width 198 height 8
click at [219, 143] on button "Save" at bounding box center [227, 146] width 56 height 22
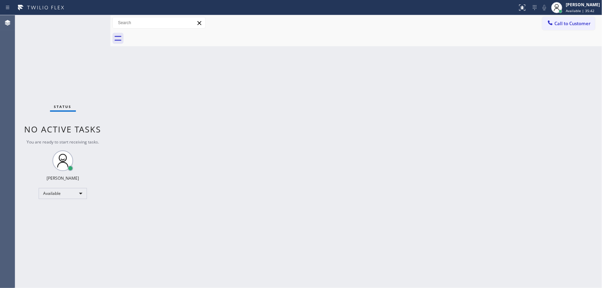
click at [83, 66] on div "Status No active tasks You are ready to start receiving tasks. [PERSON_NAME]" at bounding box center [62, 151] width 95 height 273
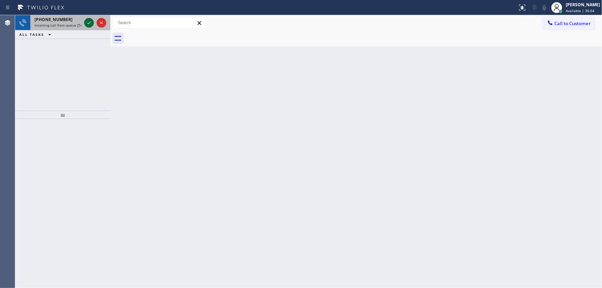
click at [88, 23] on icon at bounding box center [89, 23] width 8 height 8
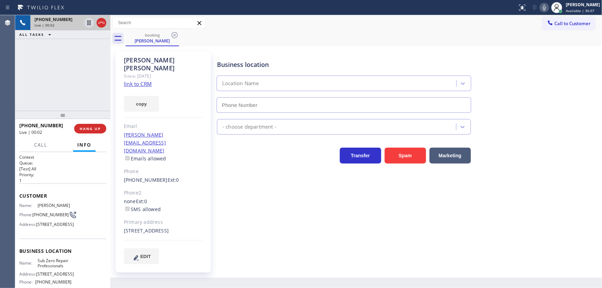
type input "[PHONE_NUMBER]"
click at [142, 80] on link "link to CRM" at bounding box center [138, 83] width 28 height 7
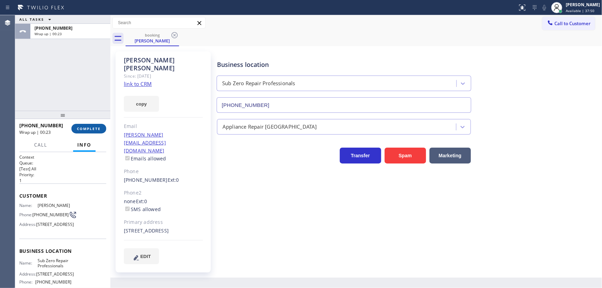
click at [96, 126] on button "COMPLETE" at bounding box center [88, 129] width 35 height 10
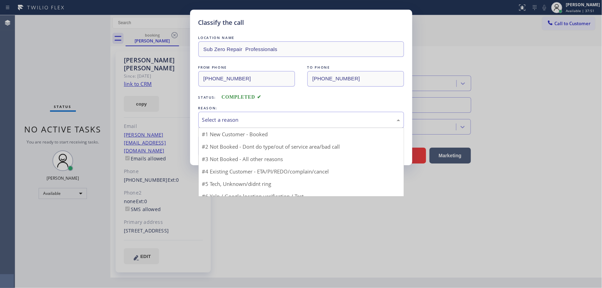
click at [229, 121] on div "Select a reason" at bounding box center [301, 120] width 198 height 8
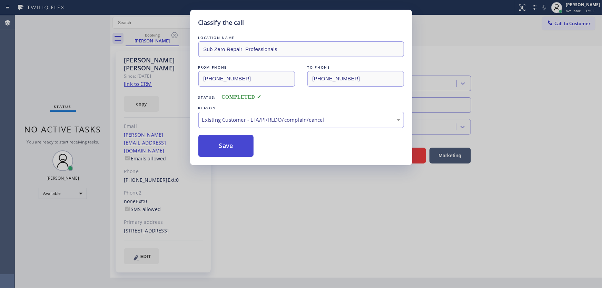
click at [223, 145] on button "Save" at bounding box center [227, 146] width 56 height 22
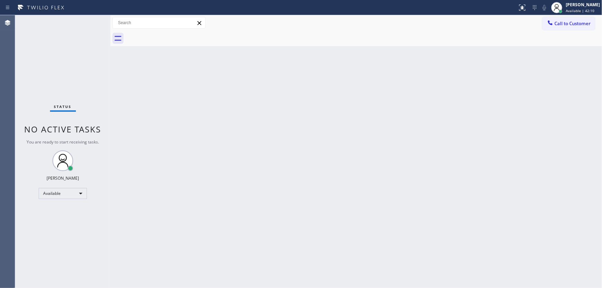
click at [89, 23] on div "Status No active tasks You are ready to start receiving tasks. [PERSON_NAME]" at bounding box center [62, 151] width 95 height 273
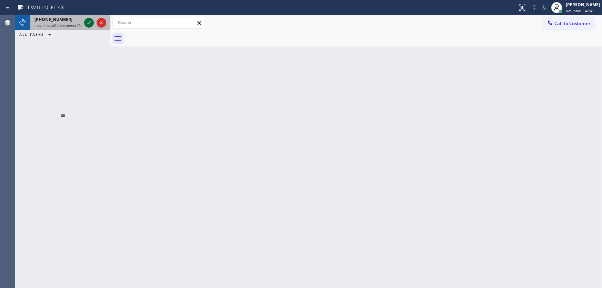
click at [90, 21] on icon at bounding box center [89, 23] width 8 height 8
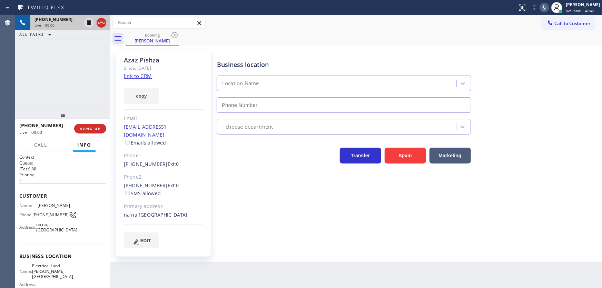
type input "[PHONE_NUMBER]"
click at [144, 75] on link "link to CRM" at bounding box center [138, 75] width 28 height 7
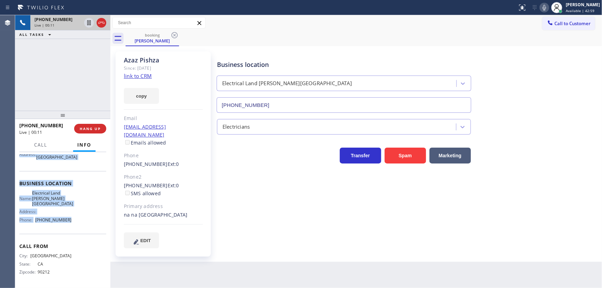
scroll to position [74, 0]
drag, startPoint x: 22, startPoint y: 197, endPoint x: 66, endPoint y: 163, distance: 55.5
click at [74, 218] on div "Context Queue: [Test] All Priority: 2 Customer Name: [PERSON_NAME] Phone: [PHON…" at bounding box center [62, 220] width 95 height 136
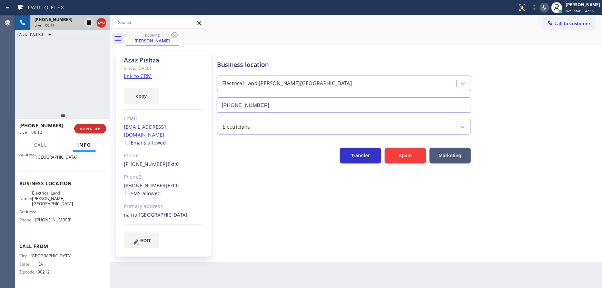
click at [64, 90] on div "[PHONE_NUMBER] Live | 00:11 ALL TASKS ALL TASKS ACTIVE TASKS TASKS IN WRAP UP" at bounding box center [62, 63] width 95 height 96
click at [66, 72] on div "[PHONE_NUMBER] Live | 01:05 ALL TASKS ALL TASKS ACTIVE TASKS TASKS IN WRAP UP" at bounding box center [62, 63] width 95 height 96
click at [72, 71] on div "[PHONE_NUMBER] Live | 02:31 ALL TASKS ALL TASKS ACTIVE TASKS TASKS IN WRAP UP" at bounding box center [62, 63] width 95 height 96
drag, startPoint x: 449, startPoint y: 47, endPoint x: 567, endPoint y: 24, distance: 120.3
click at [450, 47] on div "Azaz Pishza Since: [DATE] link to CRM copy Email [EMAIL_ADDRESS][DOMAIN_NAME] E…" at bounding box center [356, 154] width 492 height 216
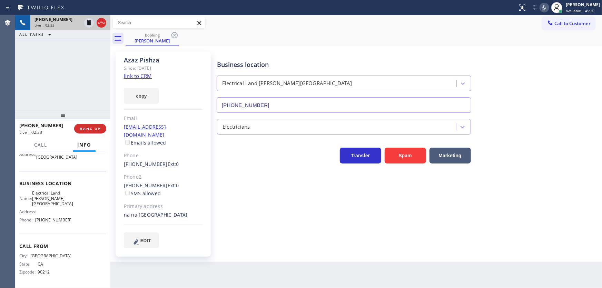
click at [549, 8] on icon at bounding box center [545, 7] width 8 height 8
click at [83, 58] on div "[PHONE_NUMBER] Live | 02:33 ALL TASKS ALL TASKS ACTIVE TASKS TASKS IN WRAP UP" at bounding box center [62, 63] width 95 height 96
click at [90, 20] on icon at bounding box center [89, 23] width 8 height 8
click at [78, 77] on div "[PHONE_NUMBER] Live | 02:50 ALL TASKS ALL TASKS ACTIVE TASKS TASKS IN WRAP UP" at bounding box center [62, 63] width 95 height 96
drag, startPoint x: 89, startPoint y: 22, endPoint x: 163, endPoint y: 28, distance: 74.8
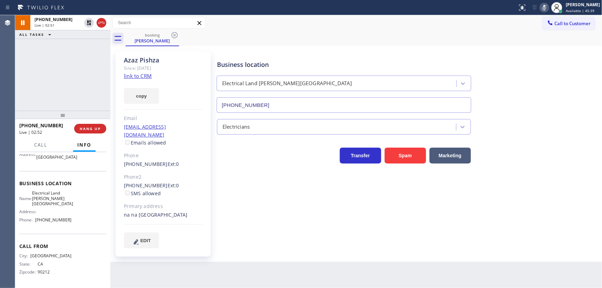
click at [89, 22] on icon at bounding box center [89, 23] width 8 height 8
click at [549, 7] on icon at bounding box center [545, 7] width 8 height 8
click at [86, 49] on div "[PHONE_NUMBER] Live | 02:53 ALL TASKS ALL TASKS ACTIVE TASKS TASKS IN WRAP UP" at bounding box center [62, 63] width 95 height 96
click at [76, 78] on div "[PHONE_NUMBER] Live | 03:04 ALL TASKS ALL TASKS ACTIVE TASKS TASKS IN WRAP UP" at bounding box center [62, 63] width 95 height 96
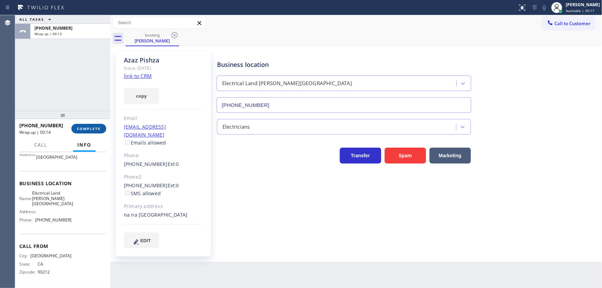
click at [99, 126] on span "COMPLETE" at bounding box center [89, 128] width 24 height 5
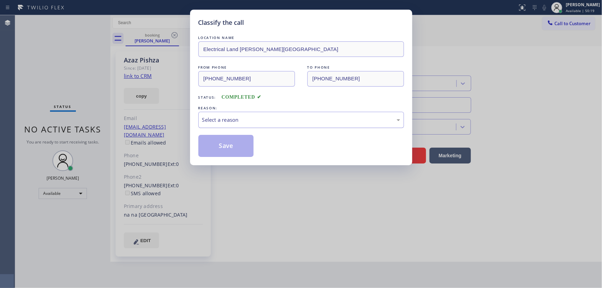
click at [223, 125] on div "Select a reason" at bounding box center [302, 120] width 206 height 16
click at [221, 145] on button "Save" at bounding box center [227, 146] width 56 height 22
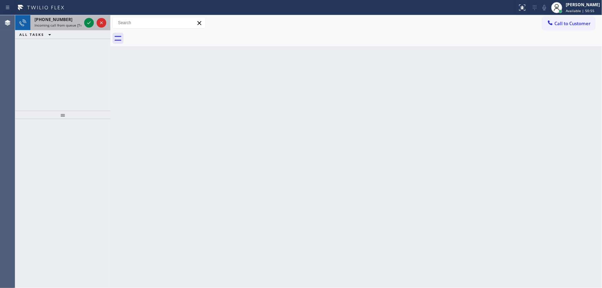
click at [83, 24] on div at bounding box center [95, 22] width 25 height 15
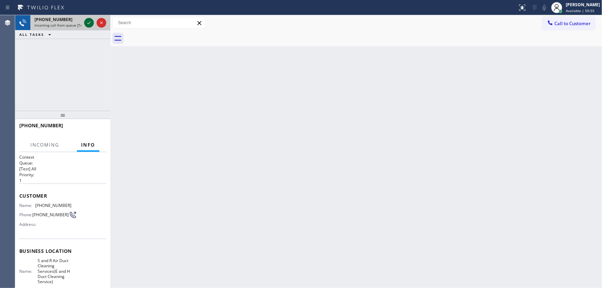
click at [83, 23] on div at bounding box center [95, 22] width 25 height 15
click at [85, 23] on icon at bounding box center [89, 23] width 8 height 8
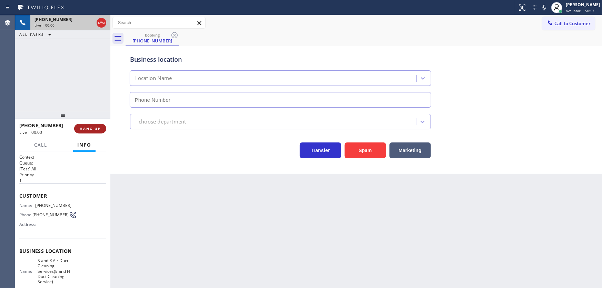
type input "[PHONE_NUMBER]"
click at [99, 128] on span "HANG UP" at bounding box center [90, 128] width 21 height 5
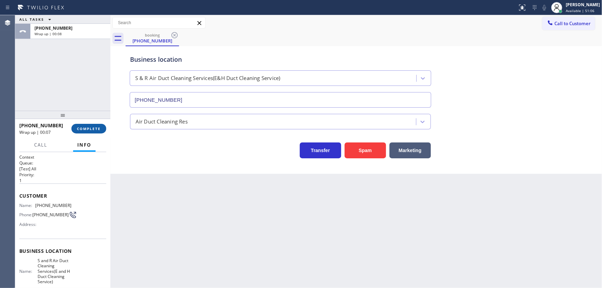
click at [100, 131] on button "COMPLETE" at bounding box center [88, 129] width 35 height 10
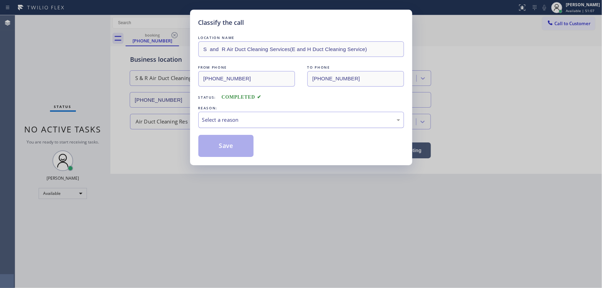
drag, startPoint x: 229, startPoint y: 118, endPoint x: 235, endPoint y: 123, distance: 7.6
click at [230, 119] on div "Select a reason" at bounding box center [301, 120] width 198 height 8
click at [225, 135] on button "Save" at bounding box center [227, 146] width 56 height 22
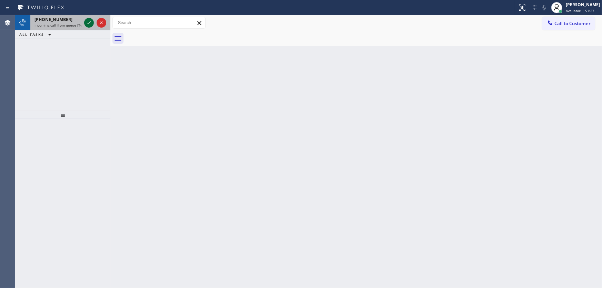
click at [90, 20] on icon at bounding box center [89, 23] width 8 height 8
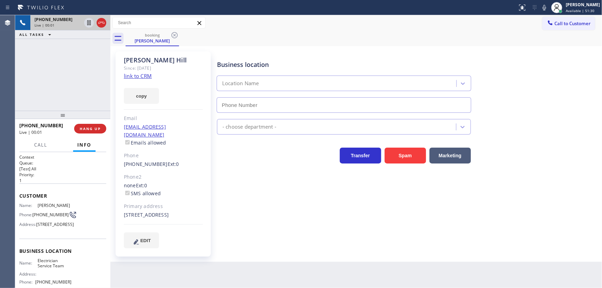
type input "(747) 529-9099"
click at [135, 78] on link "link to CRM" at bounding box center [138, 75] width 28 height 7
click at [76, 62] on div "+14088130111 Live | 01:54 ALL TASKS ALL TASKS ACTIVE TASKS TASKS IN WRAP UP" at bounding box center [62, 63] width 95 height 96
click at [277, 209] on div "Business location Electrician Service Team (747) 529-9099 Electricians Transfer…" at bounding box center [408, 149] width 385 height 193
click at [545, 110] on div "Business location Electrician Service Team (747) 529-9099" at bounding box center [408, 81] width 385 height 62
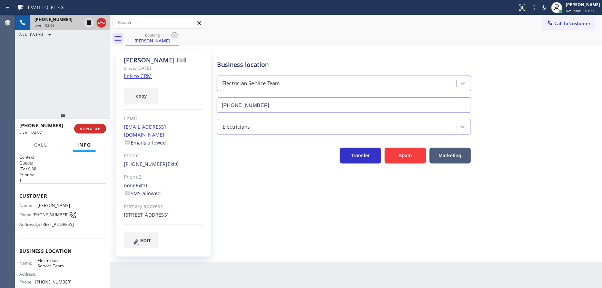
drag, startPoint x: 523, startPoint y: 138, endPoint x: 524, endPoint y: 132, distance: 6.6
click at [523, 138] on div "Transfer Spam Marketing" at bounding box center [408, 149] width 385 height 29
click at [546, 7] on icon at bounding box center [544, 8] width 3 height 6
click at [83, 60] on div "+14088130111 Live | 02:09 ALL TASKS ALL TASKS ACTIVE TASKS TASKS IN WRAP UP" at bounding box center [62, 63] width 95 height 96
click at [90, 19] on icon at bounding box center [89, 23] width 8 height 8
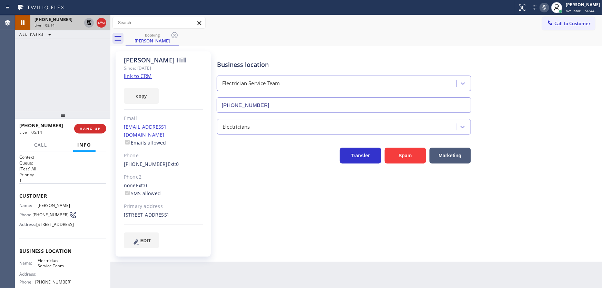
click at [62, 61] on div "+14088130111 Live | 05:14 ALL TASKS ALL TASKS ACTIVE TASKS TASKS IN WRAP UP" at bounding box center [62, 63] width 95 height 96
click at [87, 22] on icon at bounding box center [89, 22] width 5 height 5
click at [546, 7] on icon at bounding box center [545, 7] width 8 height 8
drag, startPoint x: 76, startPoint y: 57, endPoint x: 79, endPoint y: 52, distance: 5.7
click at [77, 56] on div "+14088130111 Live | 05:18 ALL TASKS ALL TASKS ACTIVE TASKS TASKS IN WRAP UP" at bounding box center [62, 63] width 95 height 96
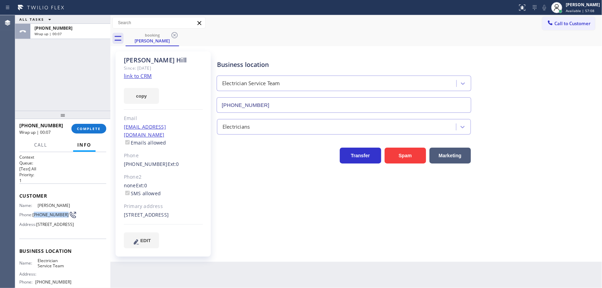
drag, startPoint x: 44, startPoint y: 217, endPoint x: 35, endPoint y: 213, distance: 10.5
click at [35, 213] on span "(408) 813-0111" at bounding box center [50, 214] width 36 height 5
copy span "408) 813-0111"
drag, startPoint x: 85, startPoint y: 108, endPoint x: 86, endPoint y: 118, distance: 9.8
click at [85, 107] on div "ALL TASKS ALL TASKS ACTIVE TASKS TASKS IN WRAP UP +14088130111 Wrap up | 00:21" at bounding box center [62, 63] width 95 height 96
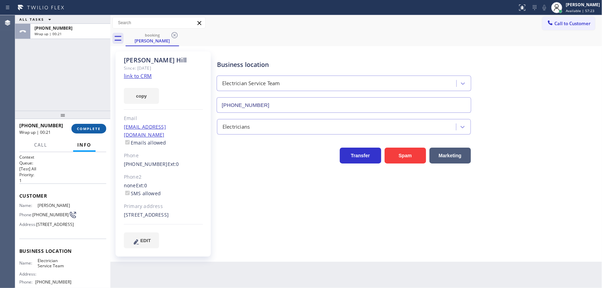
click at [87, 127] on span "COMPLETE" at bounding box center [89, 128] width 24 height 5
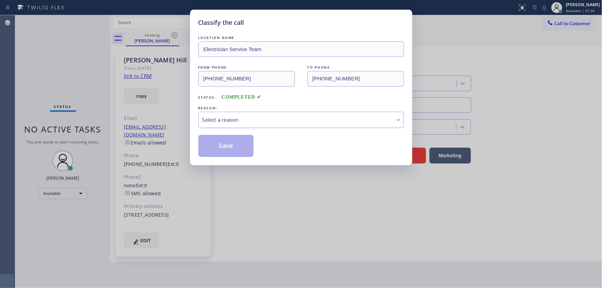
click at [219, 114] on div "Select a reason" at bounding box center [302, 120] width 206 height 16
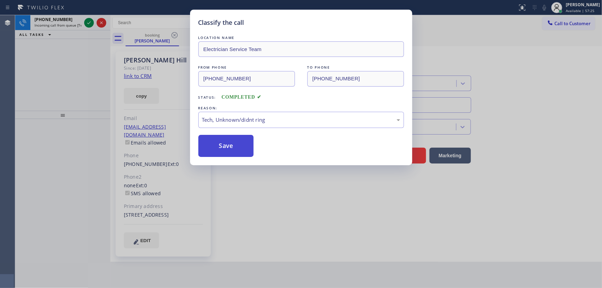
click at [230, 146] on button "Save" at bounding box center [227, 146] width 56 height 22
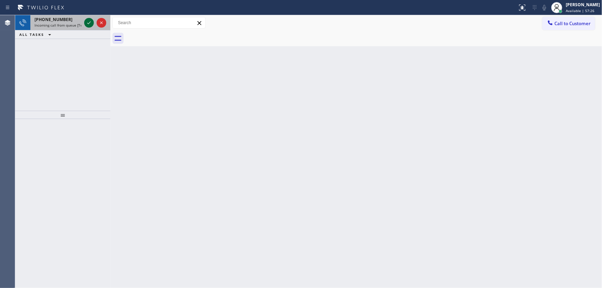
click at [89, 22] on icon at bounding box center [89, 23] width 8 height 8
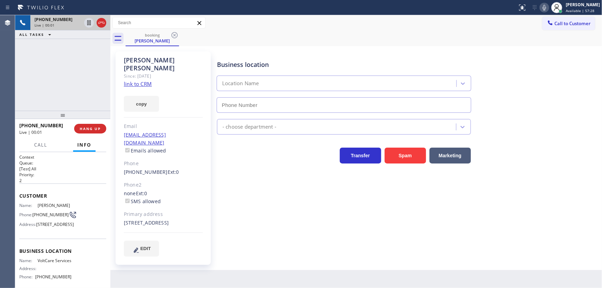
type input "(562) 620-5452"
click at [130, 80] on link "link to CRM" at bounding box center [138, 83] width 28 height 7
drag, startPoint x: 98, startPoint y: 22, endPoint x: 101, endPoint y: 17, distance: 5.9
click at [99, 22] on icon at bounding box center [101, 23] width 6 height 2
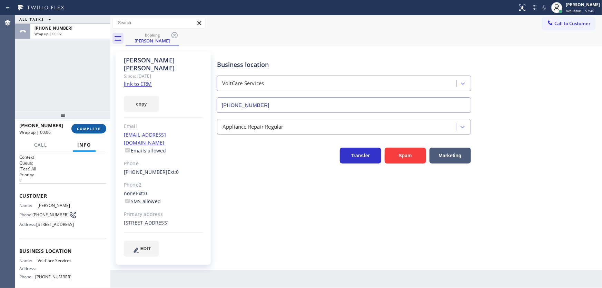
click at [88, 128] on span "COMPLETE" at bounding box center [89, 128] width 24 height 5
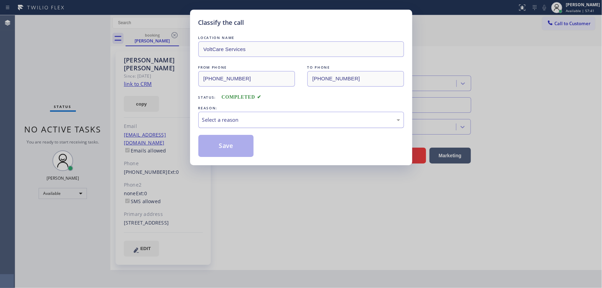
click at [230, 115] on div "Select a reason" at bounding box center [302, 120] width 206 height 16
click at [218, 154] on button "Save" at bounding box center [227, 146] width 56 height 22
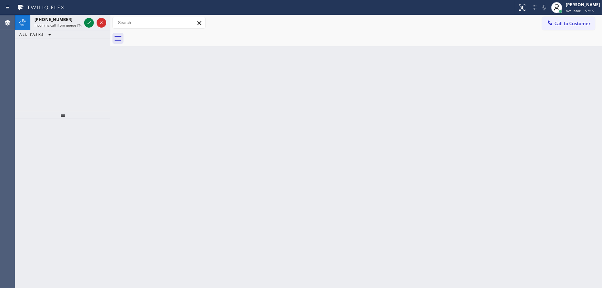
click at [44, 13] on div "Status report No issues detected If you experience an issue, please download th…" at bounding box center [301, 7] width 602 height 15
click at [46, 17] on span "[PHONE_NUMBER]" at bounding box center [54, 20] width 38 height 6
click at [86, 23] on icon at bounding box center [89, 23] width 8 height 8
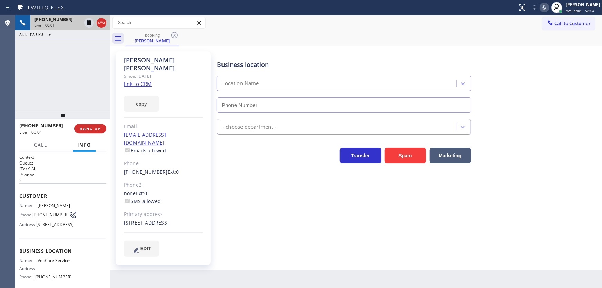
type input "(562) 620-5452"
click at [137, 80] on link "link to CRM" at bounding box center [138, 83] width 28 height 7
click at [63, 86] on div "+15623407187 Live | 02:20 ALL TASKS ALL TASKS ACTIVE TASKS TASKS IN WRAP UP" at bounding box center [62, 63] width 95 height 96
drag, startPoint x: 76, startPoint y: 86, endPoint x: 81, endPoint y: 86, distance: 4.5
click at [76, 86] on div "+15623407187 Live | 02:26 ALL TASKS ALL TASKS ACTIVE TASKS TASKS IN WRAP UP" at bounding box center [62, 63] width 95 height 96
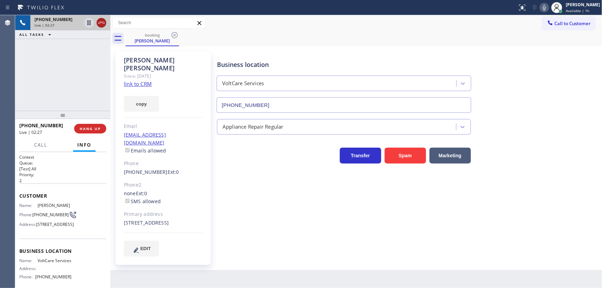
click at [100, 22] on icon at bounding box center [101, 23] width 8 height 8
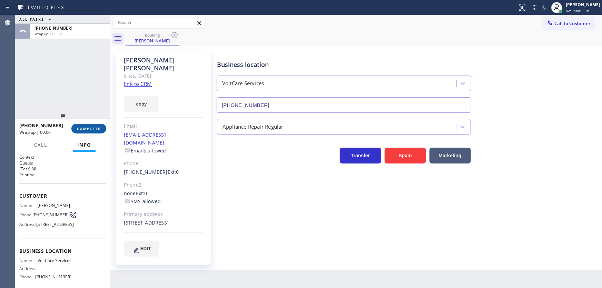
click at [95, 129] on span "COMPLETE" at bounding box center [89, 128] width 24 height 5
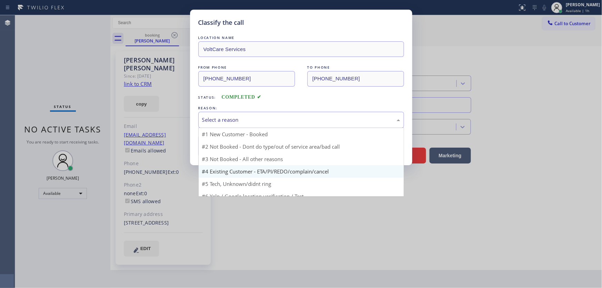
drag, startPoint x: 221, startPoint y: 119, endPoint x: 234, endPoint y: 154, distance: 37.3
click at [222, 119] on div "Select a reason" at bounding box center [301, 120] width 198 height 8
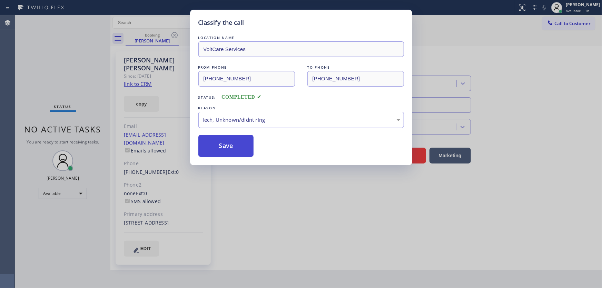
drag, startPoint x: 228, startPoint y: 168, endPoint x: 234, endPoint y: 139, distance: 29.7
click at [234, 139] on button "Save" at bounding box center [227, 146] width 56 height 22
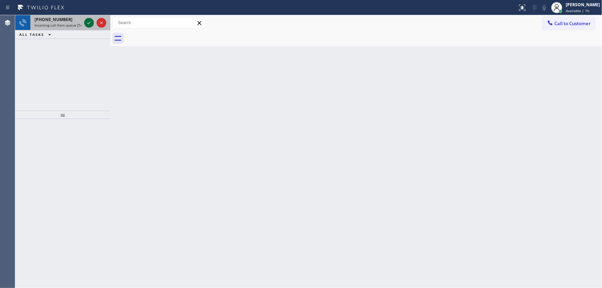
click at [86, 20] on icon at bounding box center [89, 23] width 8 height 8
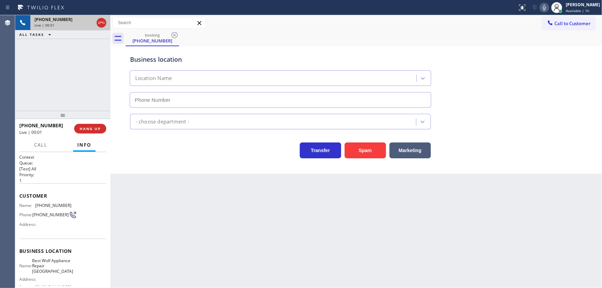
type input "(213) 460-0809"
click at [69, 83] on div "+17604432142 Live | 00:03 ALL TASKS ALL TASKS ACTIVE TASKS TASKS IN WRAP UP" at bounding box center [62, 63] width 95 height 96
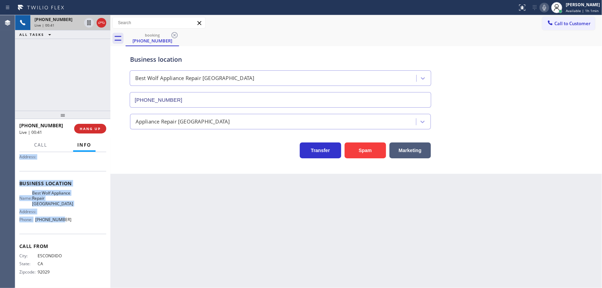
scroll to position [74, 0]
drag, startPoint x: 20, startPoint y: 198, endPoint x: 82, endPoint y: 223, distance: 66.7
click at [82, 223] on div "Context Queue: [Test] All Priority: 1 Customer Name: (760) 443-2142 Phone: (760…" at bounding box center [62, 220] width 95 height 136
copy div "Customer Name: (760) 443-2142 Phone: (760) 443-2142 Address: Business location …"
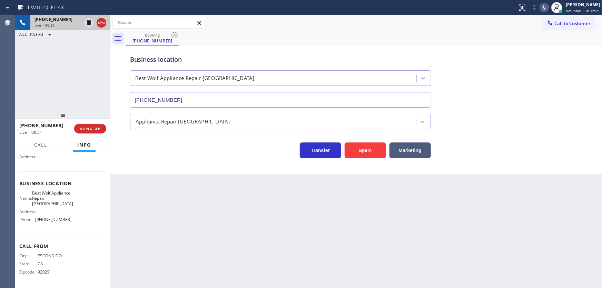
click at [88, 81] on div "+17604432142 Live | 00:50 ALL TASKS ALL TASKS ACTIVE TASKS TASKS IN WRAP UP" at bounding box center [62, 63] width 95 height 96
click at [90, 23] on icon at bounding box center [88, 22] width 3 height 5
click at [549, 10] on icon at bounding box center [545, 7] width 8 height 8
click at [90, 22] on icon at bounding box center [89, 23] width 8 height 8
click at [545, 7] on icon at bounding box center [545, 7] width 8 height 8
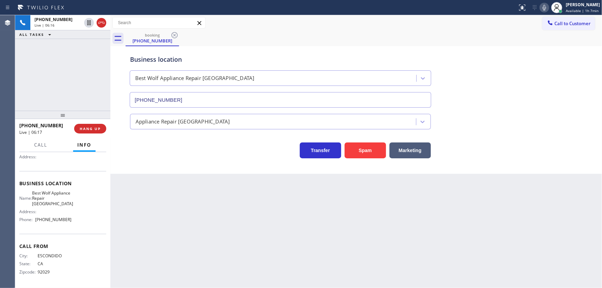
click at [79, 69] on div "+17604432142 Live | 06:16 ALL TASKS ALL TASKS ACTIVE TASKS TASKS IN WRAP UP" at bounding box center [62, 63] width 95 height 96
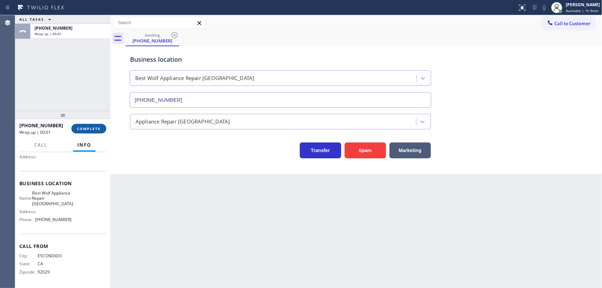
click at [99, 131] on span "COMPLETE" at bounding box center [89, 128] width 24 height 5
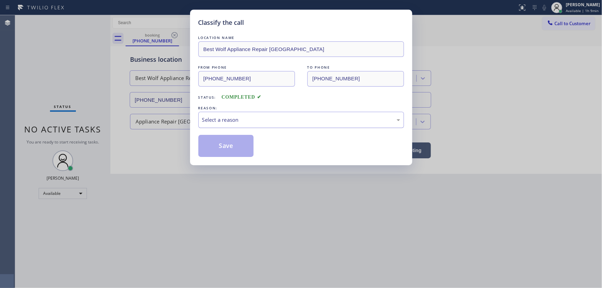
click at [211, 119] on div "Select a reason" at bounding box center [301, 120] width 198 height 8
click at [219, 144] on button "Save" at bounding box center [227, 146] width 56 height 22
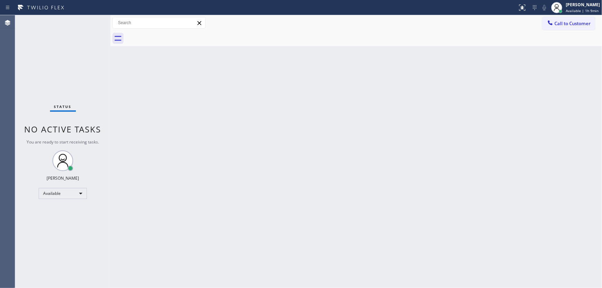
click at [132, 84] on div "Back to Dashboard Change Sender ID Customers Technicians Select a contact Outbo…" at bounding box center [356, 151] width 492 height 273
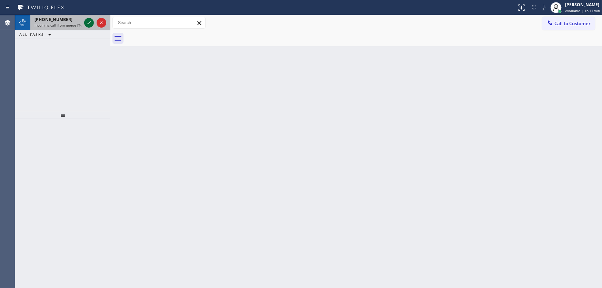
click at [89, 20] on icon at bounding box center [89, 23] width 8 height 8
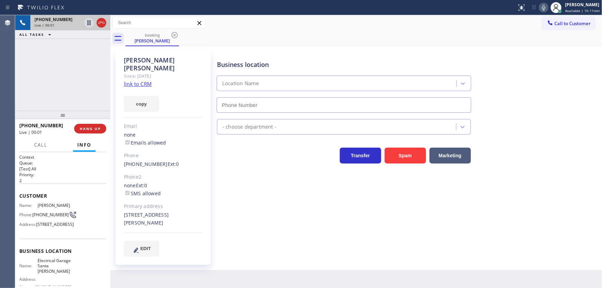
type input "(805) 360-3266"
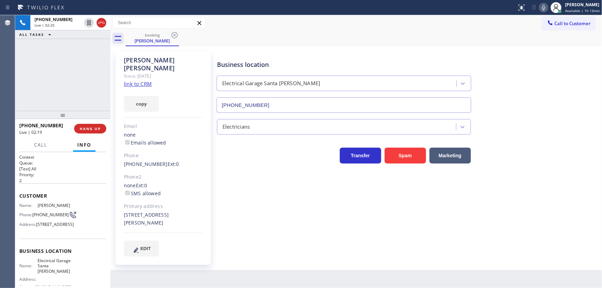
click at [61, 62] on div "+18052007658 Live | 02:20 ALL TASKS ALL TASKS ACTIVE TASKS TASKS IN WRAP UP" at bounding box center [62, 63] width 95 height 96
click at [140, 80] on link "link to CRM" at bounding box center [138, 83] width 28 height 7
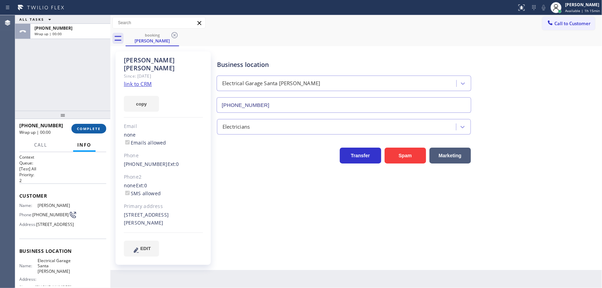
click at [94, 125] on button "COMPLETE" at bounding box center [88, 129] width 35 height 10
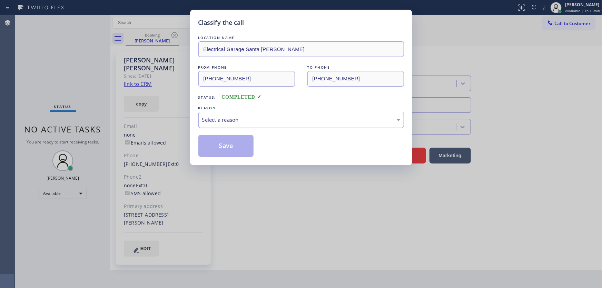
click at [225, 116] on div "Select a reason" at bounding box center [301, 120] width 198 height 8
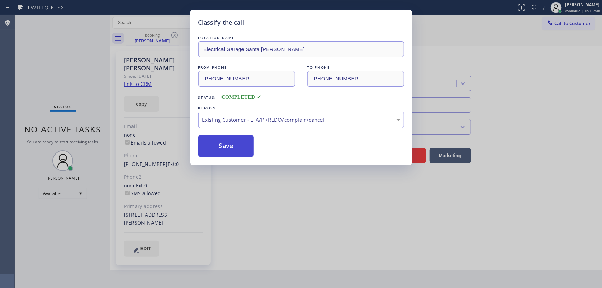
click at [227, 150] on button "Save" at bounding box center [227, 146] width 56 height 22
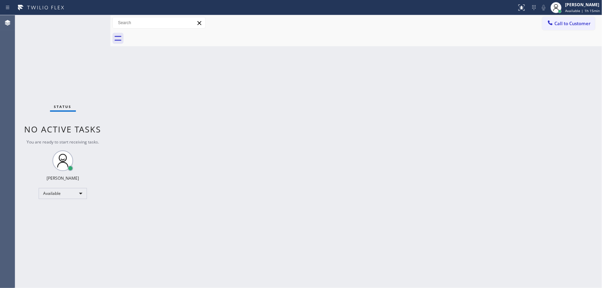
click at [158, 95] on div "Back to Dashboard Change Sender ID Customers Technicians Select a contact Outbo…" at bounding box center [356, 151] width 492 height 273
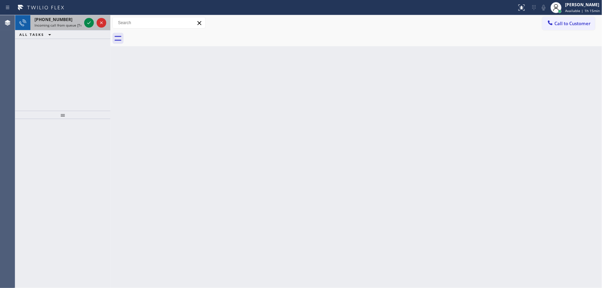
click at [65, 23] on span "Incoming call from queue [Test] All" at bounding box center [63, 25] width 57 height 5
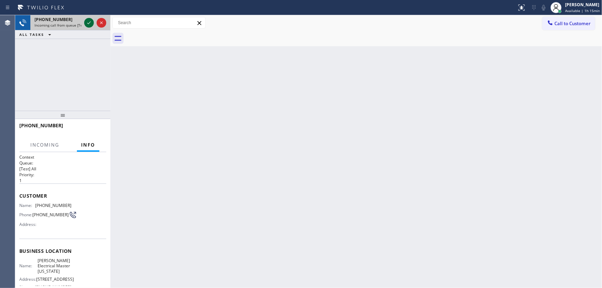
click at [87, 20] on icon at bounding box center [89, 23] width 8 height 8
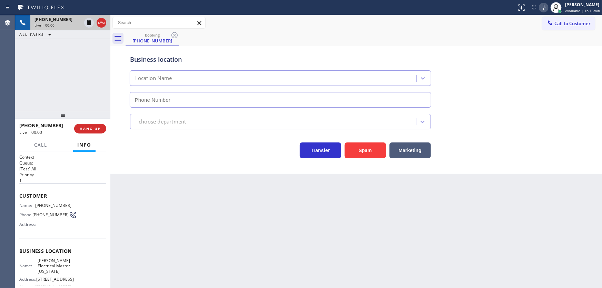
type input "(646) 846-1663"
click at [104, 23] on icon at bounding box center [101, 23] width 6 height 2
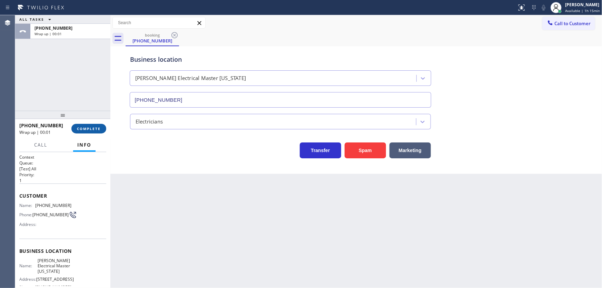
click at [91, 126] on span "COMPLETE" at bounding box center [89, 128] width 24 height 5
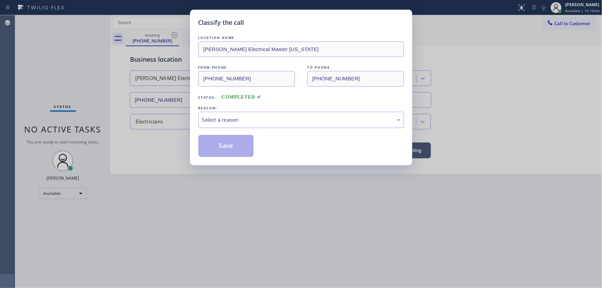
click at [222, 122] on div "Select a reason" at bounding box center [301, 120] width 198 height 8
click at [227, 146] on button "Save" at bounding box center [227, 146] width 56 height 22
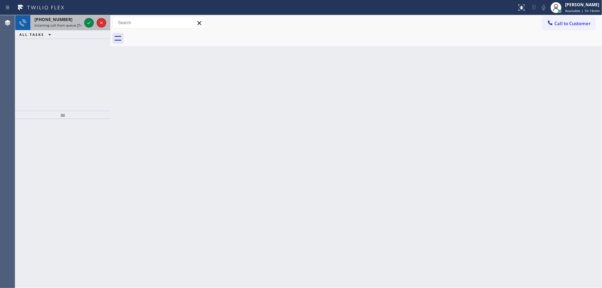
click at [43, 25] on span "Incoming call from queue [Test] All" at bounding box center [63, 25] width 57 height 5
click at [57, 22] on span "+17083629199" at bounding box center [54, 20] width 38 height 6
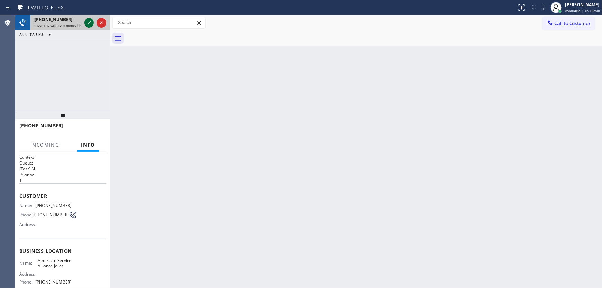
click at [88, 22] on icon at bounding box center [89, 23] width 8 height 8
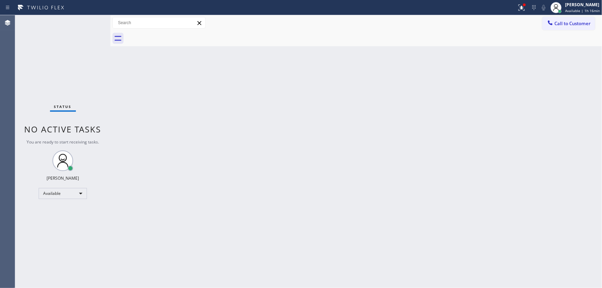
drag, startPoint x: 517, startPoint y: 8, endPoint x: 522, endPoint y: 18, distance: 11.6
click at [518, 9] on div at bounding box center [521, 7] width 15 height 8
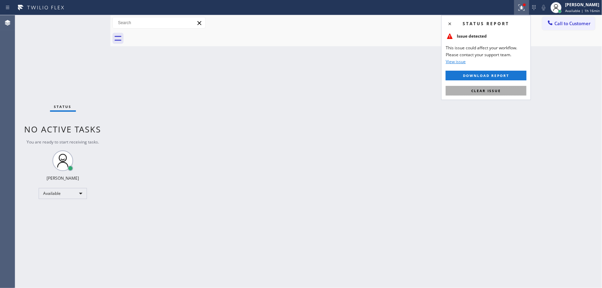
click at [487, 87] on button "Clear issue" at bounding box center [486, 91] width 81 height 10
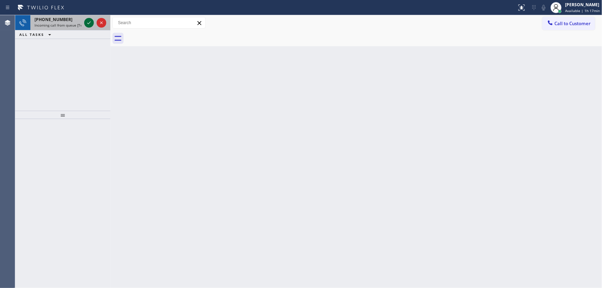
click at [88, 21] on icon at bounding box center [89, 23] width 8 height 8
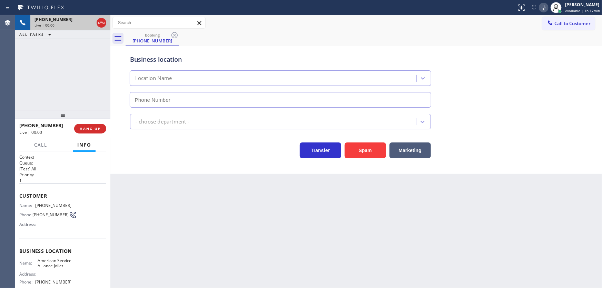
type input "(779) 212-7220"
click at [71, 78] on div "+17083629199 Live | 00:08 ALL TASKS ALL TASKS ACTIVE TASKS TASKS IN WRAP UP" at bounding box center [62, 63] width 95 height 96
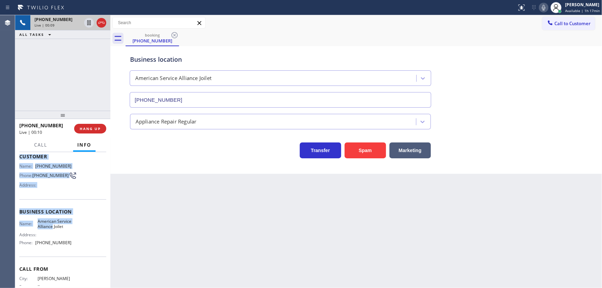
scroll to position [62, 0]
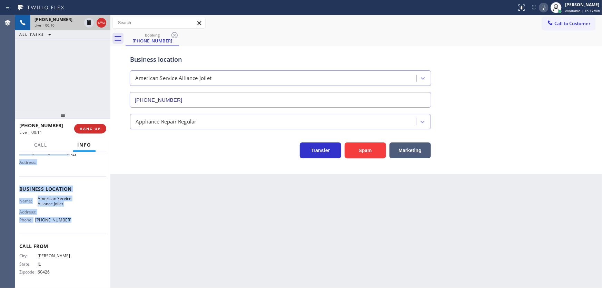
drag, startPoint x: 20, startPoint y: 194, endPoint x: 72, endPoint y: 228, distance: 62.1
click at [72, 228] on div "Context Queue: [Test] All Priority: 1 Customer Name: (708) 362-9199 Phone: (708…" at bounding box center [62, 189] width 87 height 194
copy div "Customer Name: (708) 362-9199 Phone: (708) 362-9199 Address: Business location …"
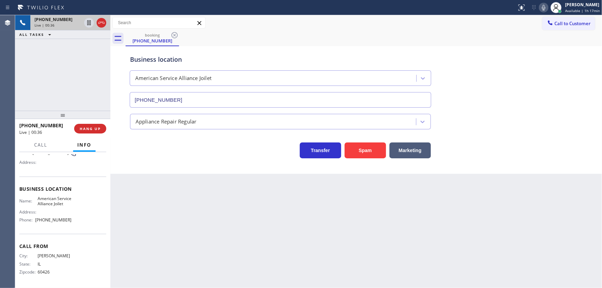
click at [543, 8] on icon at bounding box center [544, 7] width 8 height 8
click at [542, 8] on icon at bounding box center [544, 7] width 8 height 8
click at [47, 64] on div "+17083629199 Live | 00:48 ALL TASKS ALL TASKS ACTIVE TASKS TASKS IN WRAP UP" at bounding box center [62, 63] width 95 height 96
click at [544, 8] on icon at bounding box center [544, 7] width 8 height 8
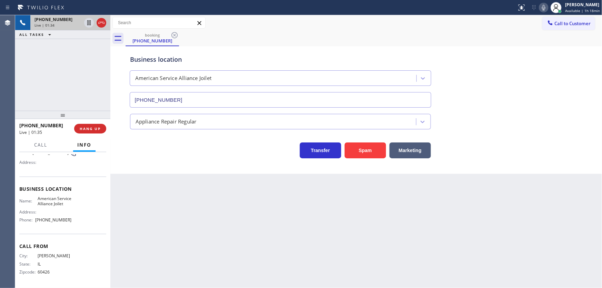
click at [69, 72] on div "+17083629199 Live | 01:34 ALL TASKS ALL TASKS ACTIVE TASKS TASKS IN WRAP UP" at bounding box center [62, 63] width 95 height 96
click at [545, 9] on icon at bounding box center [544, 7] width 8 height 8
click at [85, 56] on div "+17083629199 Live | 01:36 ALL TASKS ALL TASKS ACTIVE TASKS TASKS IN WRAP UP" at bounding box center [62, 63] width 95 height 96
click at [87, 21] on icon at bounding box center [89, 23] width 8 height 8
click at [90, 23] on icon at bounding box center [89, 22] width 5 height 5
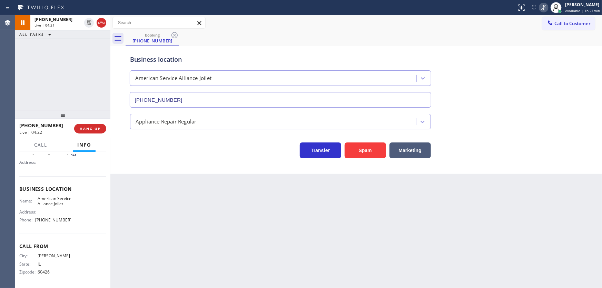
click at [548, 10] on icon at bounding box center [544, 7] width 8 height 8
click at [70, 63] on div "+17083629199 Live | 04:23 ALL TASKS ALL TASKS ACTIVE TASKS TASKS IN WRAP UP" at bounding box center [62, 63] width 95 height 96
click at [74, 56] on div "+17083629199 Live | 04:46 ALL TASKS ALL TASKS ACTIVE TASKS TASKS IN WRAP UP" at bounding box center [62, 63] width 95 height 96
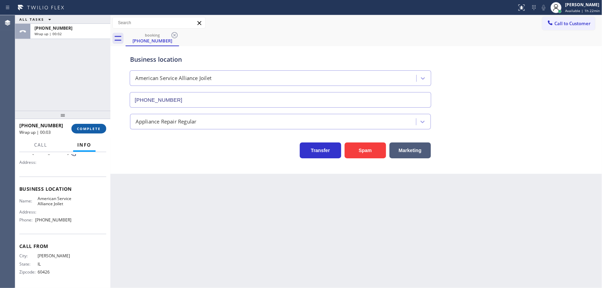
click at [85, 128] on span "COMPLETE" at bounding box center [89, 128] width 24 height 5
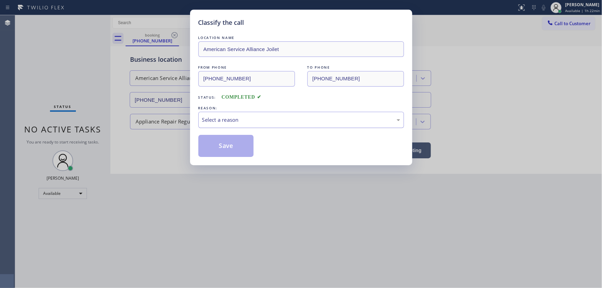
drag, startPoint x: 121, startPoint y: 118, endPoint x: 219, endPoint y: 117, distance: 98.4
click at [143, 119] on div "Classify the call LOCATION NAME American Service Alliance Joilet FROM PHONE (70…" at bounding box center [301, 144] width 602 height 288
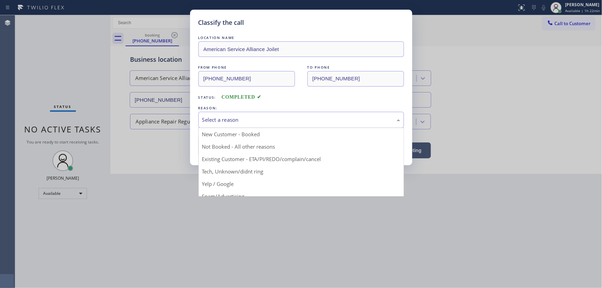
click at [219, 117] on div "Select a reason" at bounding box center [301, 120] width 198 height 8
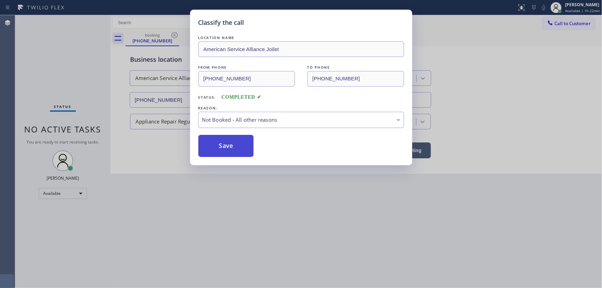
click at [223, 144] on button "Save" at bounding box center [227, 146] width 56 height 22
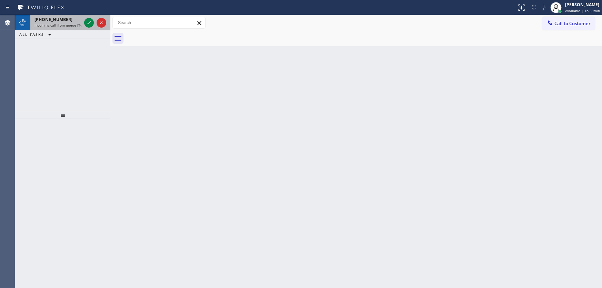
click at [51, 21] on span "+16266123995" at bounding box center [54, 20] width 38 height 6
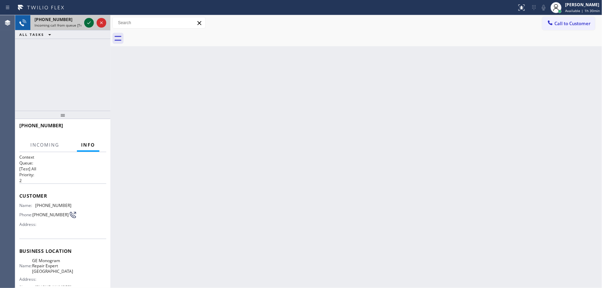
click at [90, 20] on icon at bounding box center [89, 23] width 8 height 8
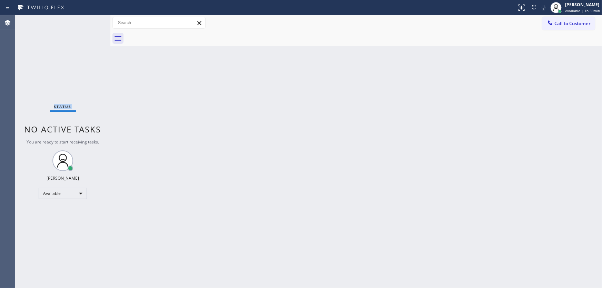
click at [90, 20] on div "Status No active tasks You are ready to start receiving tasks. [PERSON_NAME]" at bounding box center [62, 151] width 95 height 273
click at [89, 21] on div "Status No active tasks You are ready to start receiving tasks. [PERSON_NAME]" at bounding box center [62, 151] width 95 height 273
click at [523, 6] on icon at bounding box center [522, 7] width 8 height 8
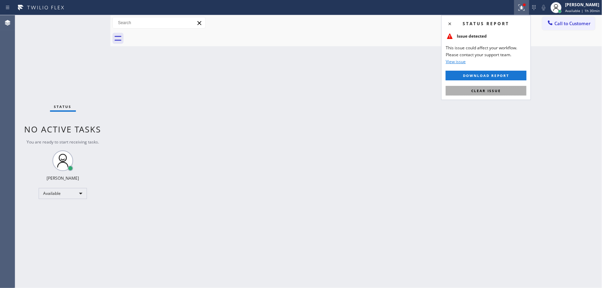
click at [490, 89] on span "Clear issue" at bounding box center [487, 90] width 30 height 5
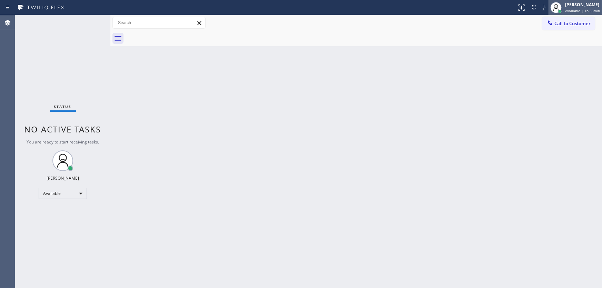
click at [582, 7] on div "[PERSON_NAME]" at bounding box center [582, 5] width 35 height 6
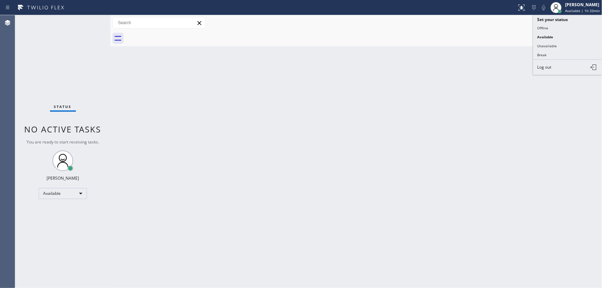
click at [553, 43] on button "Unavailable" at bounding box center [567, 45] width 69 height 9
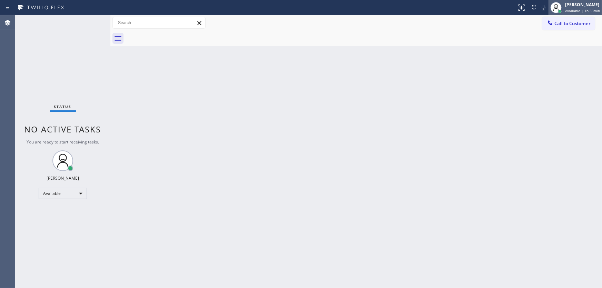
click at [573, 3] on div "[PERSON_NAME]" at bounding box center [582, 5] width 35 height 6
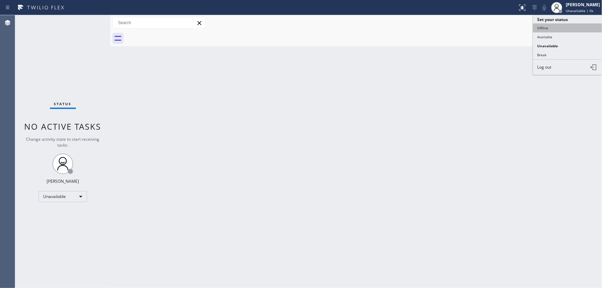
click at [547, 29] on button "Offline" at bounding box center [567, 27] width 69 height 9
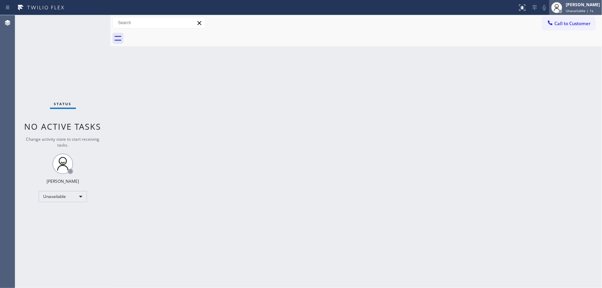
click at [575, 8] on span "Unavailable | 1s" at bounding box center [580, 10] width 28 height 5
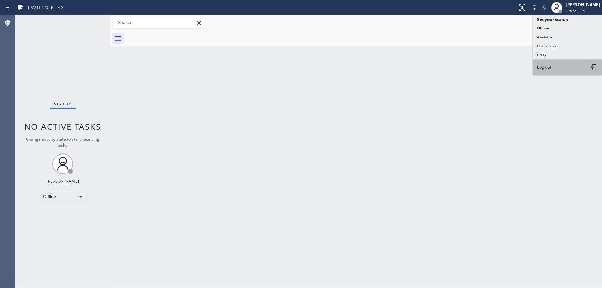
click at [548, 62] on button "Log out" at bounding box center [567, 67] width 69 height 15
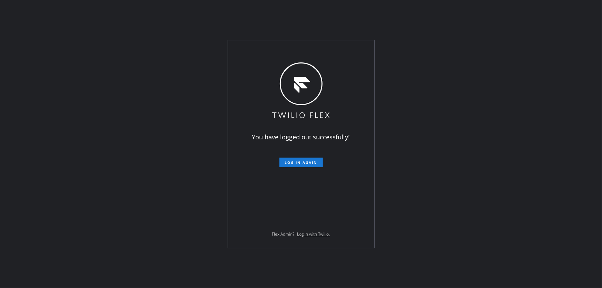
click at [76, 36] on div "You have logged out successfully! Log in again Flex Admin? Log in with Twilio." at bounding box center [301, 144] width 602 height 288
click at [364, 11] on div "You have logged out successfully! Log in again Flex Admin? Log in with Twilio." at bounding box center [301, 144] width 602 height 288
